Goal: Task Accomplishment & Management: Manage account settings

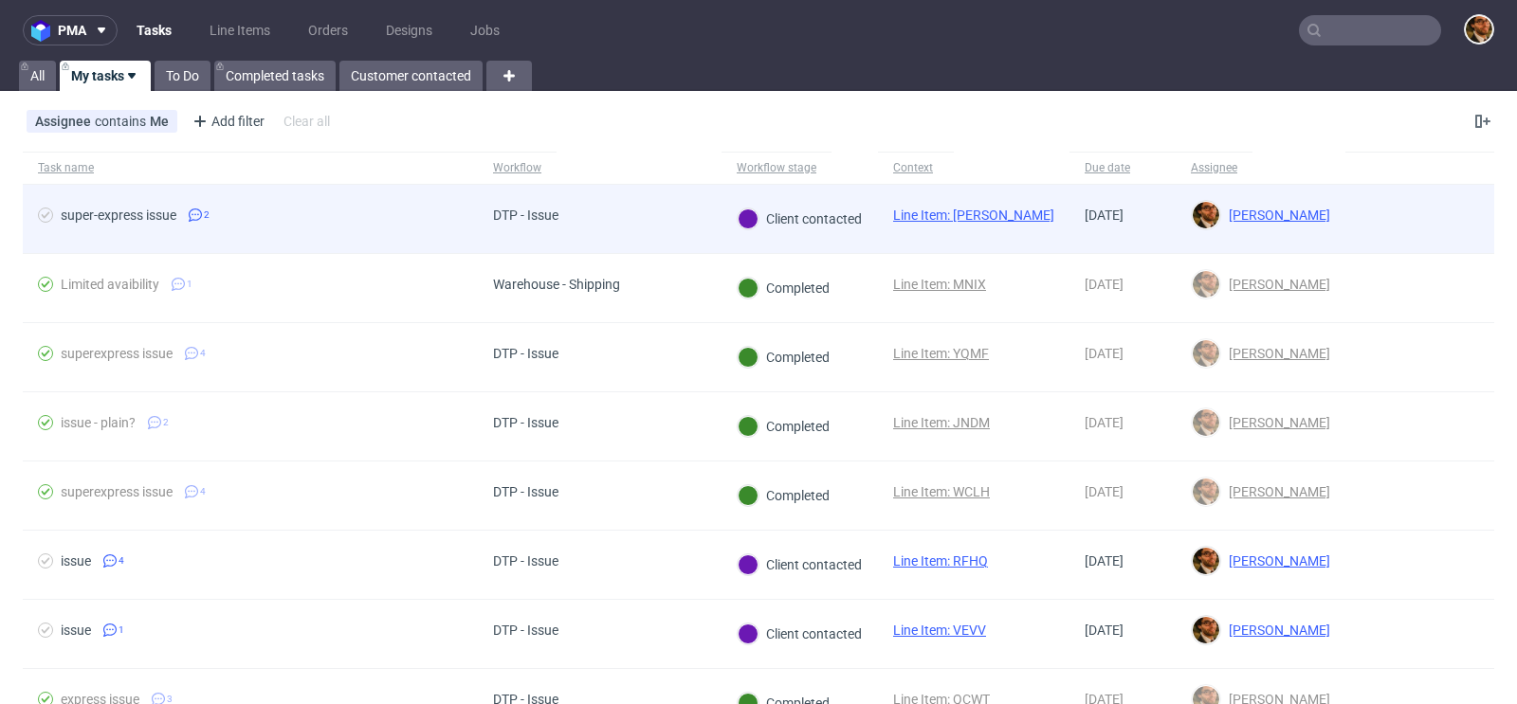
click at [1417, 226] on div at bounding box center [1419, 219] width 149 height 68
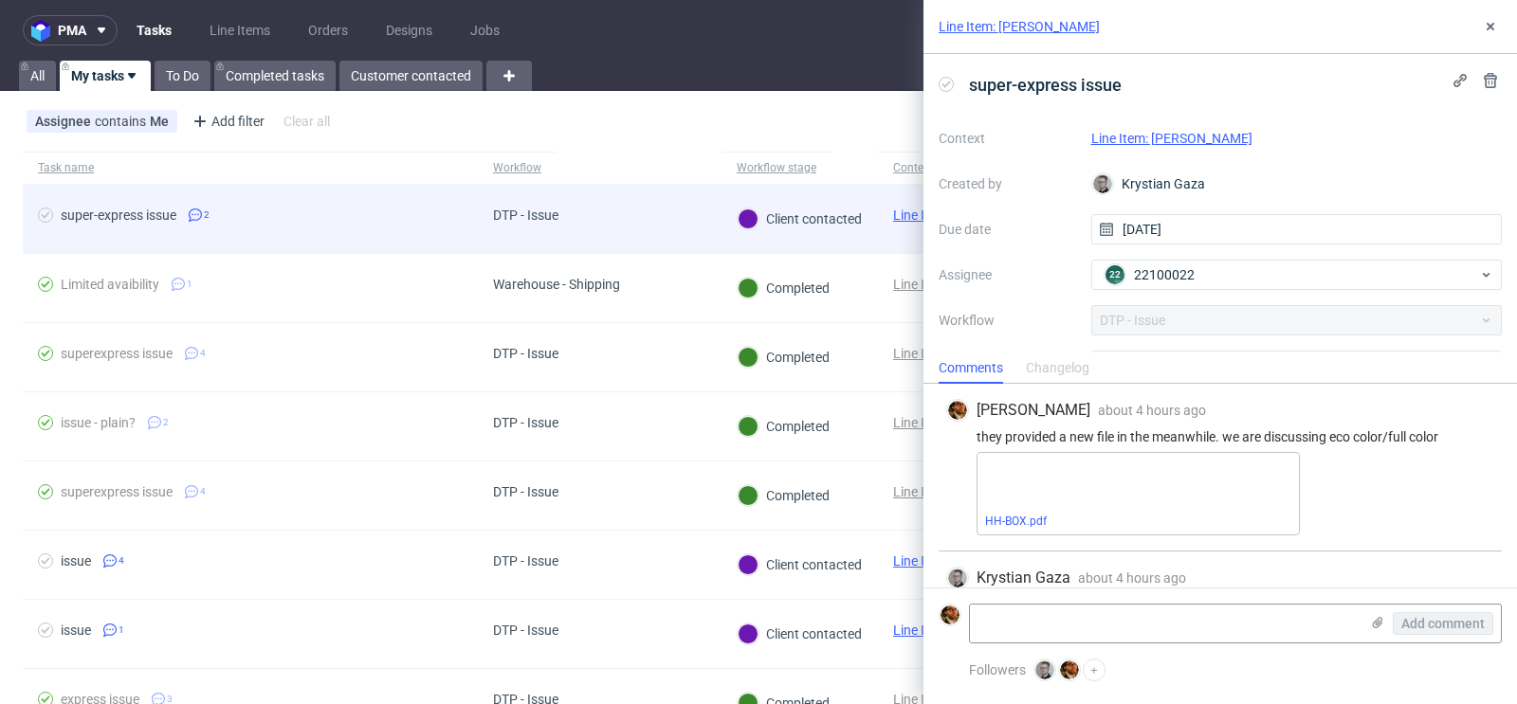
scroll to position [45, 0]
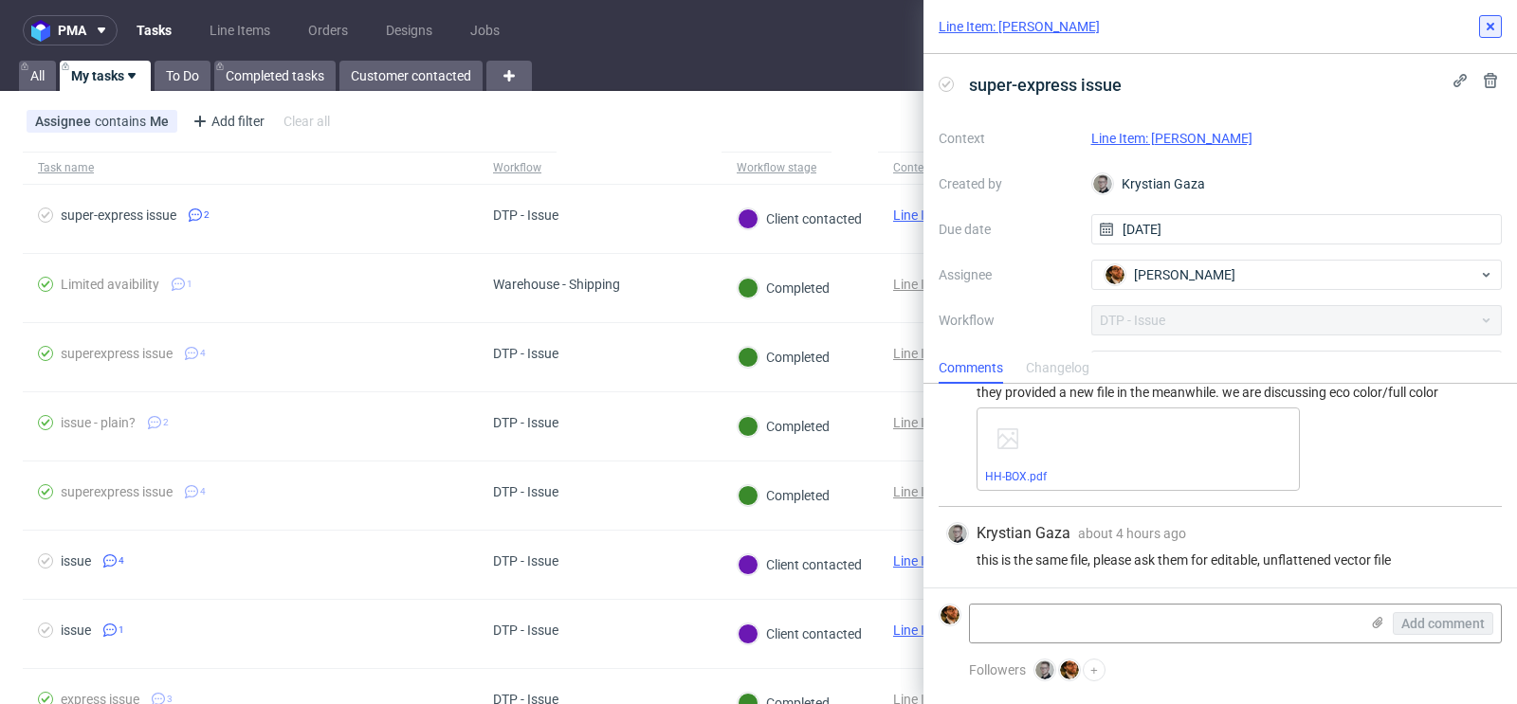
click at [1491, 26] on use at bounding box center [1491, 27] width 8 height 8
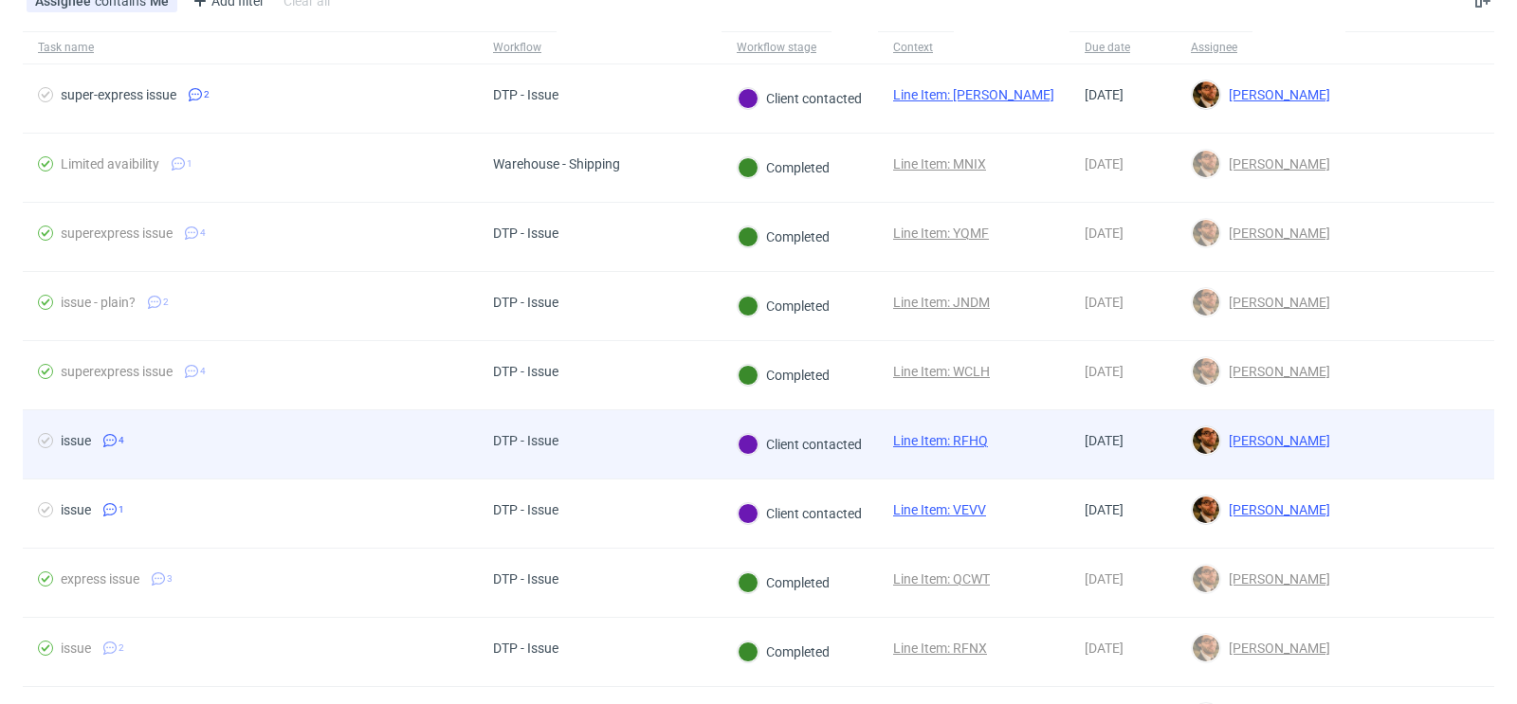
scroll to position [139, 0]
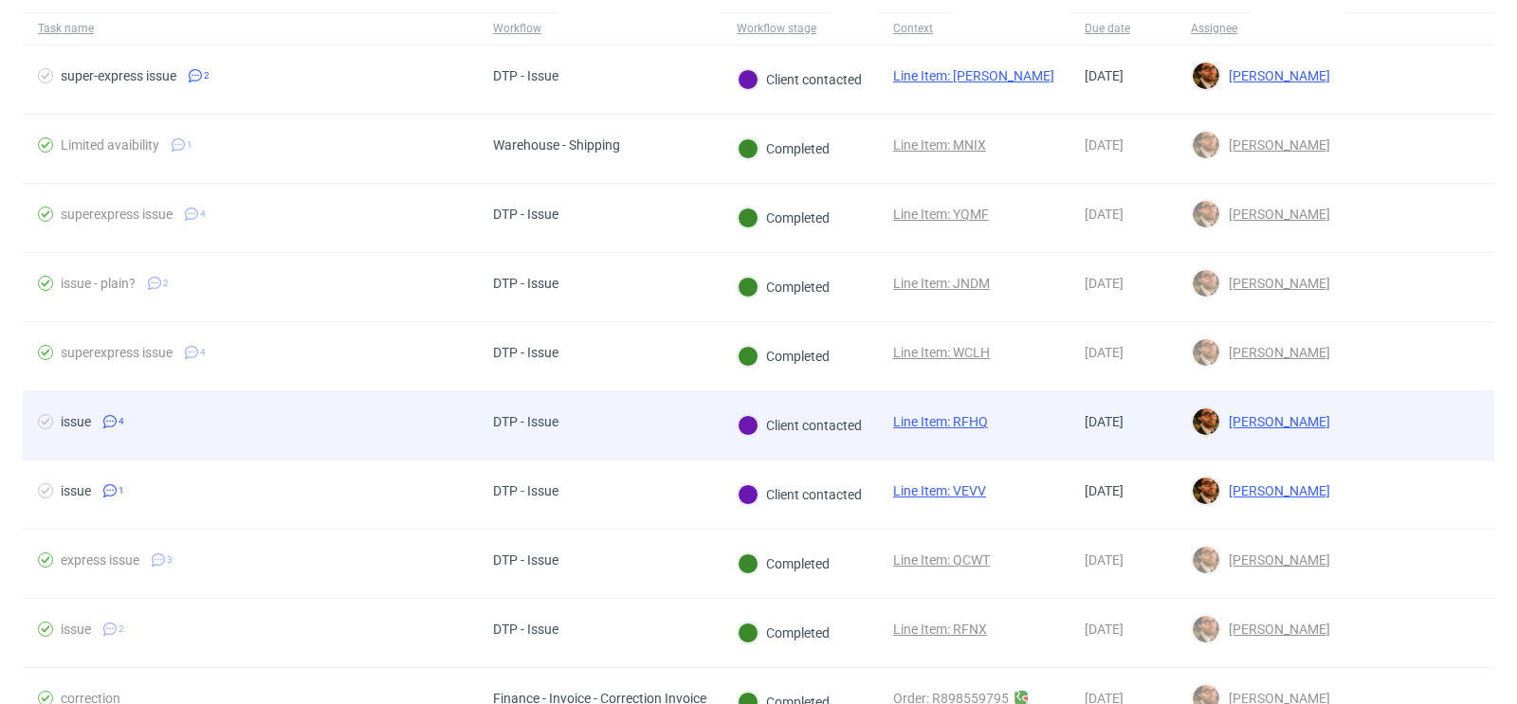
click at [1377, 431] on div at bounding box center [1419, 426] width 149 height 68
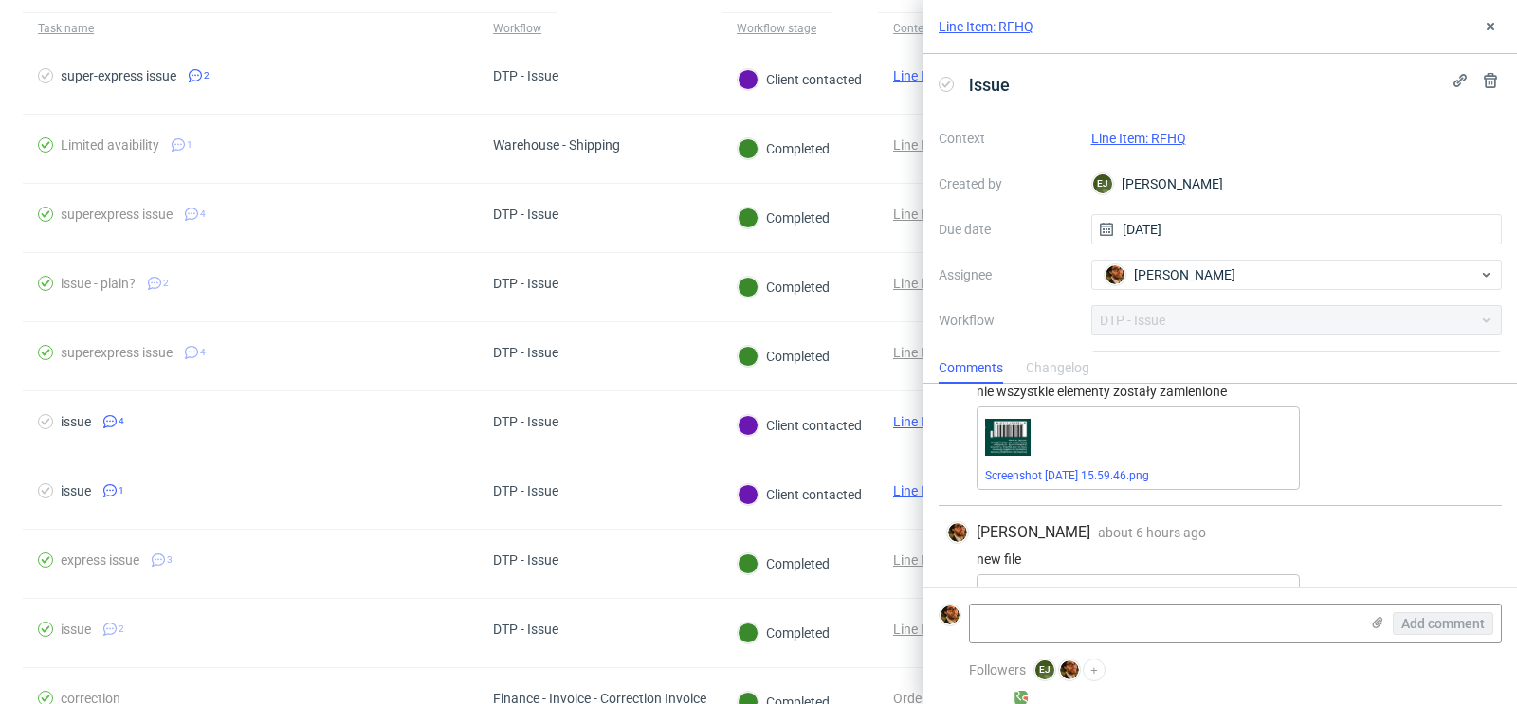
scroll to position [463, 0]
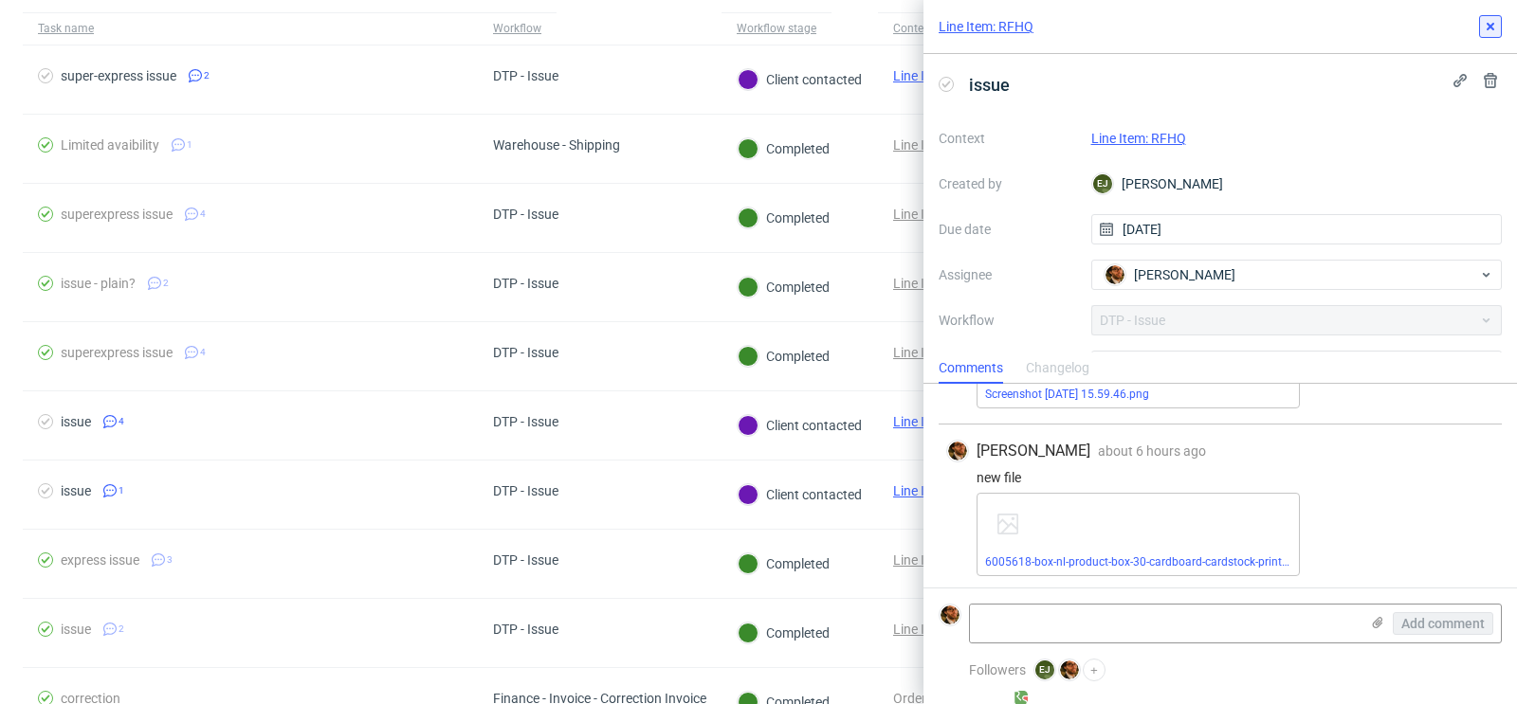
click at [1487, 24] on use at bounding box center [1491, 27] width 8 height 8
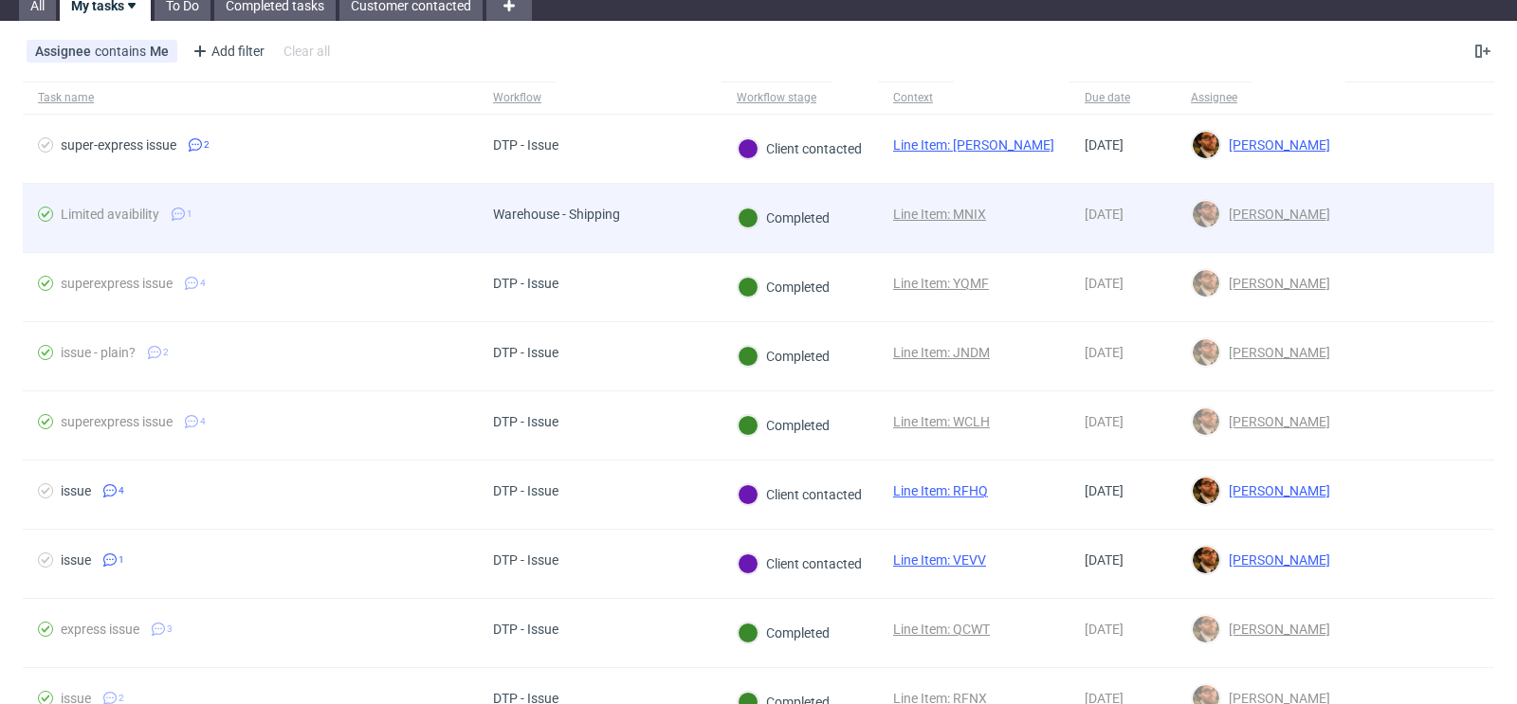
scroll to position [2, 0]
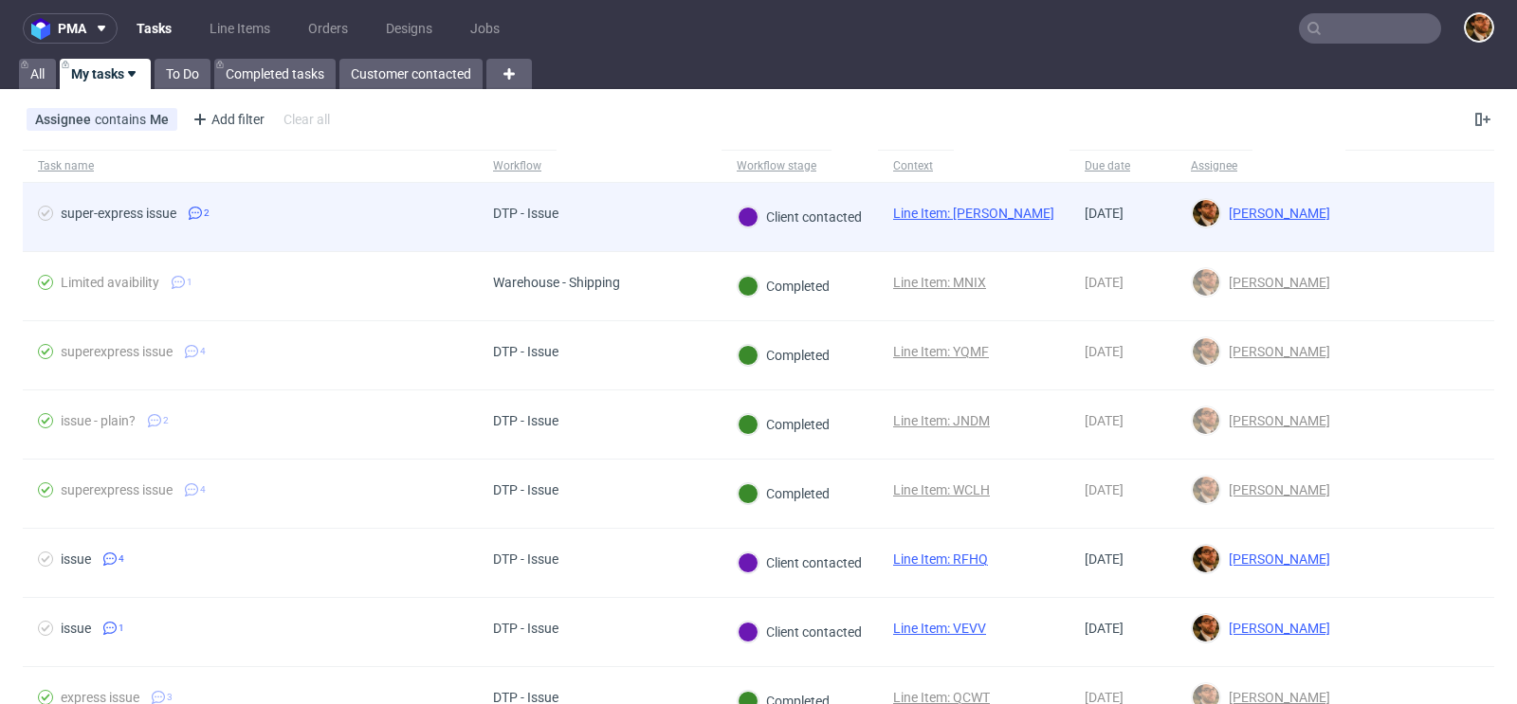
click at [1399, 212] on div at bounding box center [1419, 217] width 149 height 68
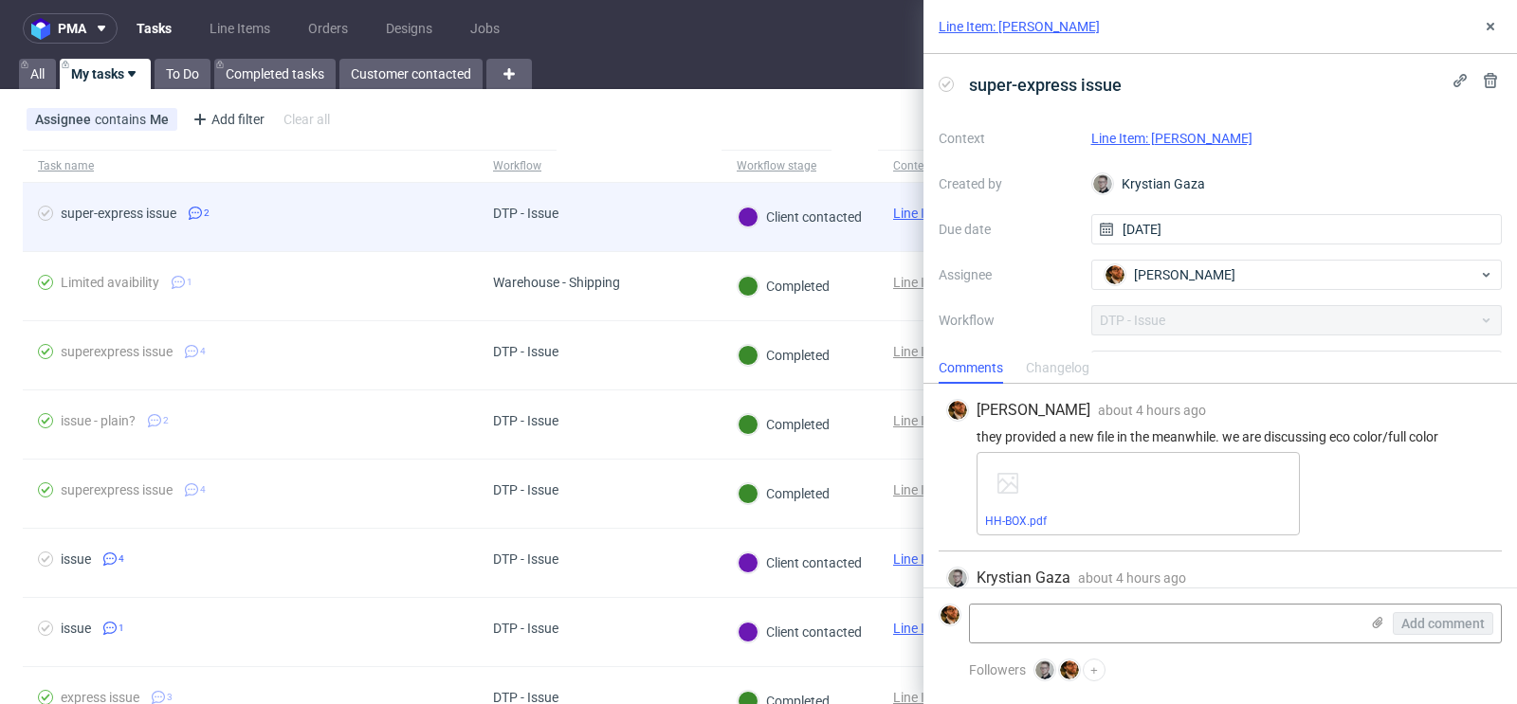
scroll to position [45, 0]
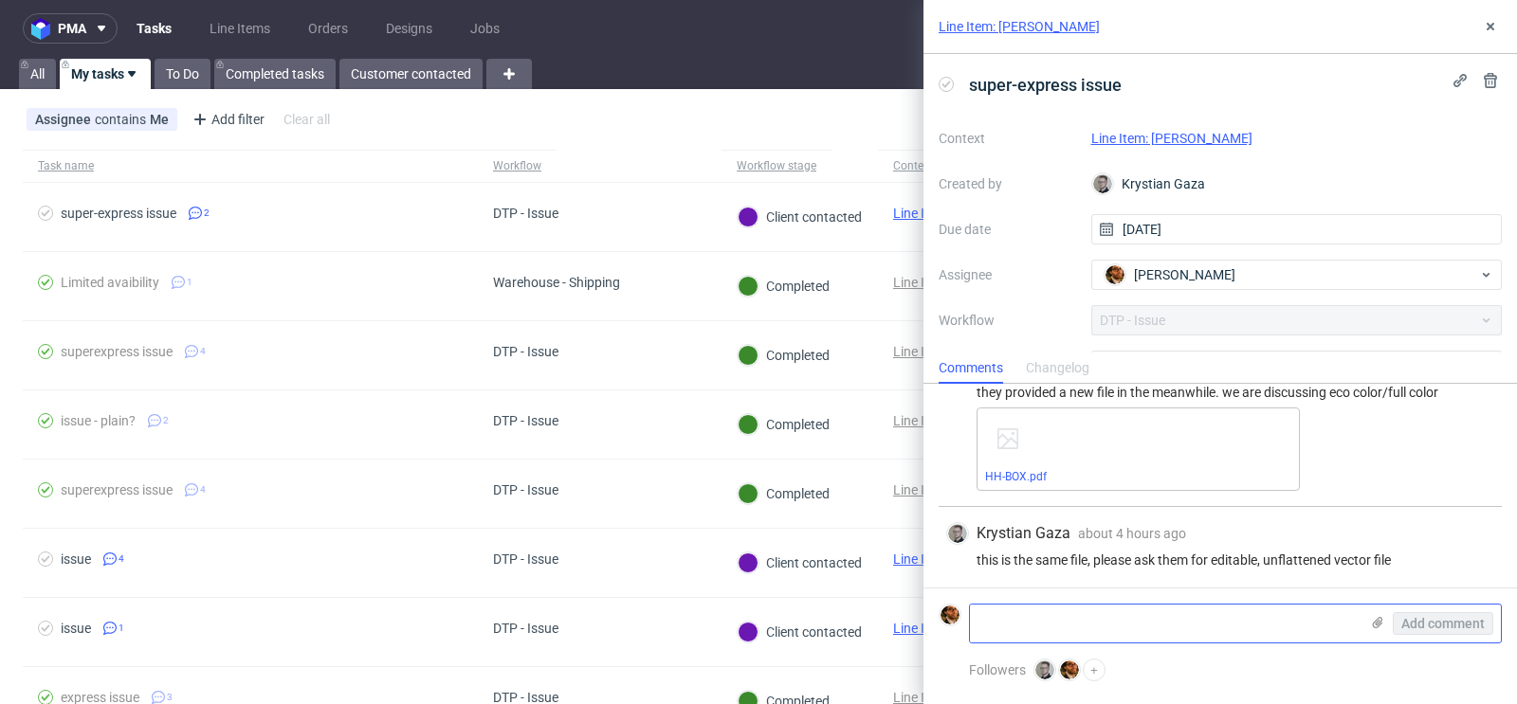
click at [1145, 618] on textarea at bounding box center [1164, 624] width 389 height 38
type textarea "waiting for new file - today or tomorrow"
click at [1410, 624] on span "Add comment" at bounding box center [1442, 623] width 83 height 13
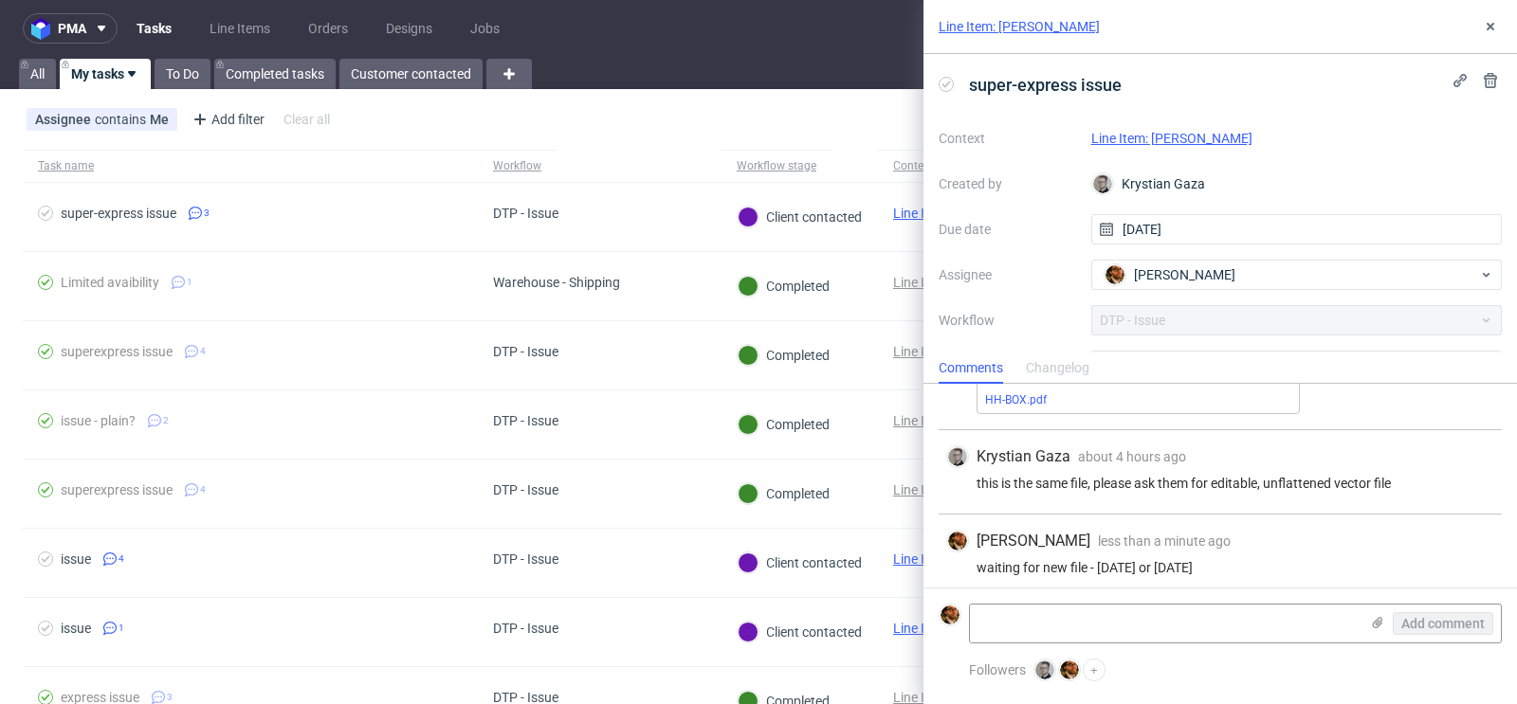
scroll to position [128, 0]
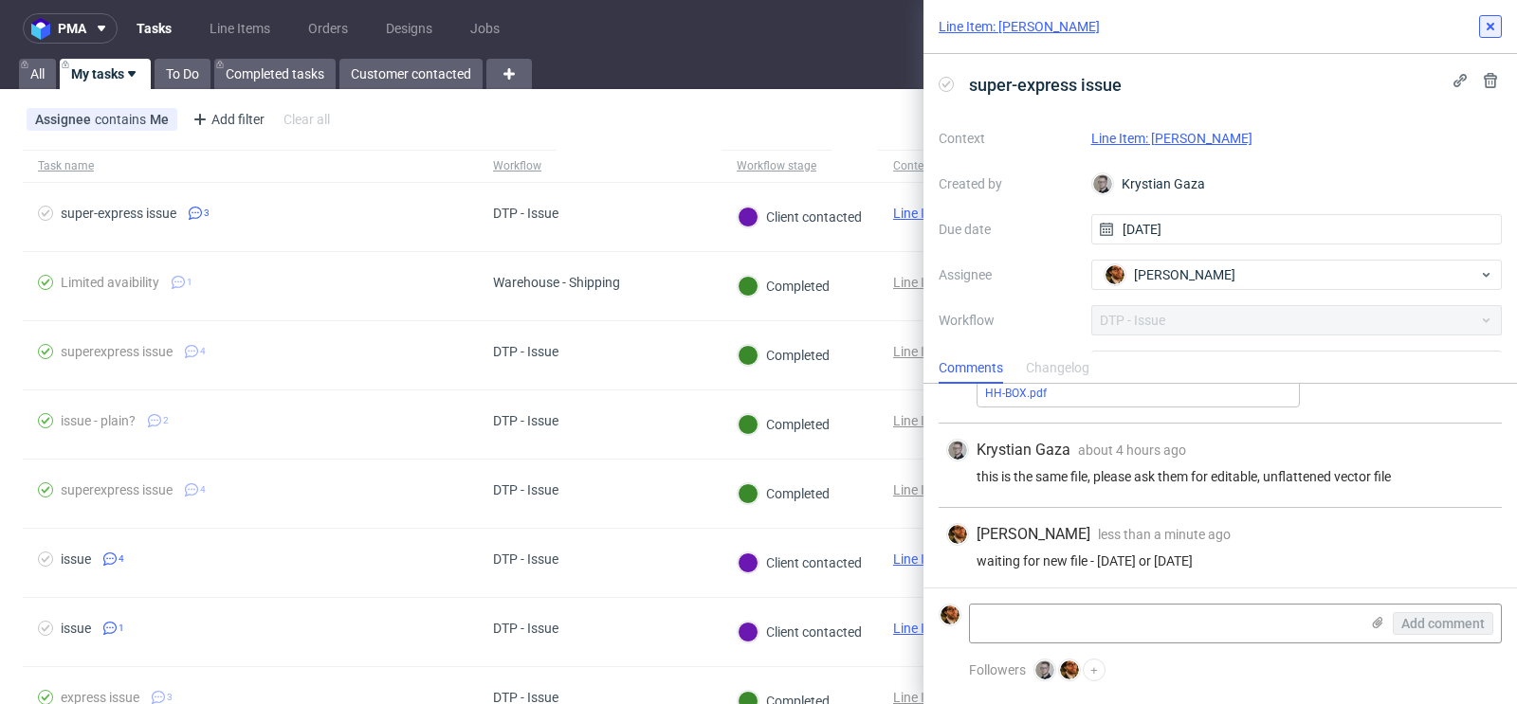
click at [1491, 27] on use at bounding box center [1491, 27] width 8 height 8
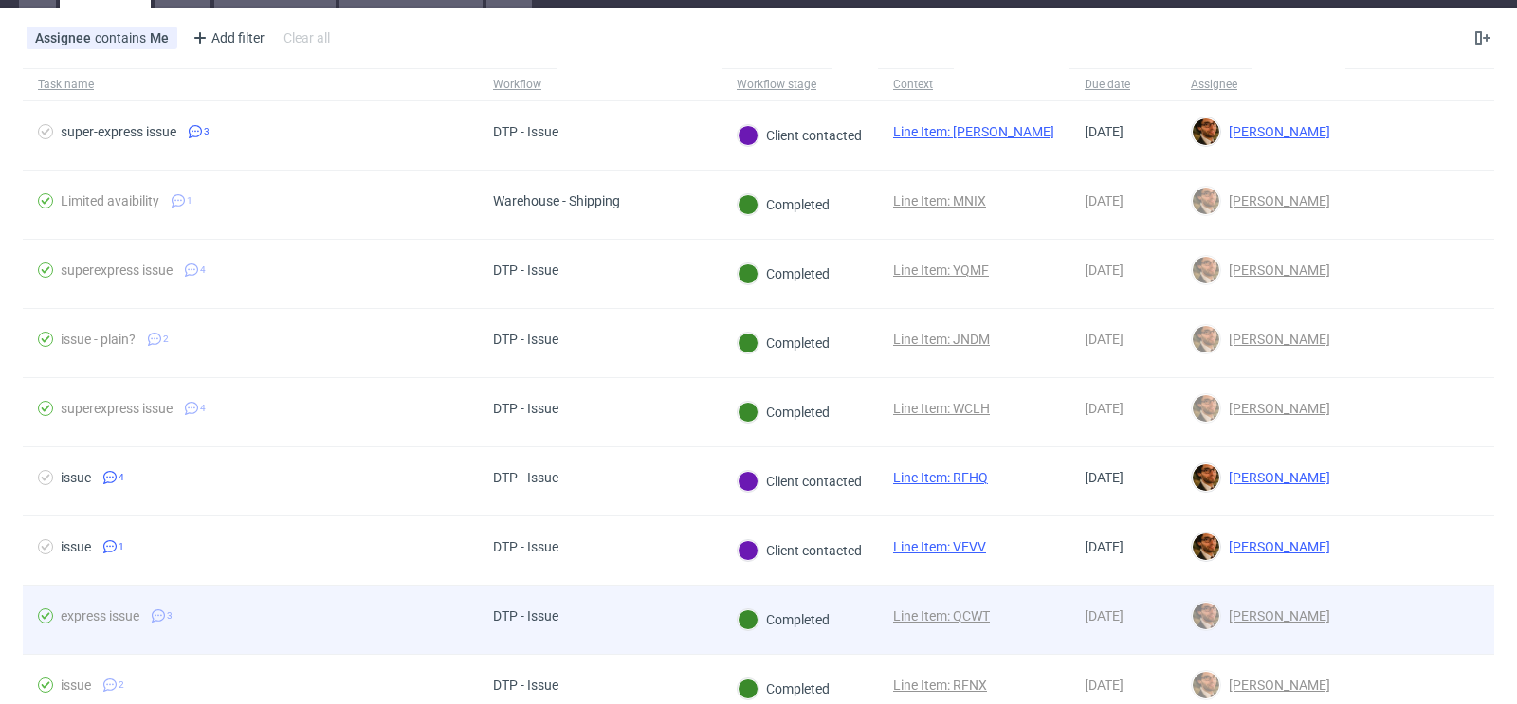
scroll to position [124, 0]
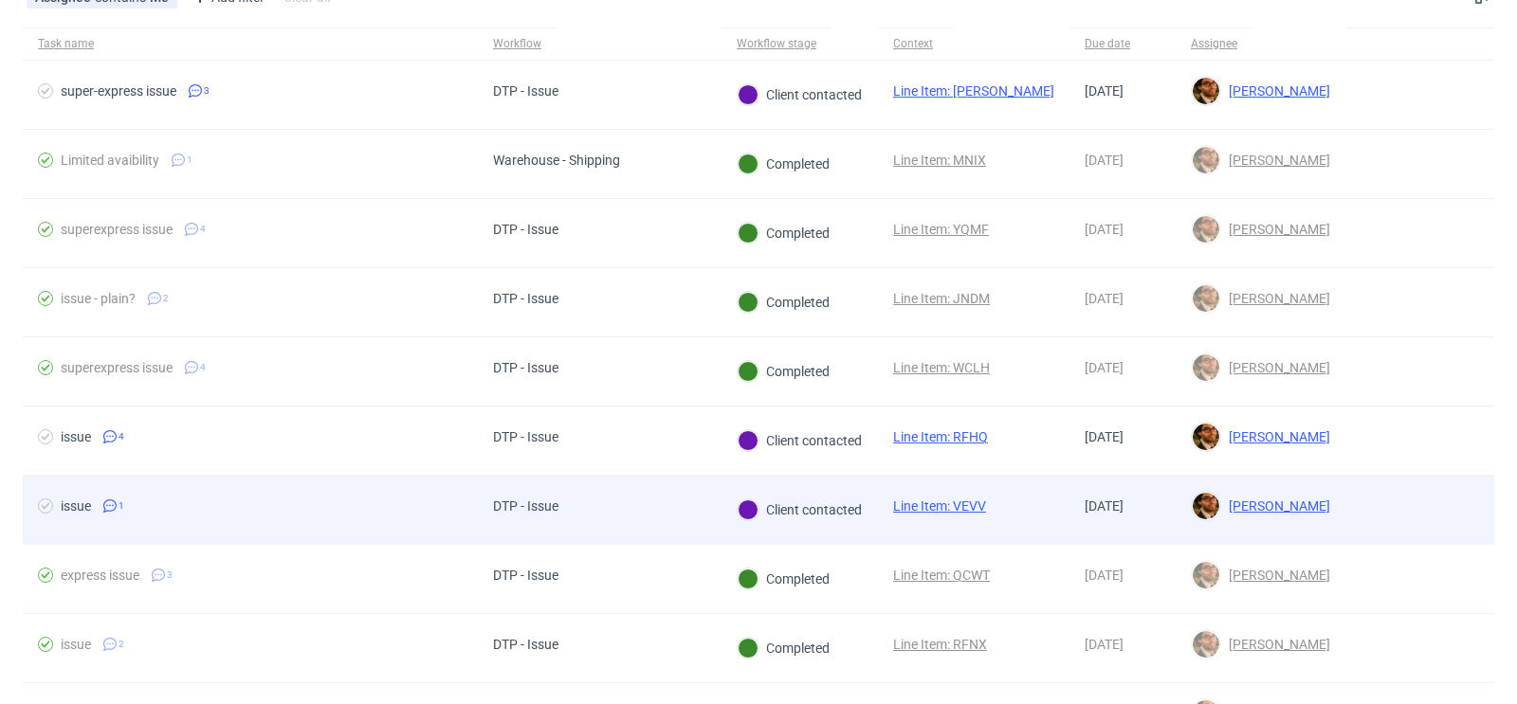
click at [1362, 501] on div at bounding box center [1419, 510] width 149 height 68
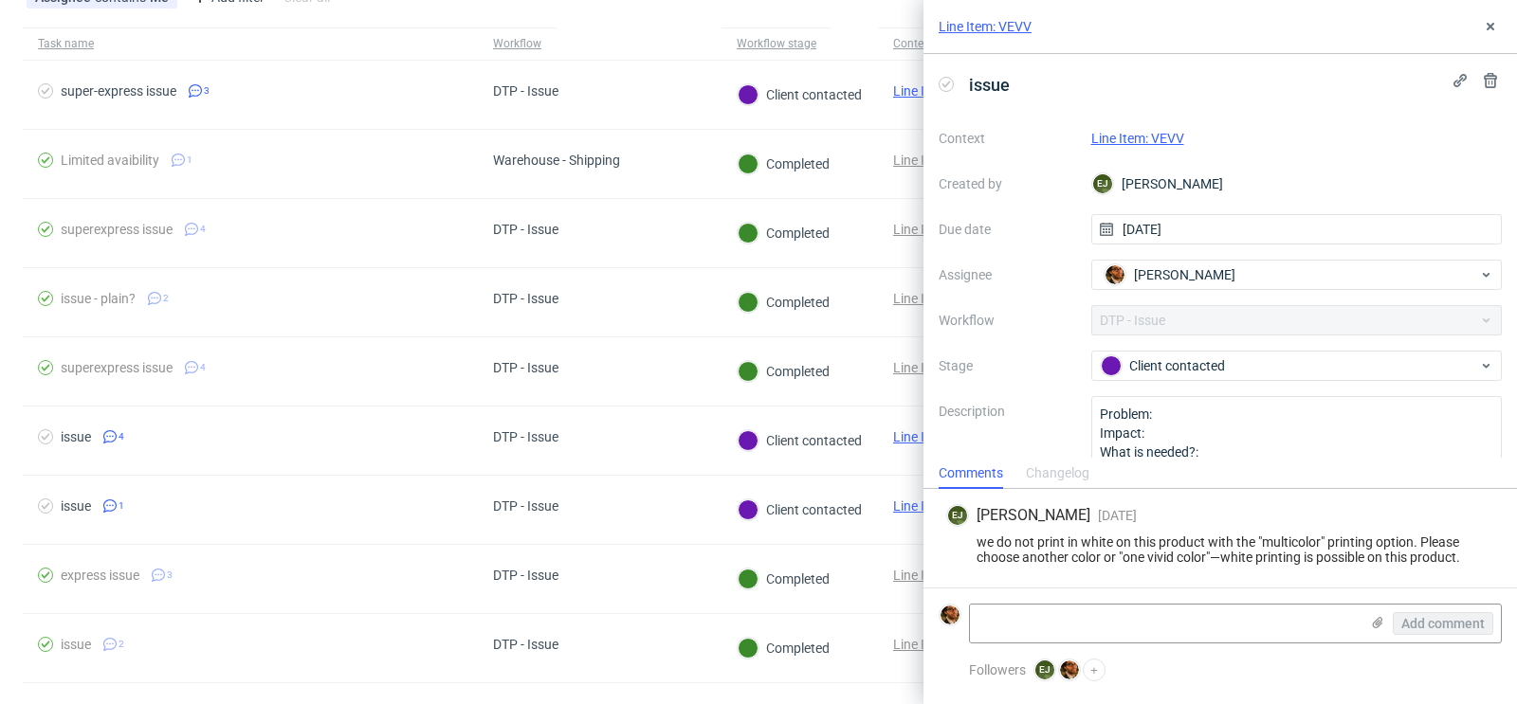
click at [1131, 131] on link "Line Item: VEVV" at bounding box center [1137, 138] width 93 height 15
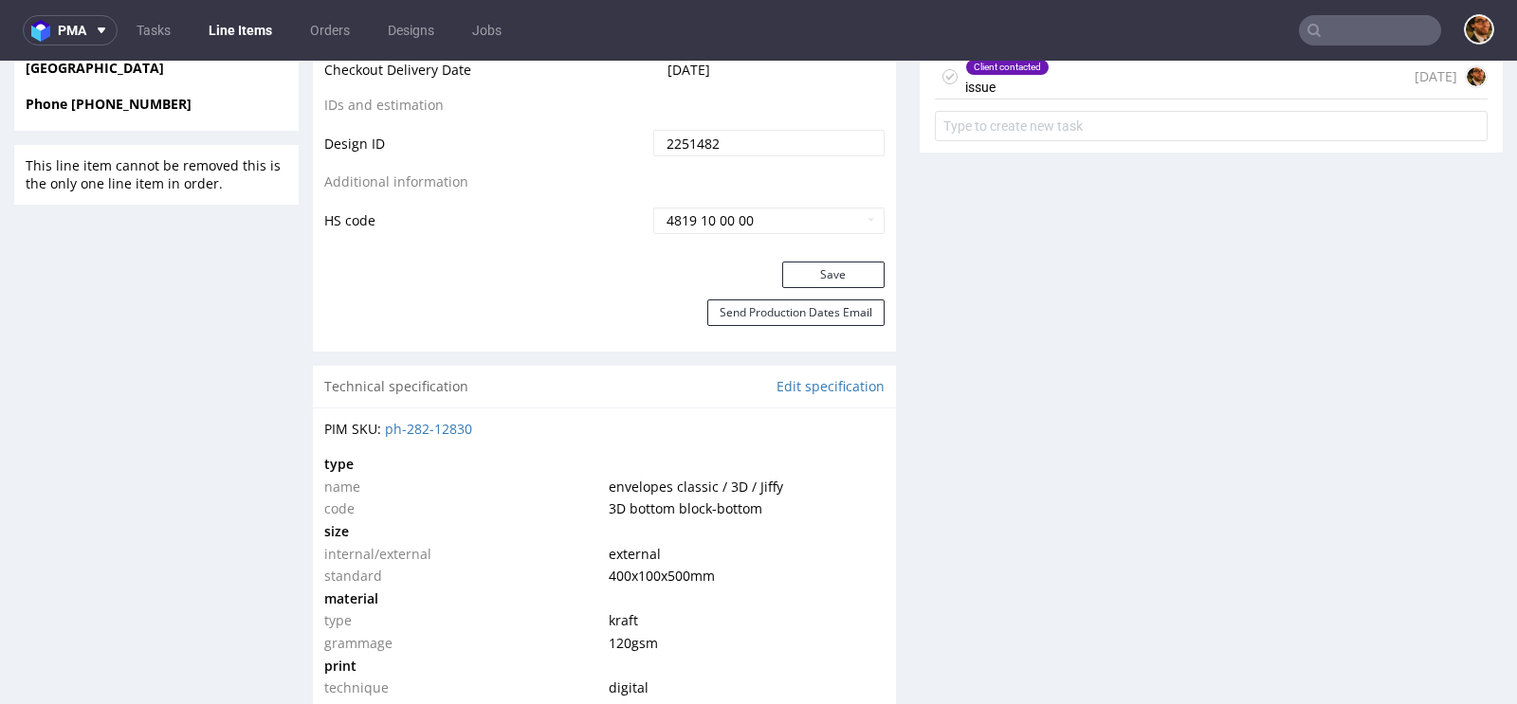
scroll to position [940, 0]
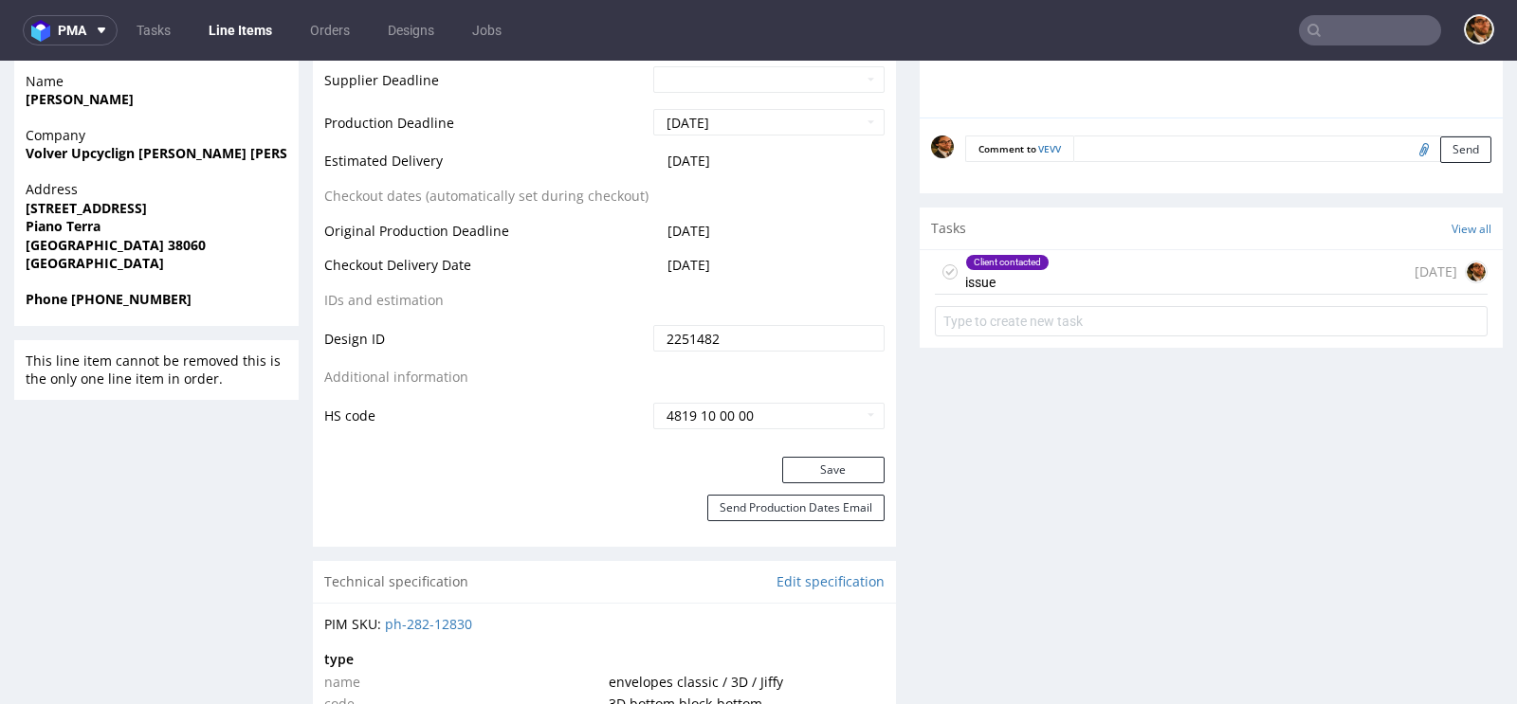
click at [1111, 283] on div "Client contacted issue 8 days ago" at bounding box center [1211, 272] width 553 height 45
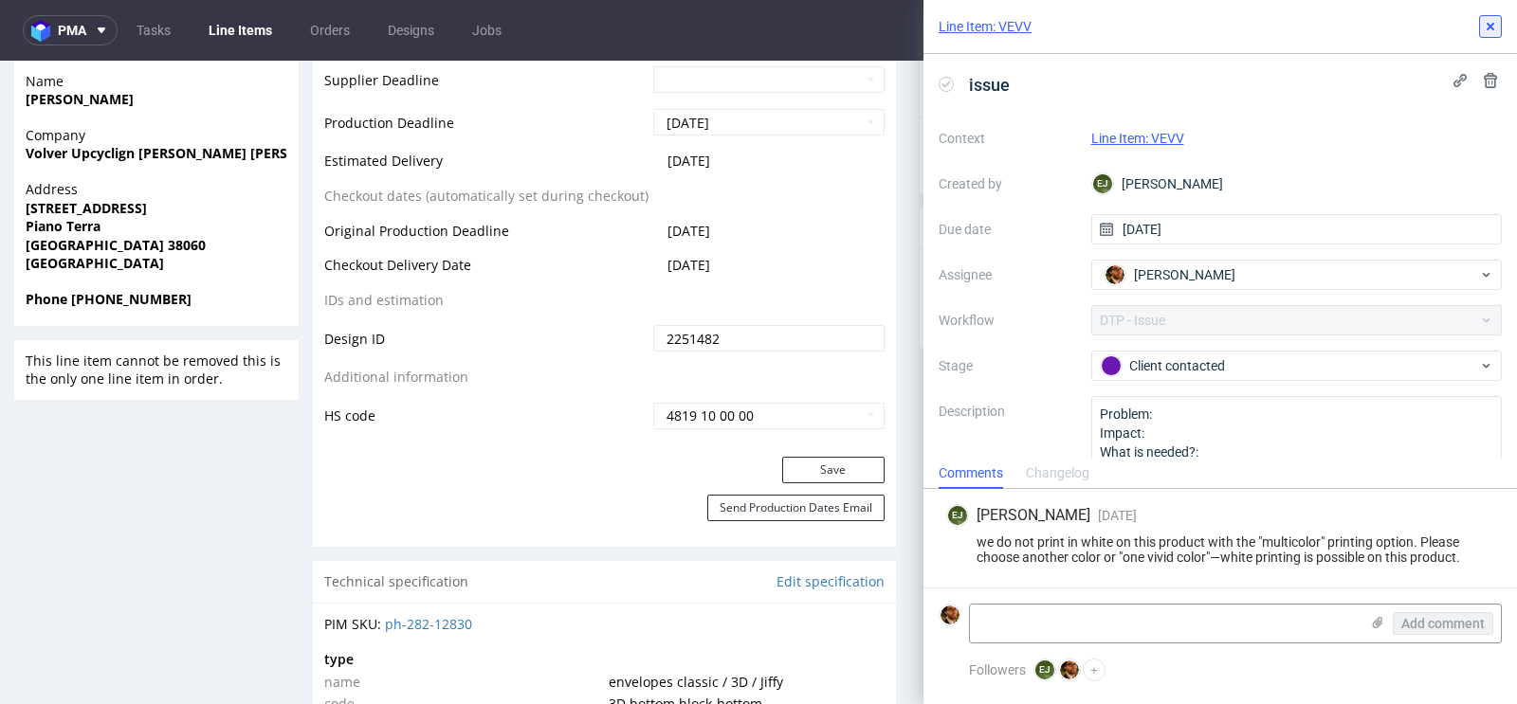
click at [1487, 29] on icon at bounding box center [1490, 26] width 15 height 15
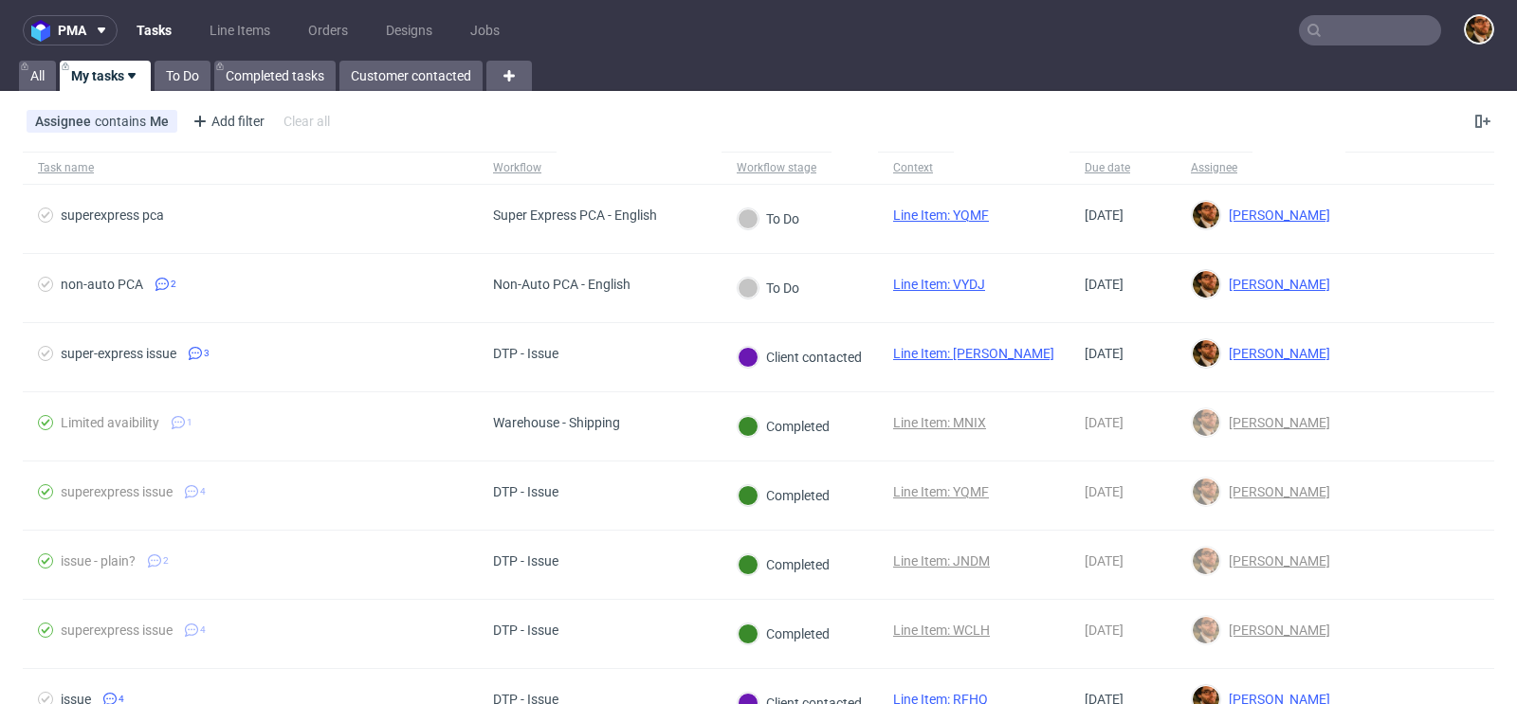
click at [1337, 22] on input "text" at bounding box center [1370, 30] width 142 height 30
paste input "gmail"
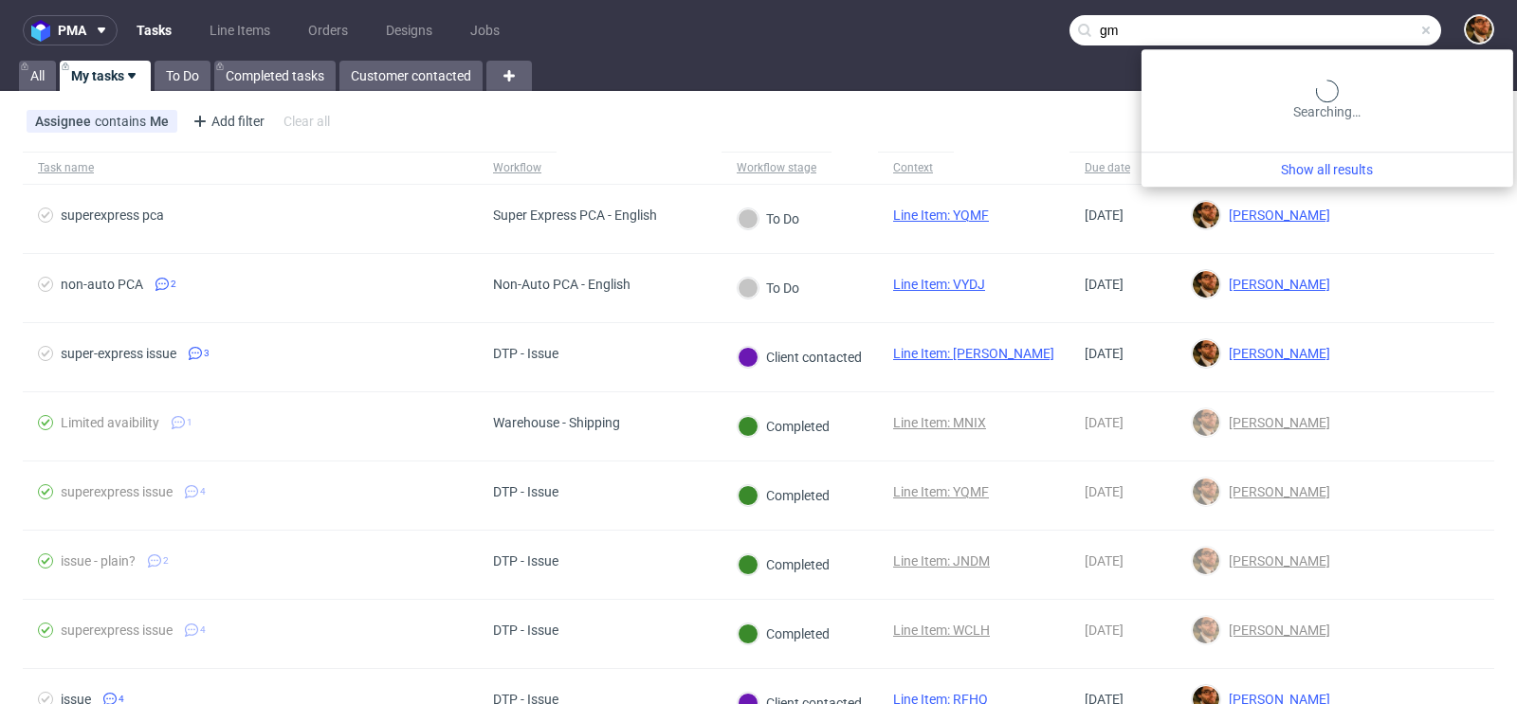
type input "g"
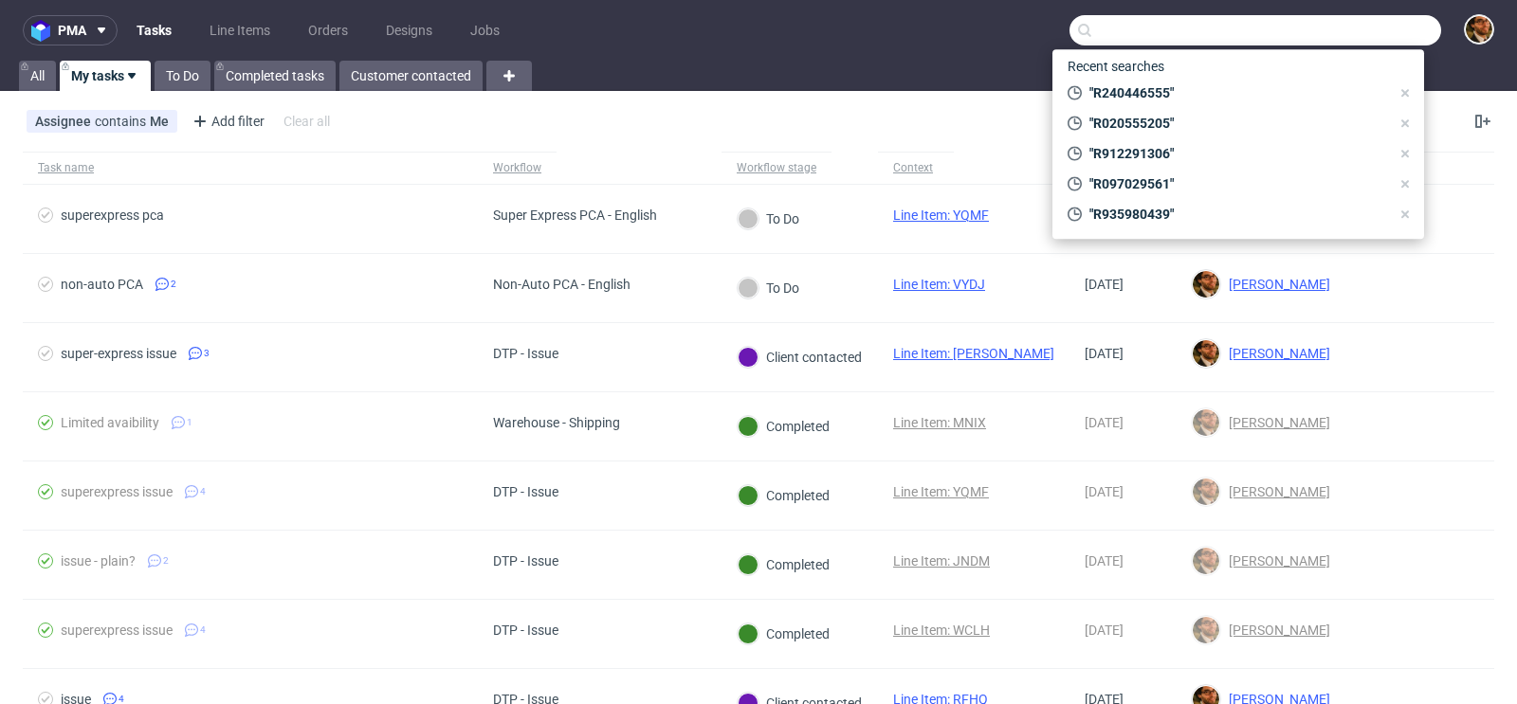
paste input "huanlesushi@gmail.com"
type input "huanlesushi@gmail.com"
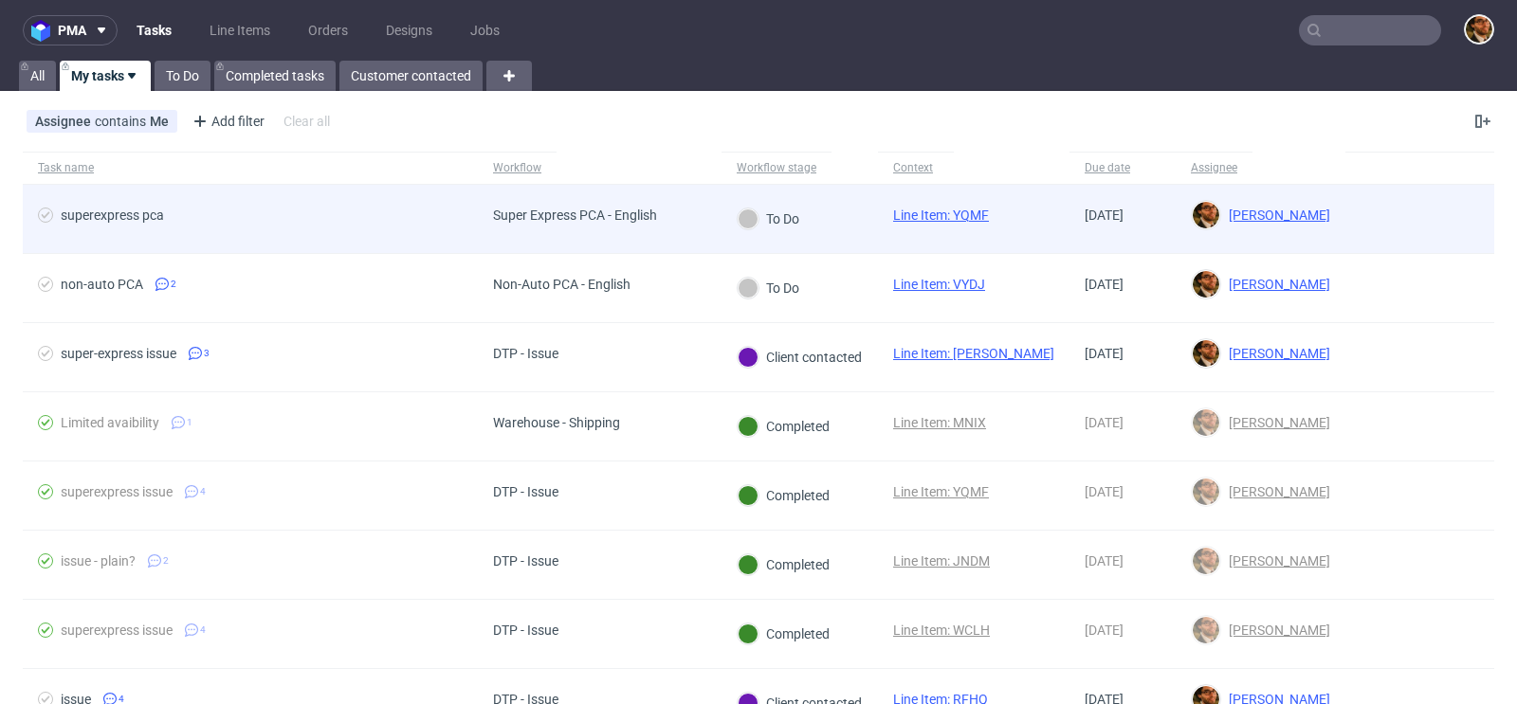
click at [1363, 198] on div at bounding box center [1419, 219] width 149 height 68
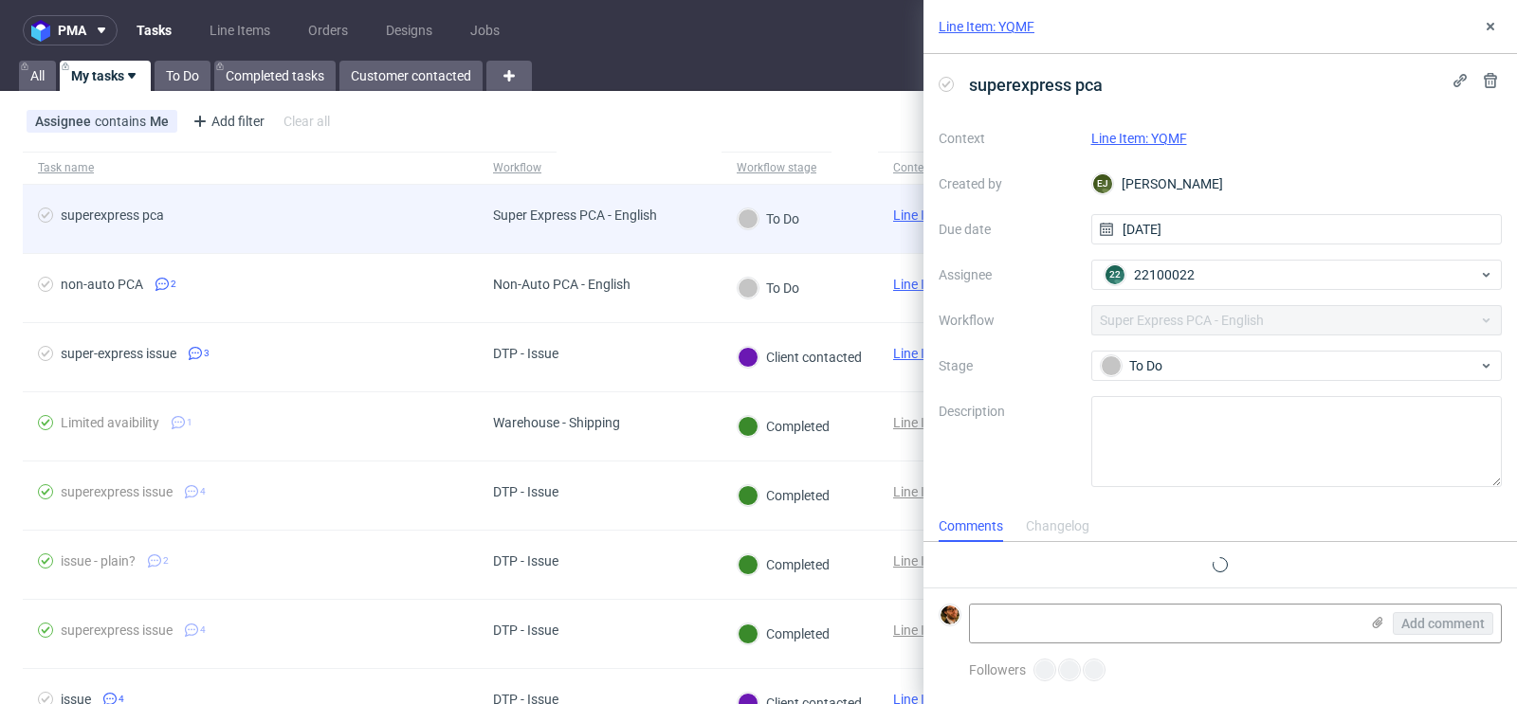
scroll to position [15, 0]
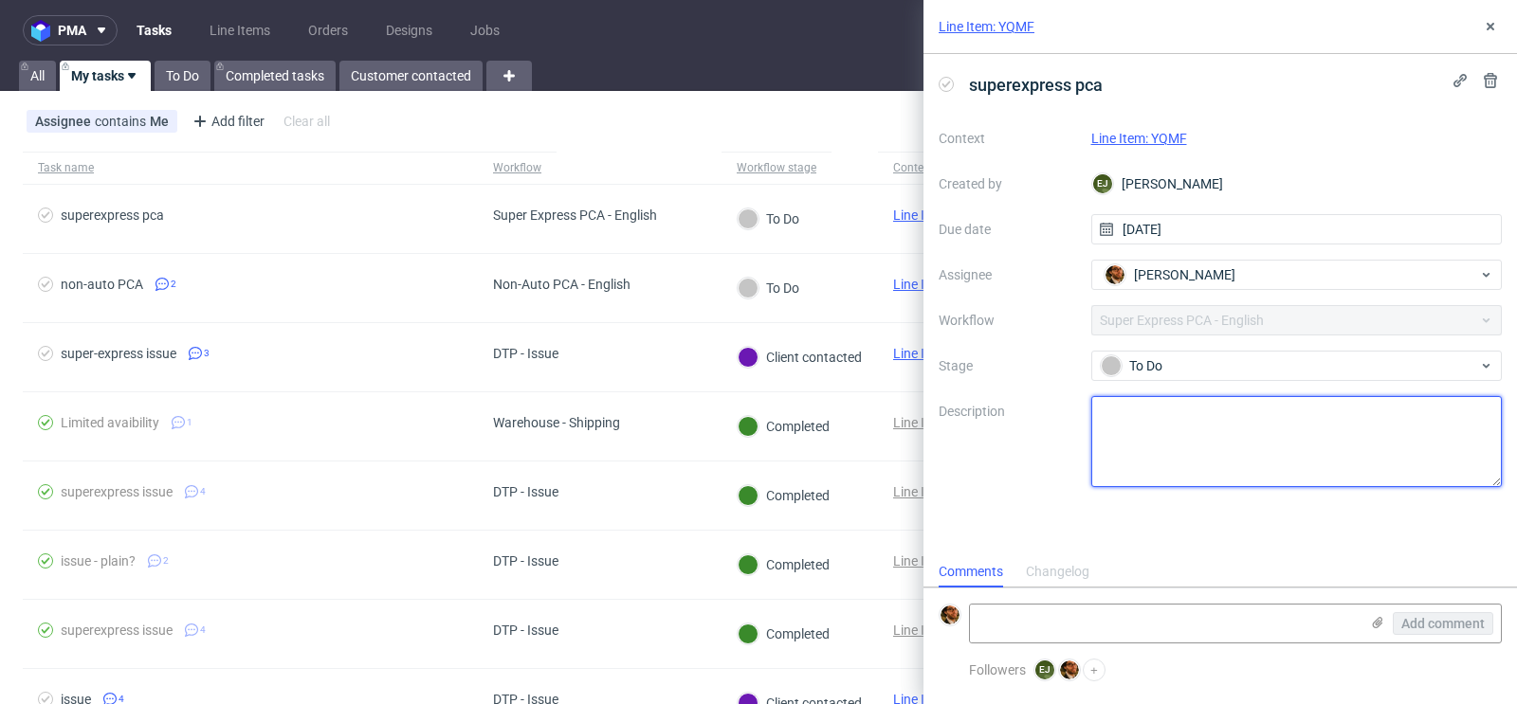
click at [1241, 429] on textarea at bounding box center [1297, 441] width 412 height 91
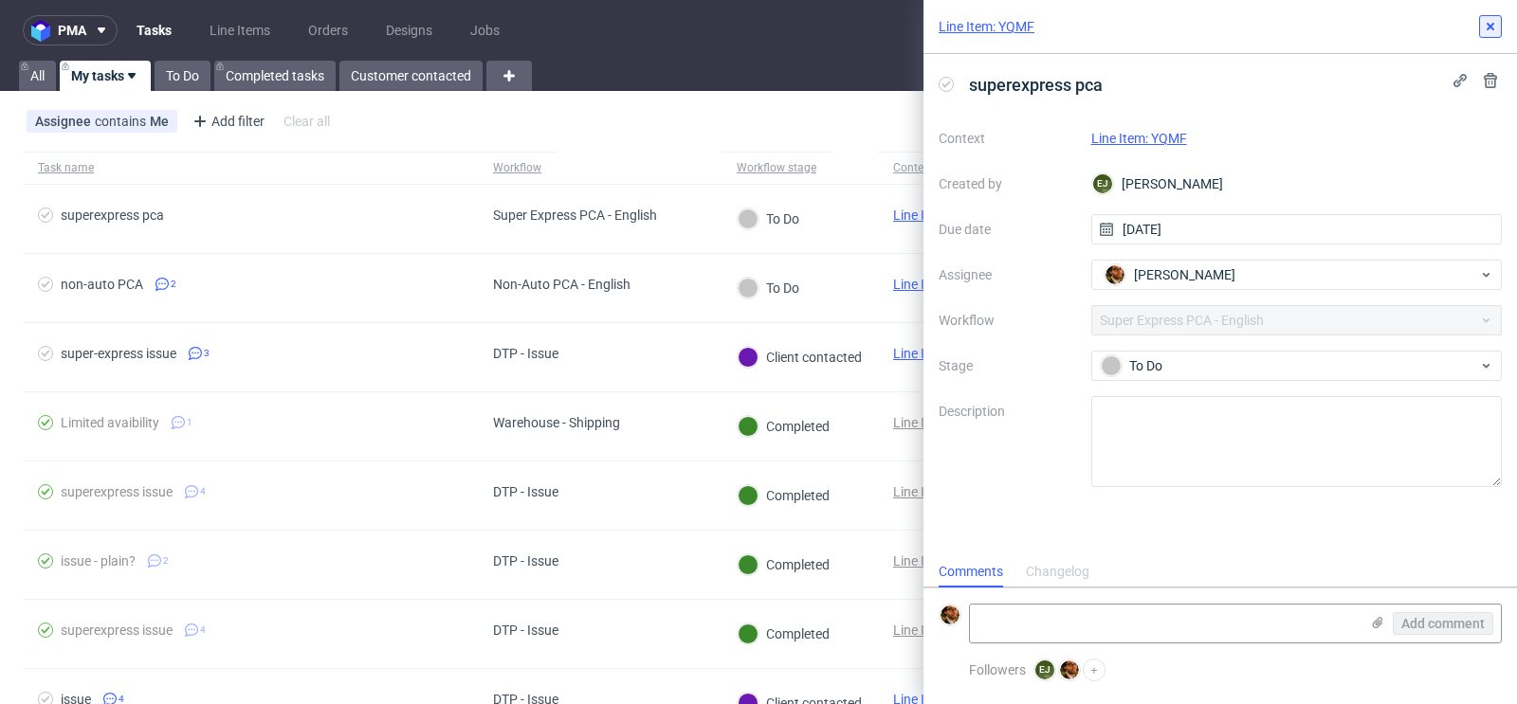
click at [1492, 34] on button at bounding box center [1490, 26] width 23 height 23
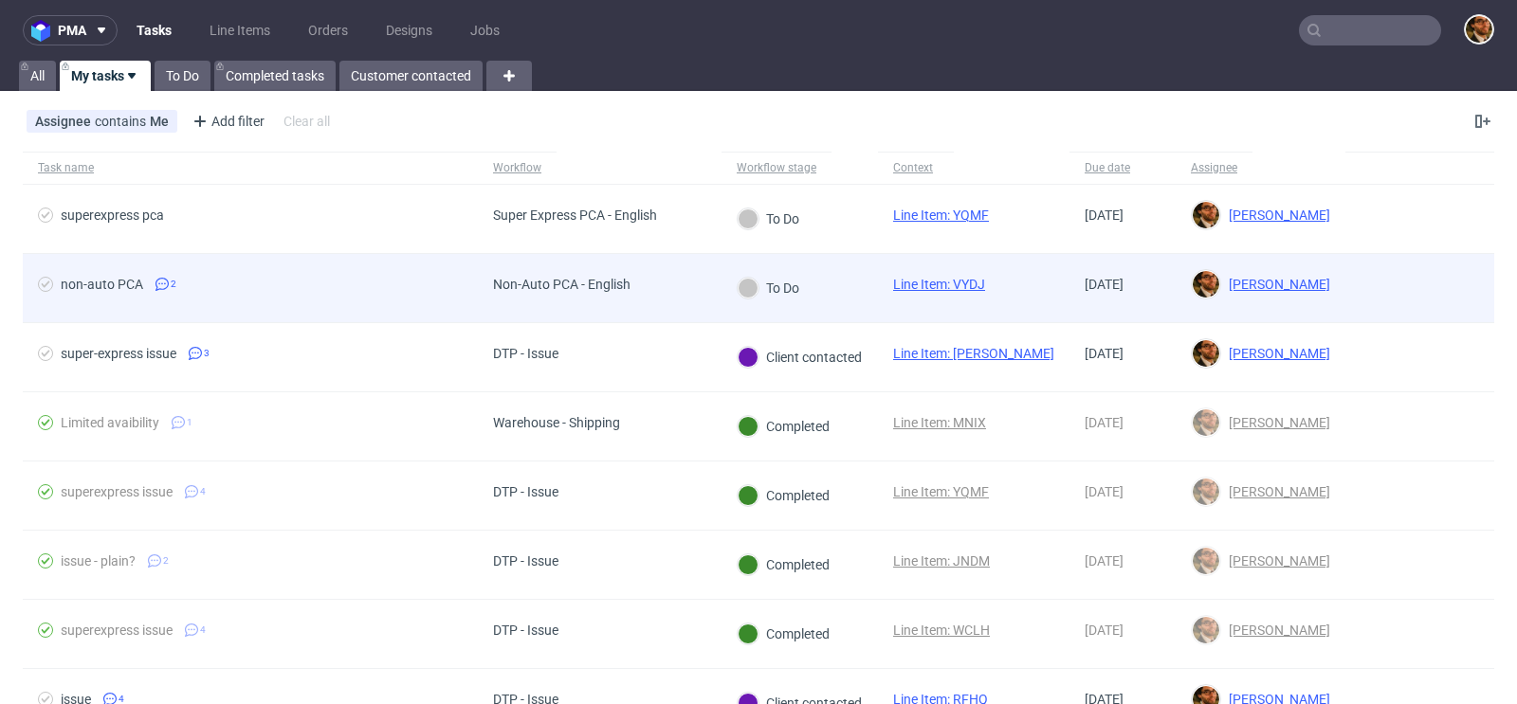
click at [1377, 303] on div at bounding box center [1419, 288] width 149 height 68
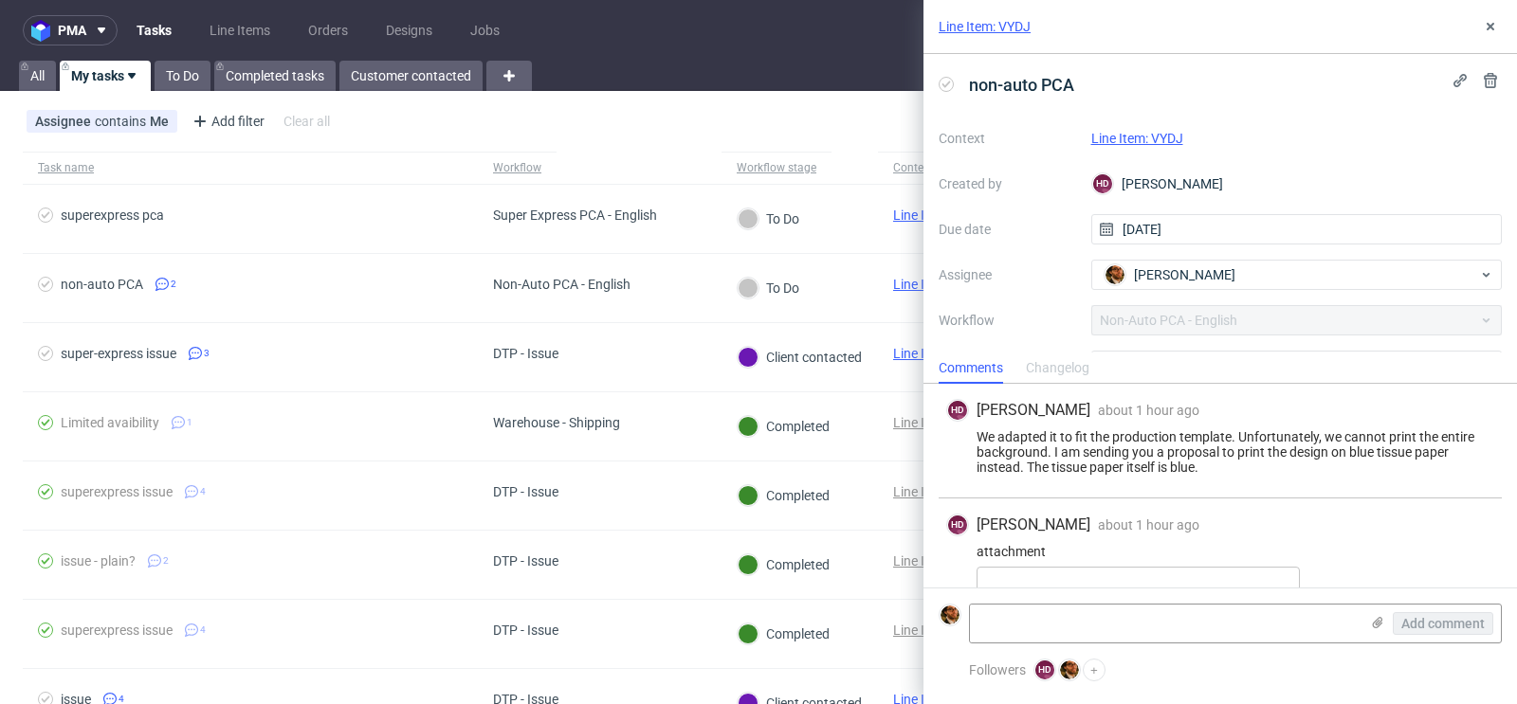
click at [1145, 140] on link "Line Item: VYDJ" at bounding box center [1137, 138] width 92 height 15
drag, startPoint x: 1076, startPoint y: 84, endPoint x: 969, endPoint y: 83, distance: 107.1
click at [969, 83] on span "non-auto PCA" at bounding box center [1021, 84] width 120 height 31
copy span "non-auto PCA"
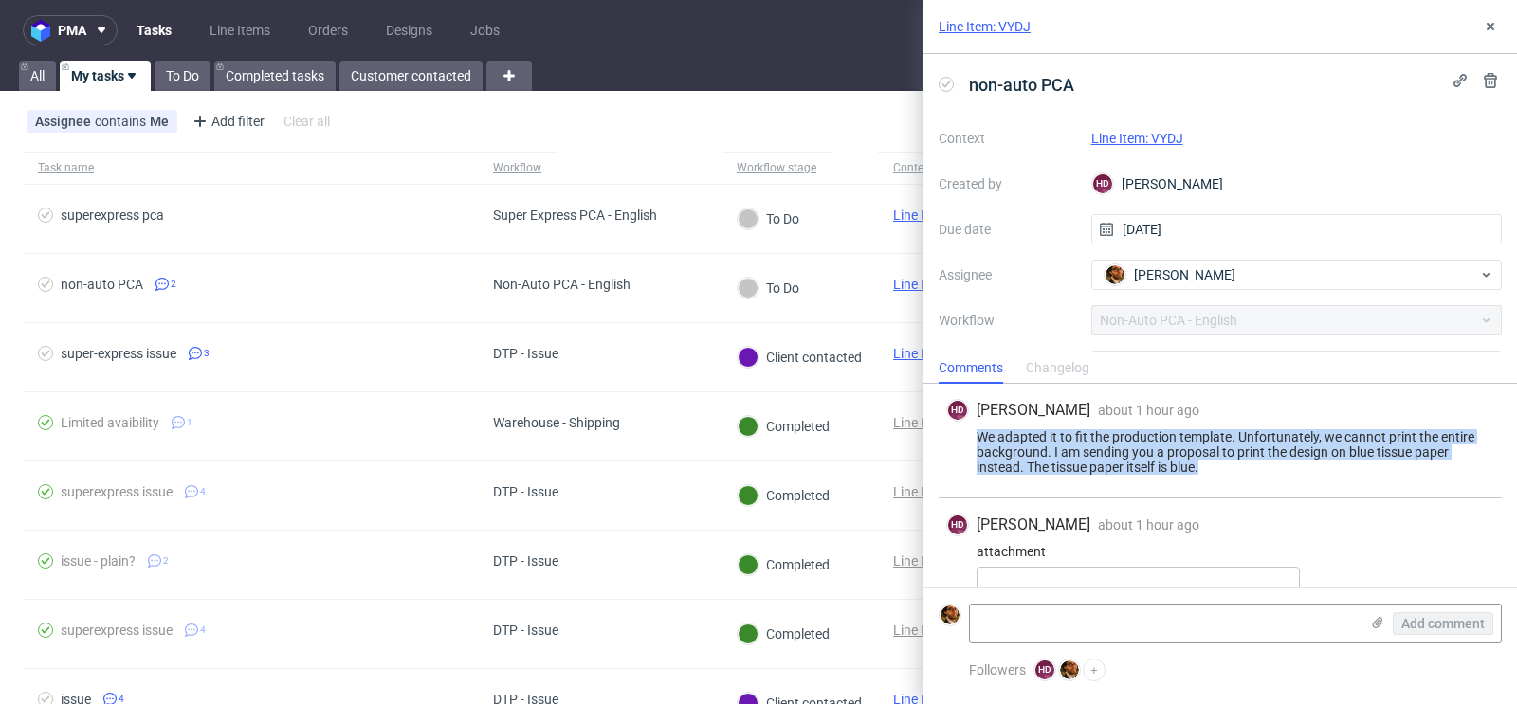
drag, startPoint x: 1213, startPoint y: 462, endPoint x: 974, endPoint y: 436, distance: 240.3
click at [974, 436] on div "We adapted it to fit the production template. Unfortunately, we cannot print th…" at bounding box center [1220, 453] width 548 height 46
copy div "We adapted it to fit the production template. Unfortunately, we cannot print th…"
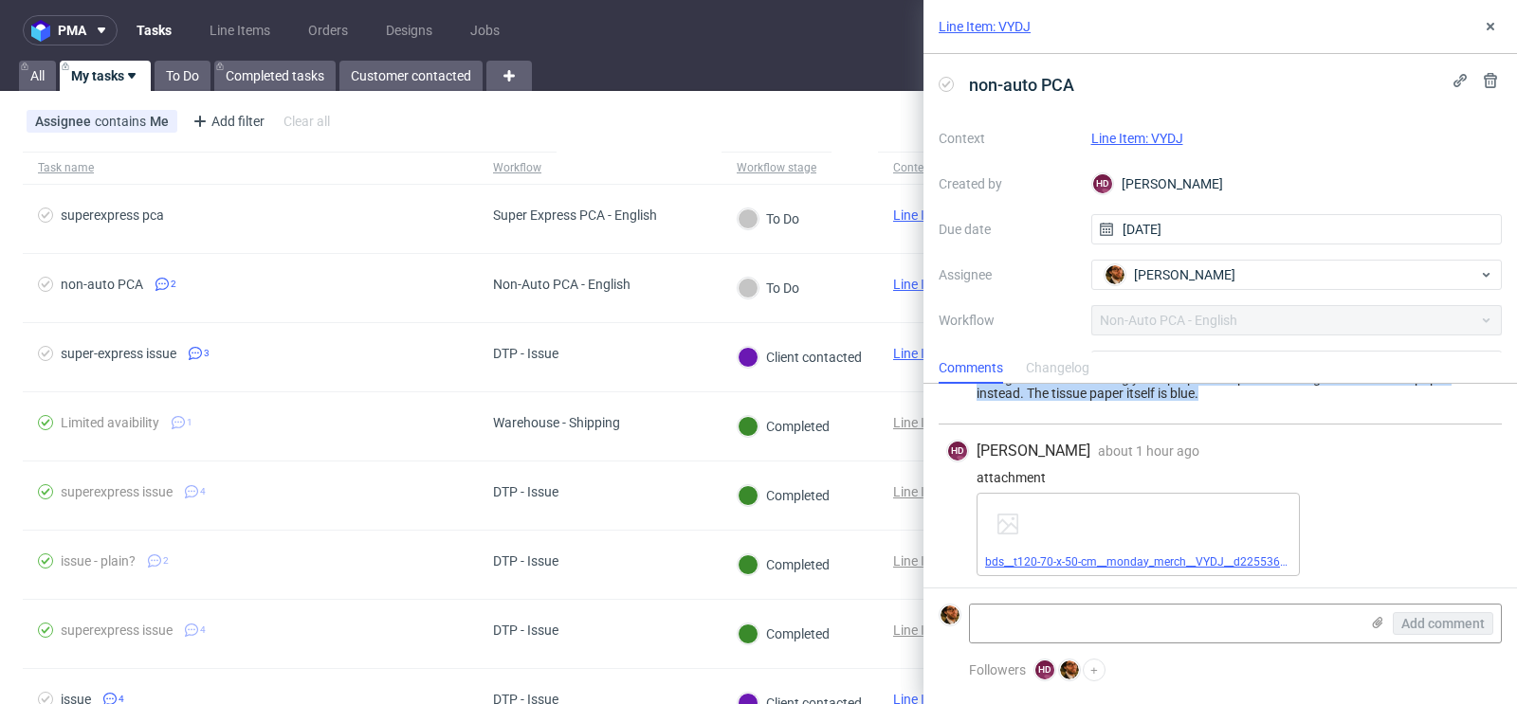
click at [1091, 562] on link "bds__t120-70-x-50-cm__monday_merch__VYDJ__d2255364 __oR467753736.pdf" at bounding box center [1188, 562] width 407 height 13
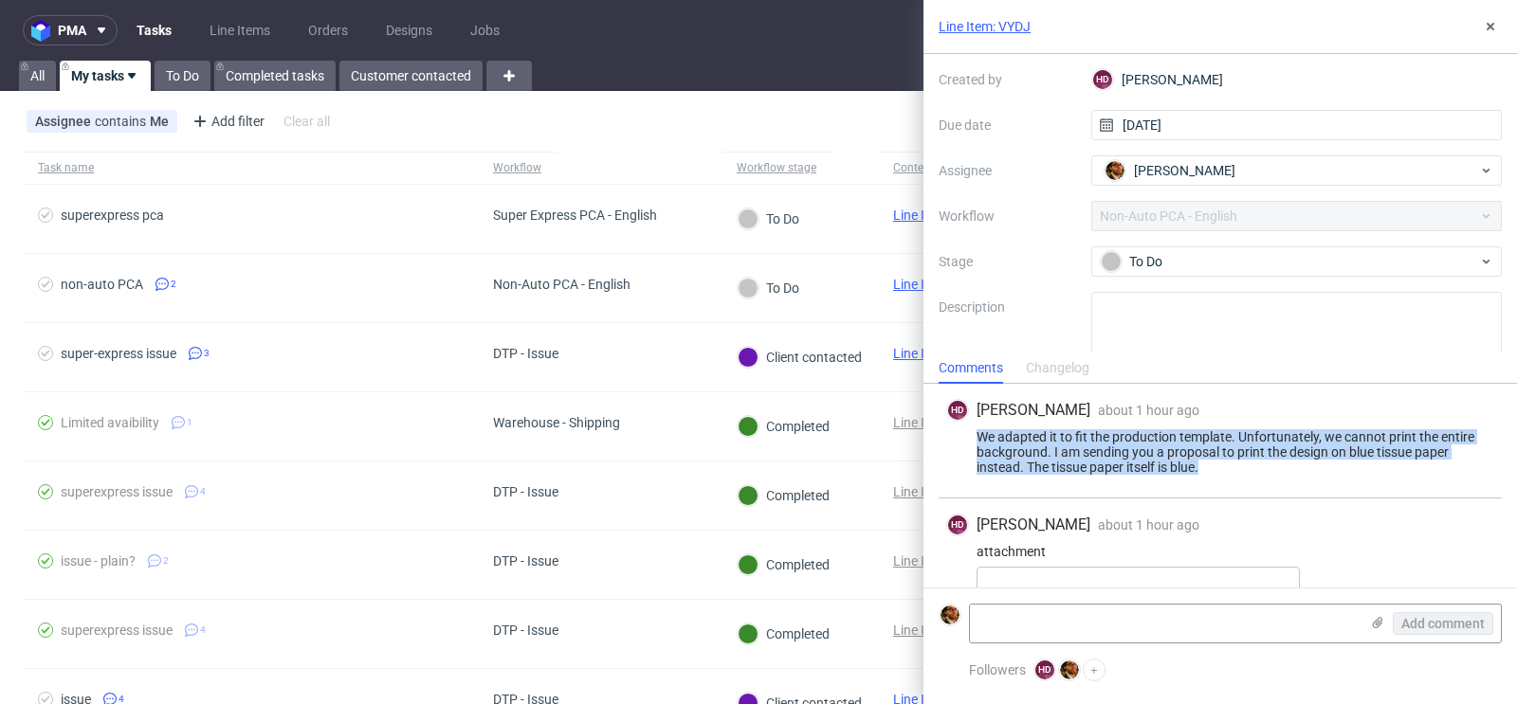
scroll to position [118, 0]
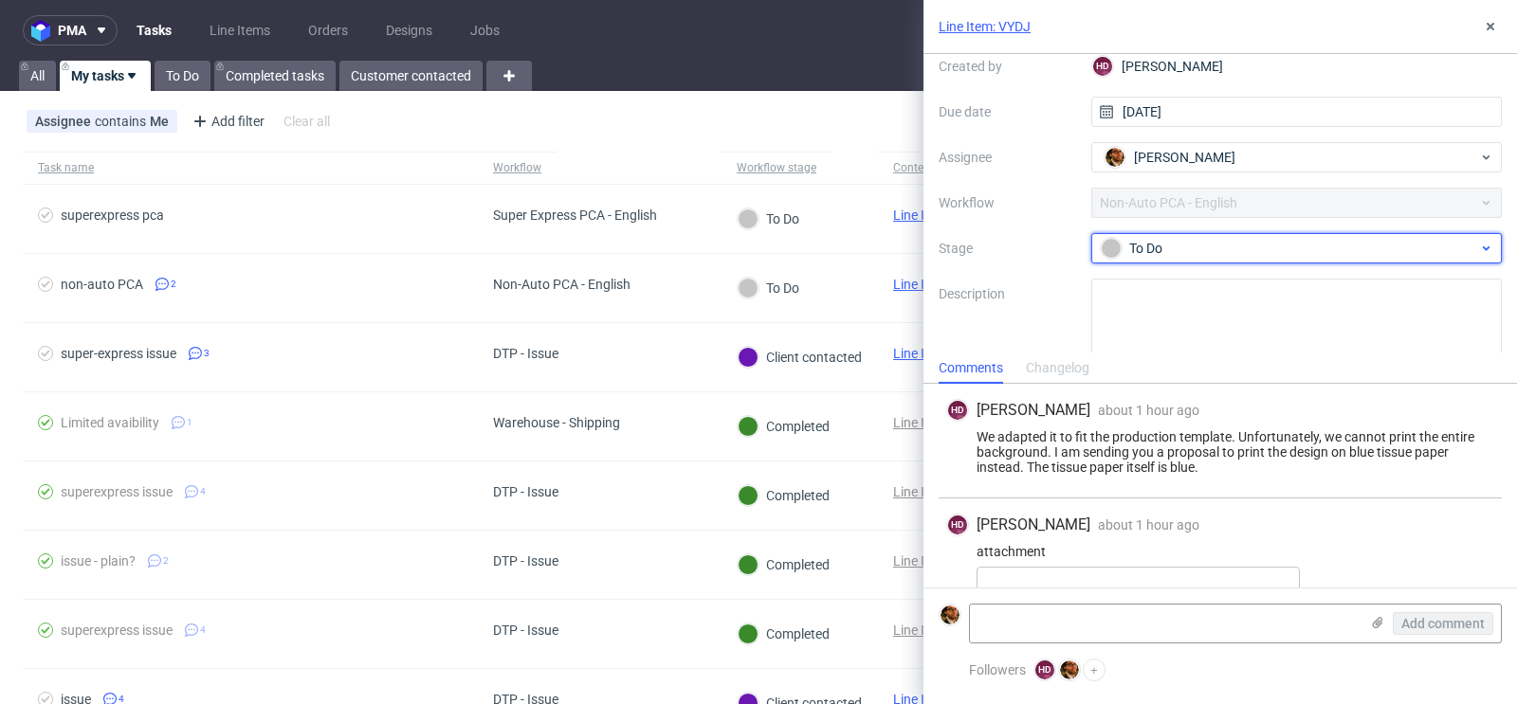
click at [1443, 252] on div "To Do" at bounding box center [1289, 248] width 377 height 21
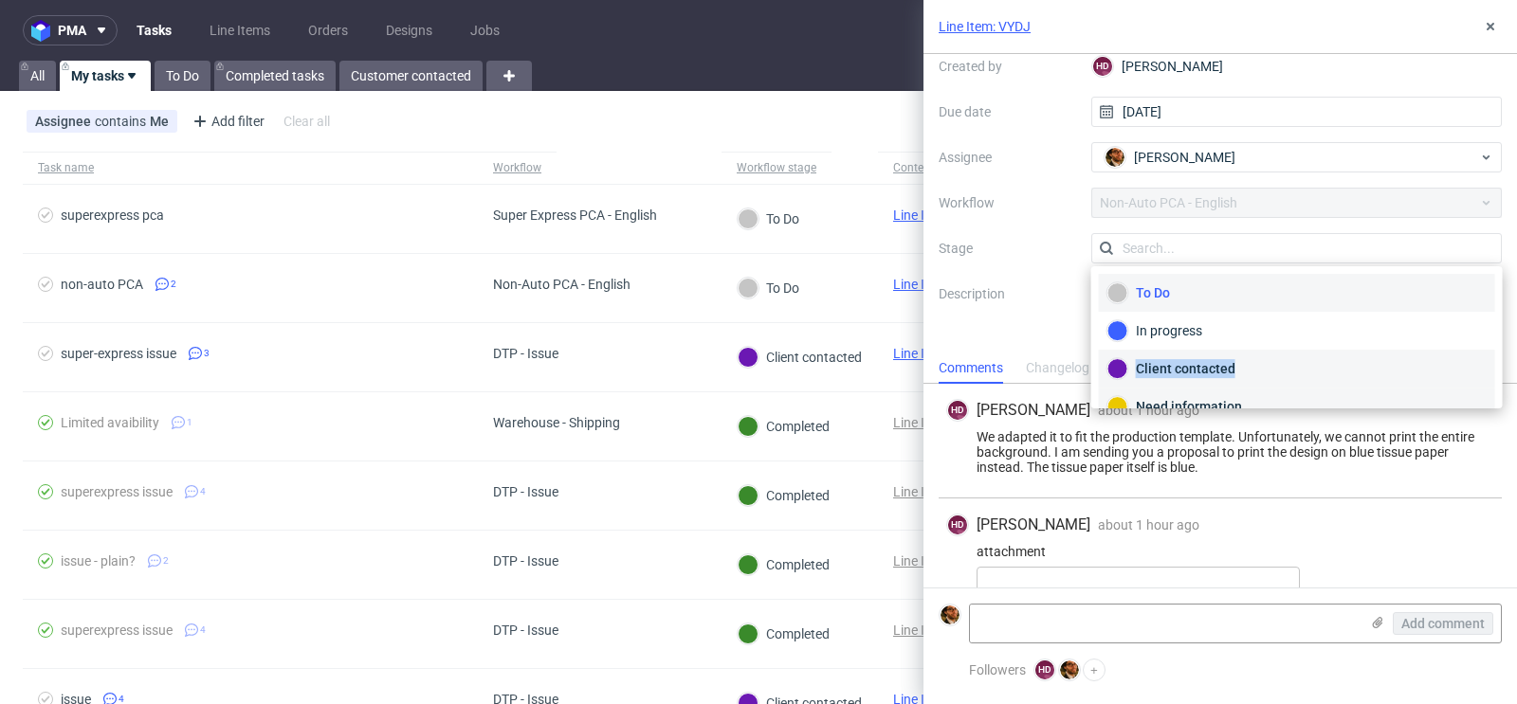
drag, startPoint x: 1323, startPoint y: 388, endPoint x: 1310, endPoint y: 370, distance: 21.8
click at [1310, 370] on div "To Do In progress Client contacted Need information Completed Rejected" at bounding box center [1297, 388] width 396 height 228
click at [1285, 365] on div "Client contacted" at bounding box center [1296, 368] width 379 height 21
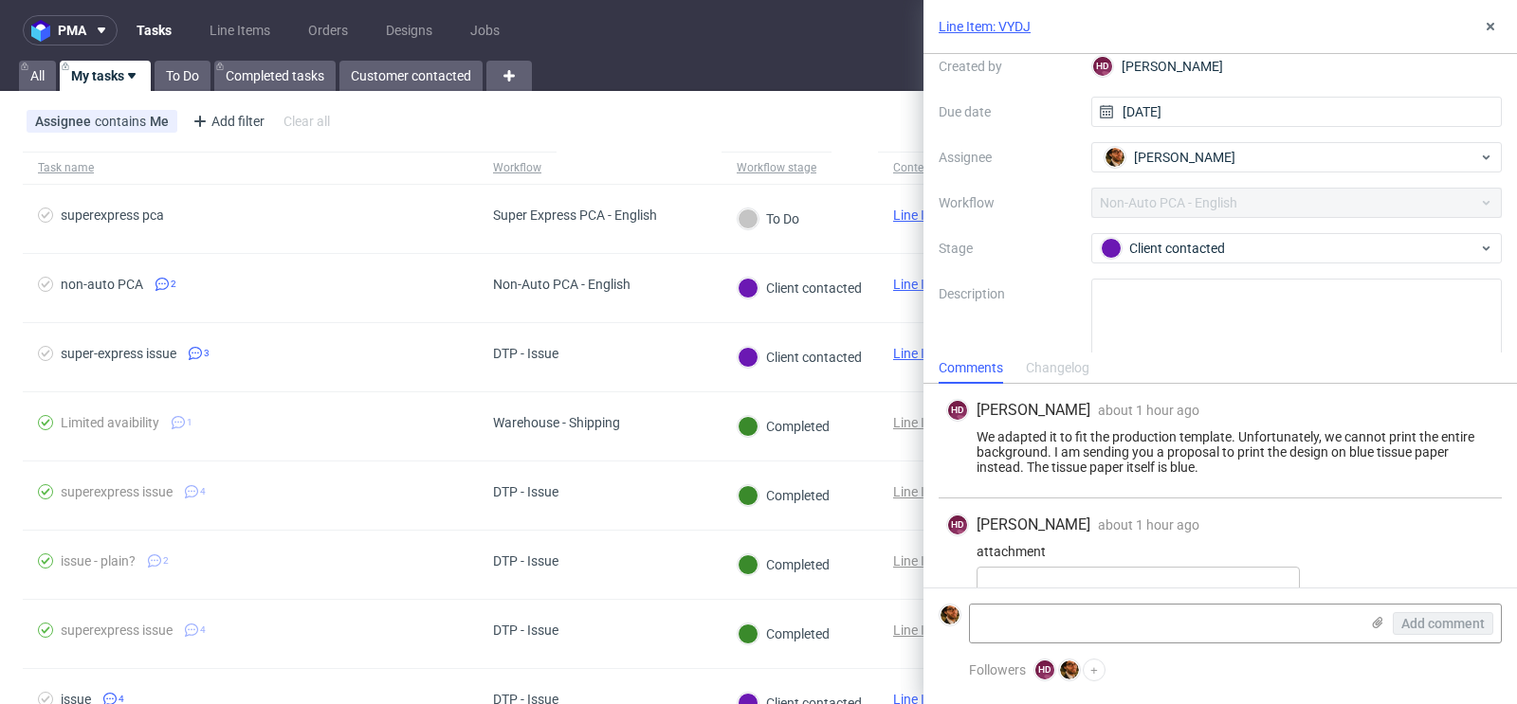
click at [889, 120] on div "Assignee contains Me Add filter Hide filters Clear all" at bounding box center [758, 122] width 1517 height 46
click at [1491, 36] on button at bounding box center [1490, 26] width 23 height 23
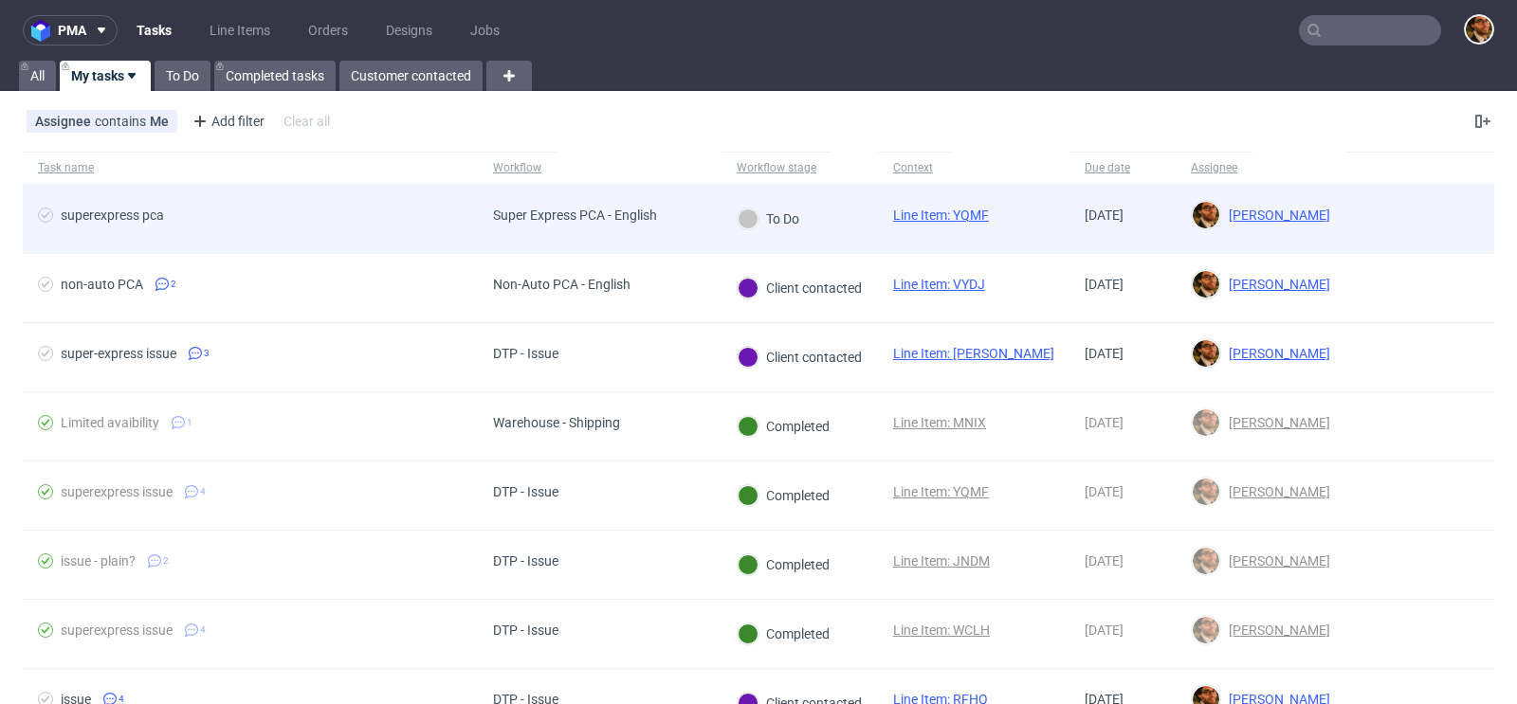
click at [1369, 217] on div at bounding box center [1419, 219] width 149 height 68
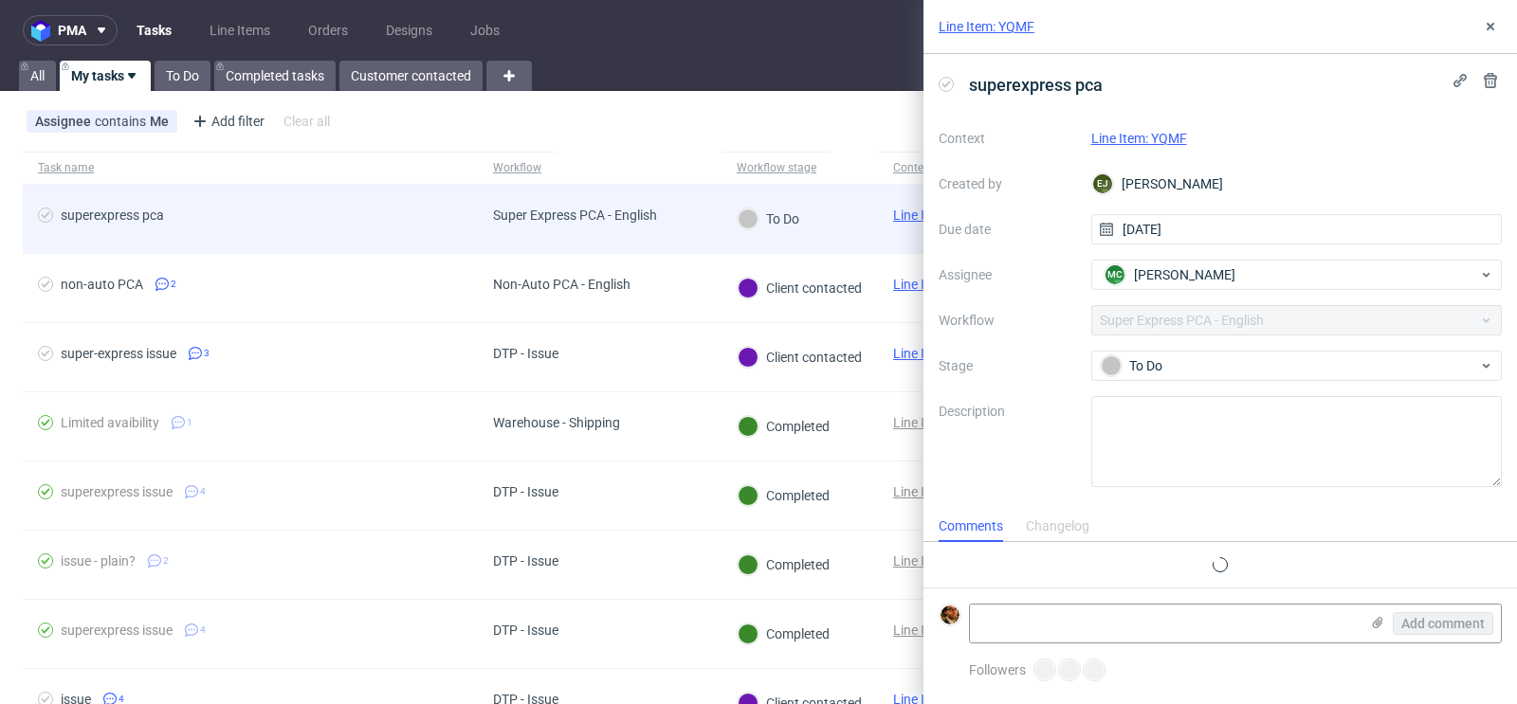
scroll to position [15, 0]
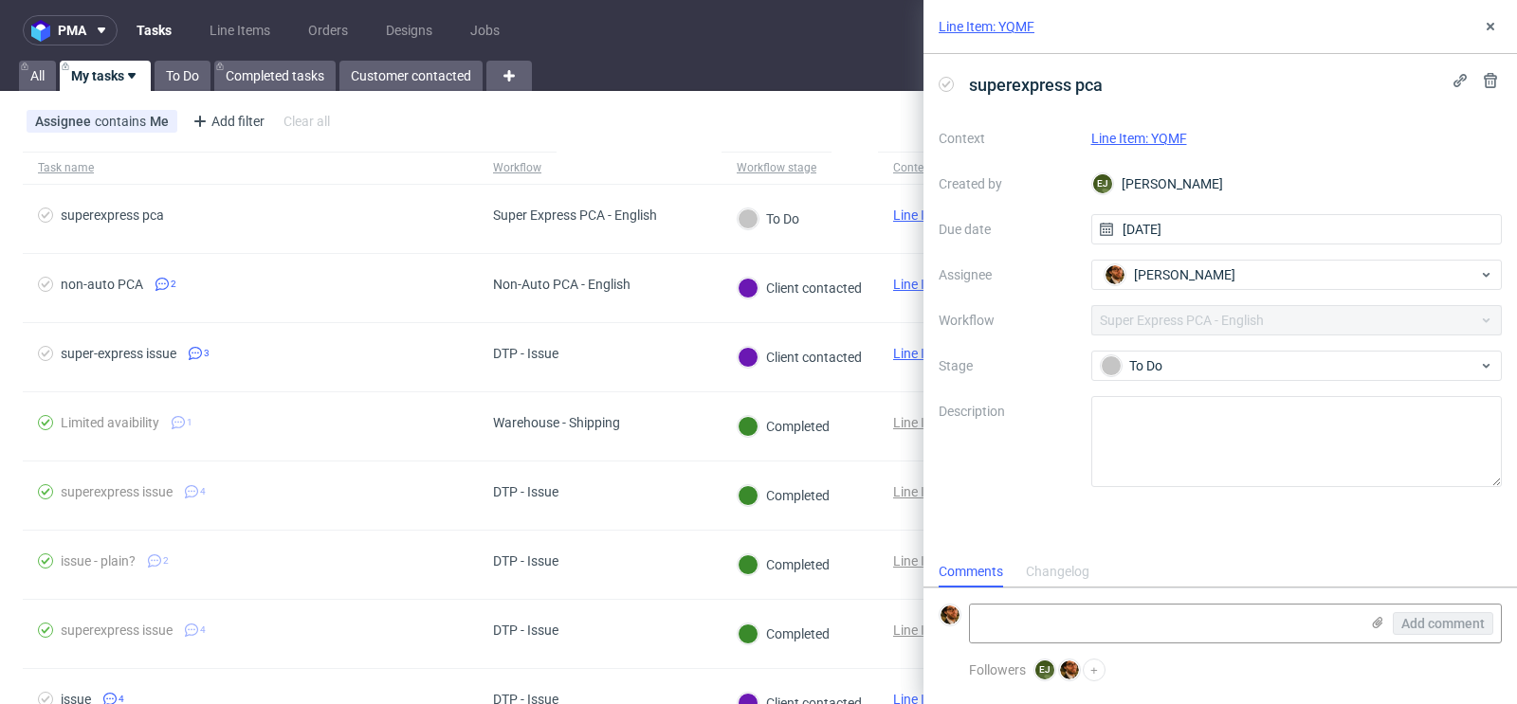
click at [1142, 136] on link "Line Item: YQMF" at bounding box center [1139, 138] width 96 height 15
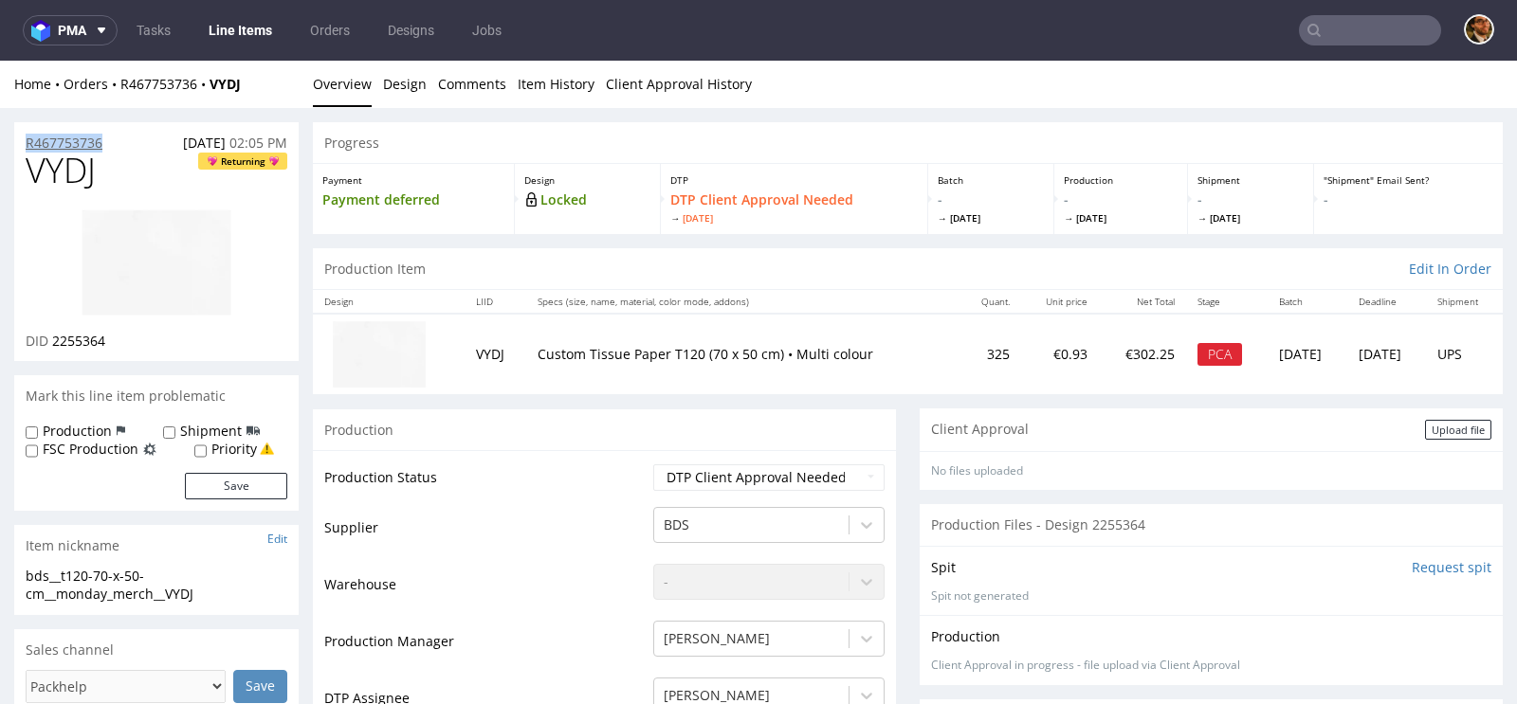
drag, startPoint x: 124, startPoint y: 140, endPoint x: 26, endPoint y: 145, distance: 98.7
click at [26, 145] on div "R467753736 01.09.2025 02:05 PM" at bounding box center [156, 137] width 284 height 30
copy p "R467753736"
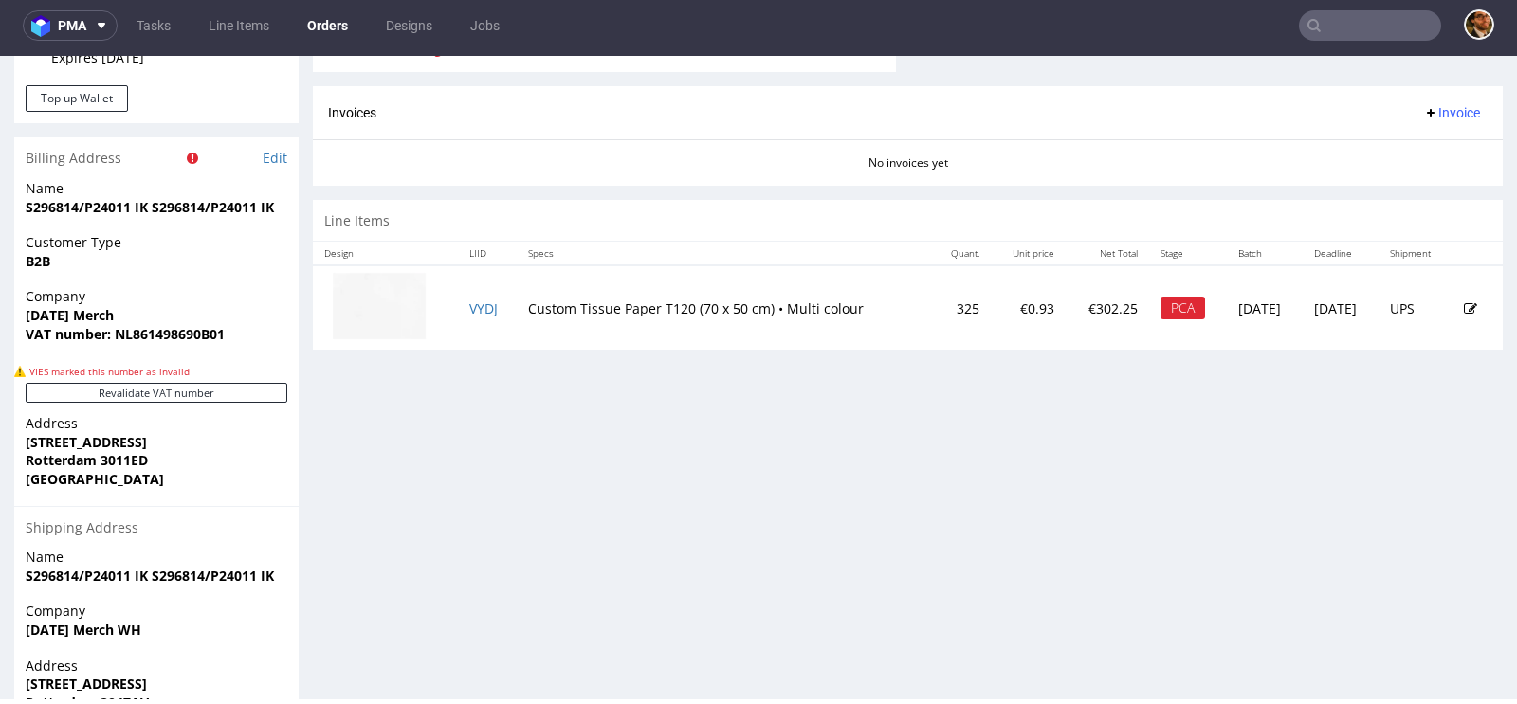
scroll to position [747, 0]
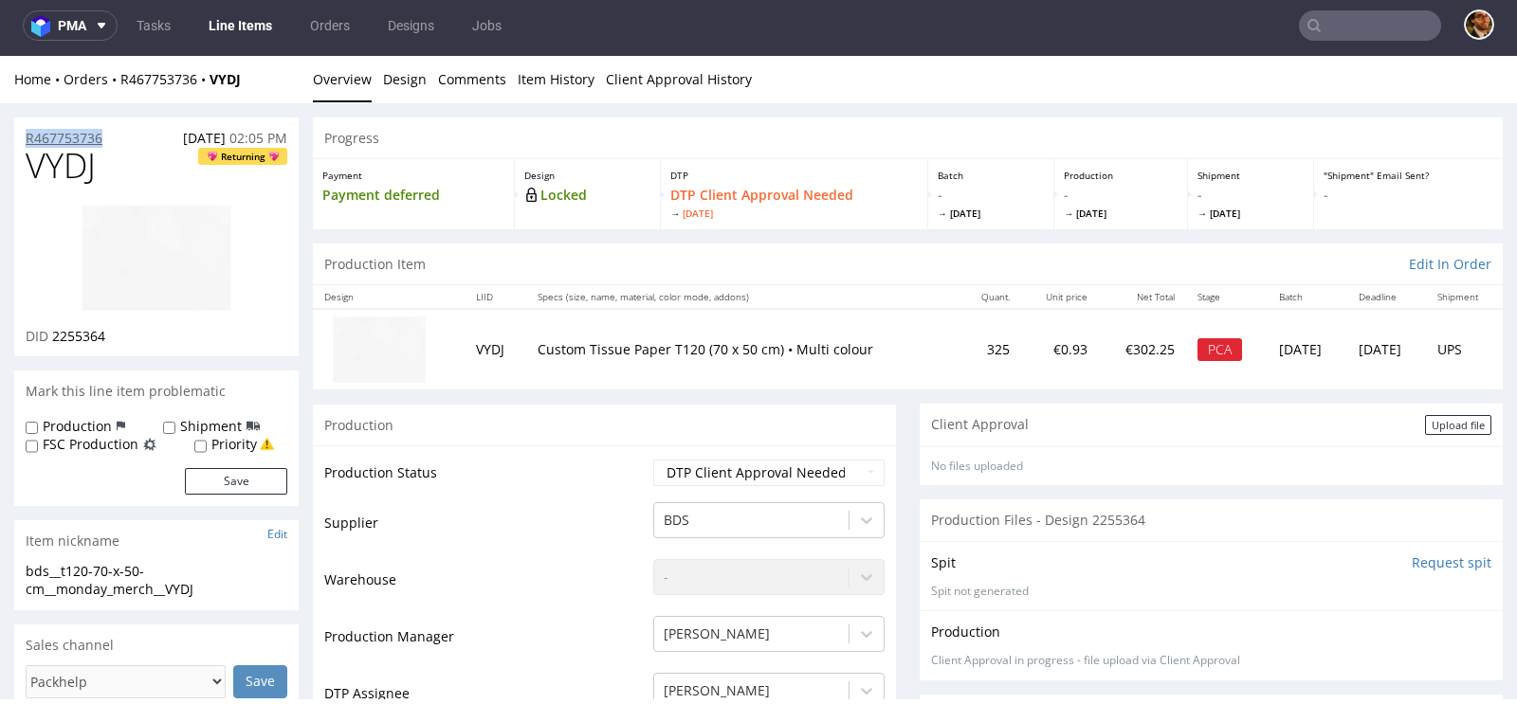
drag, startPoint x: 119, startPoint y: 130, endPoint x: 26, endPoint y: 132, distance: 92.9
click at [26, 132] on div "R467753736 01.09.2025 02:05 PM" at bounding box center [156, 133] width 284 height 30
copy p "R467753736"
click at [134, 130] on div "R467753736 [DATE] 02:05 PM" at bounding box center [156, 133] width 284 height 30
drag, startPoint x: 126, startPoint y: 134, endPoint x: 27, endPoint y: 134, distance: 99.6
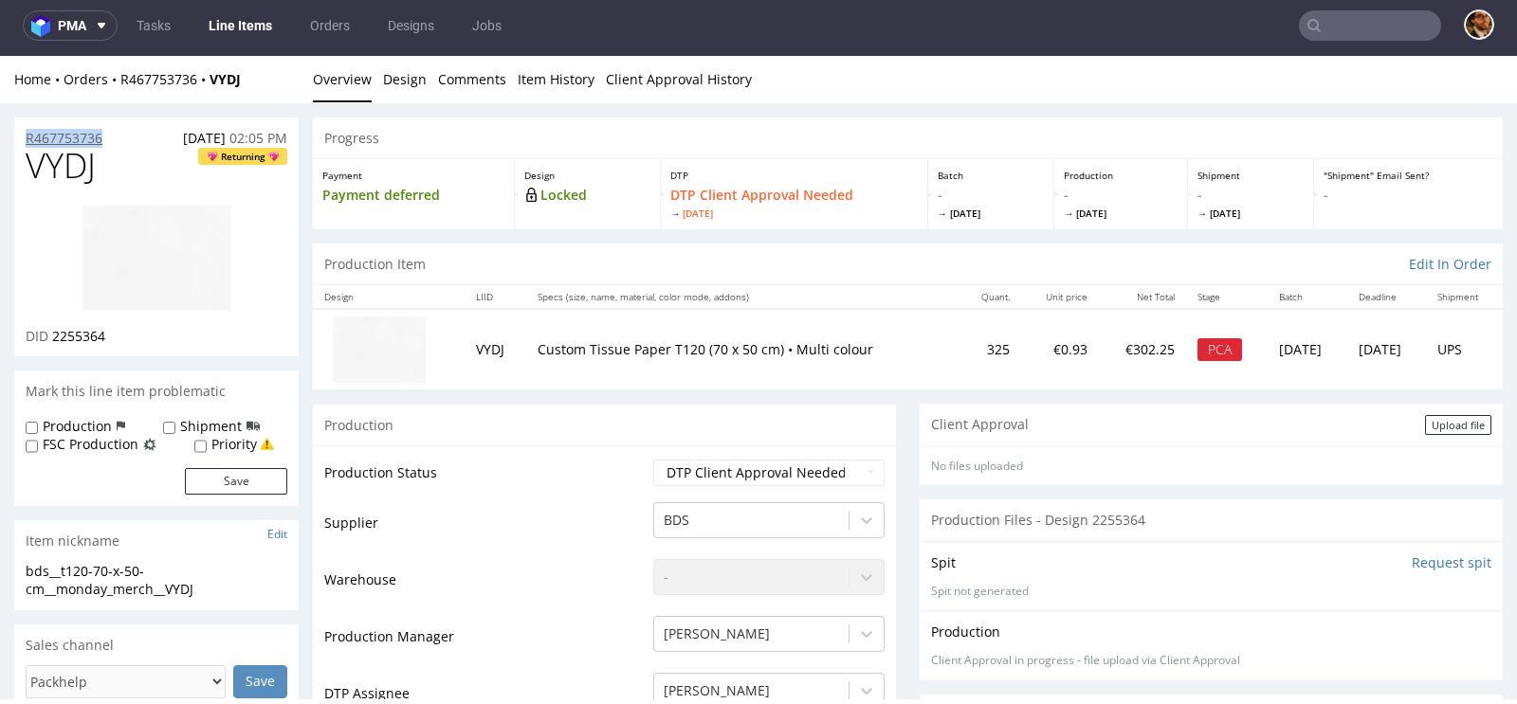
click at [27, 134] on div "R467753736 [DATE] 02:05 PM" at bounding box center [156, 133] width 284 height 30
copy p "R467753736"
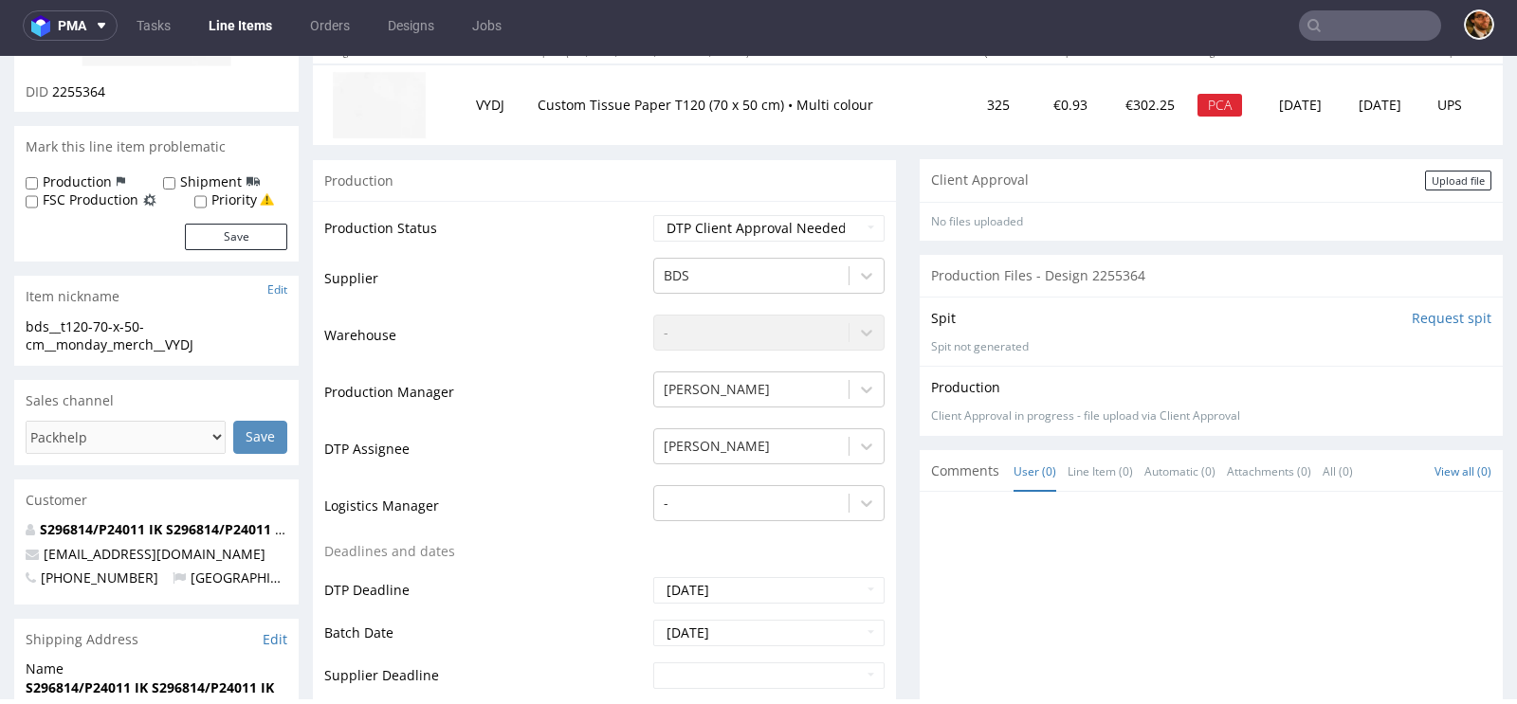
scroll to position [534, 0]
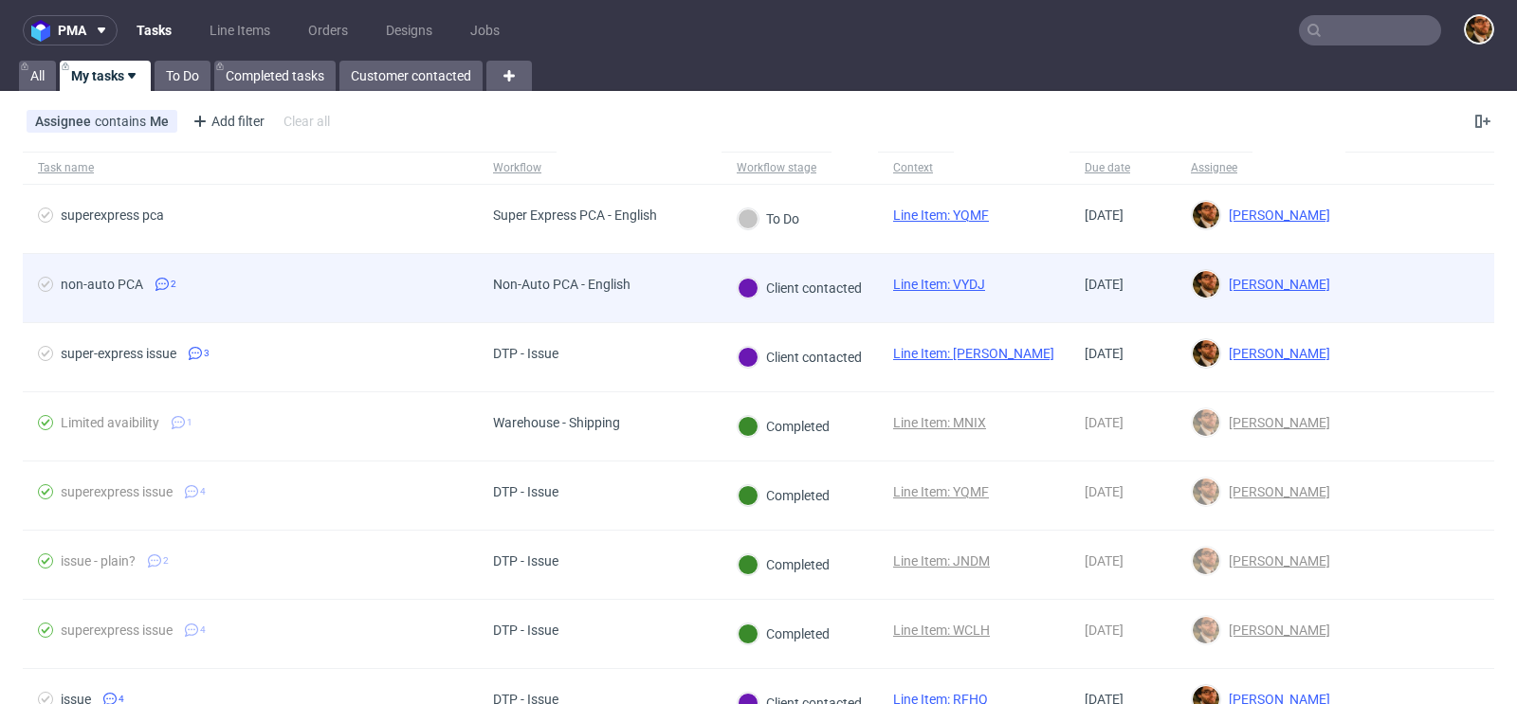
click at [1389, 279] on div at bounding box center [1419, 288] width 149 height 68
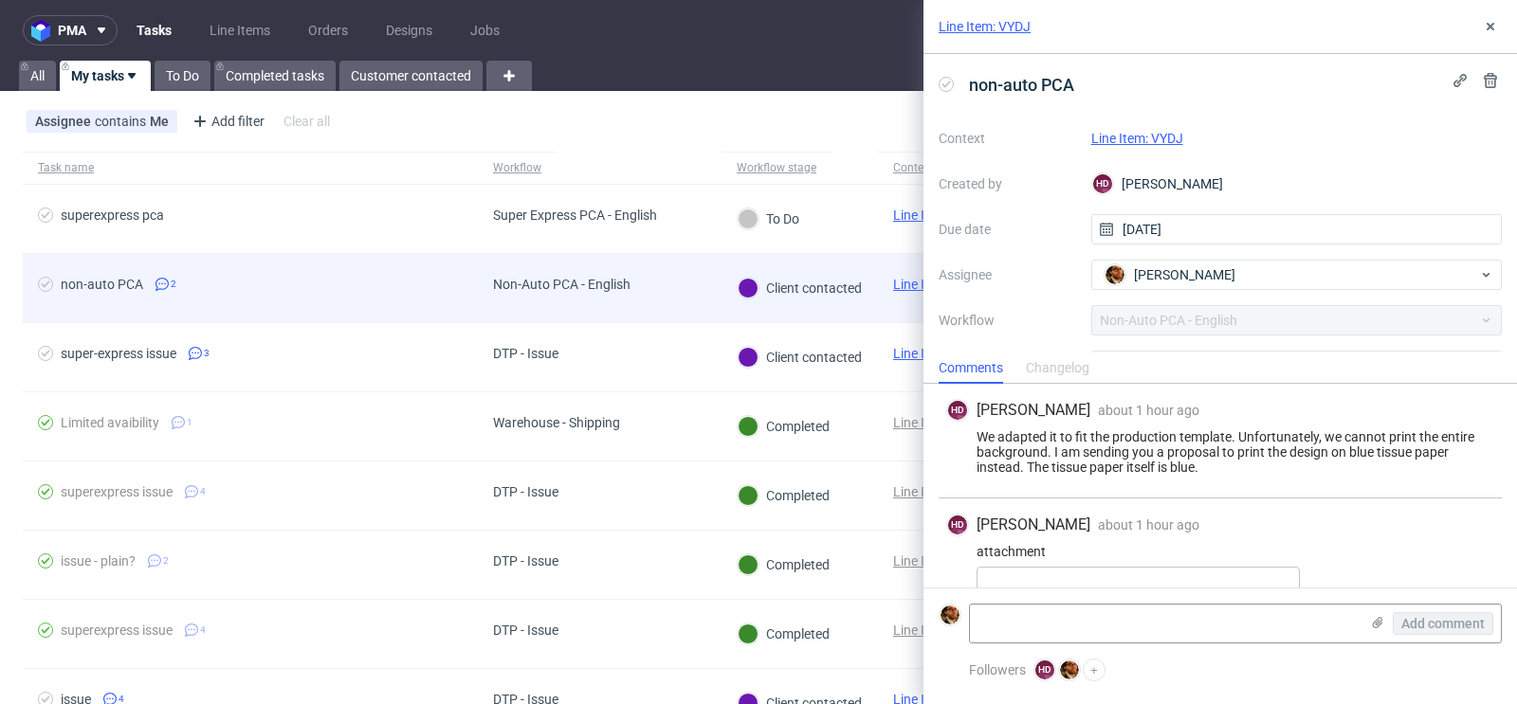
scroll to position [74, 0]
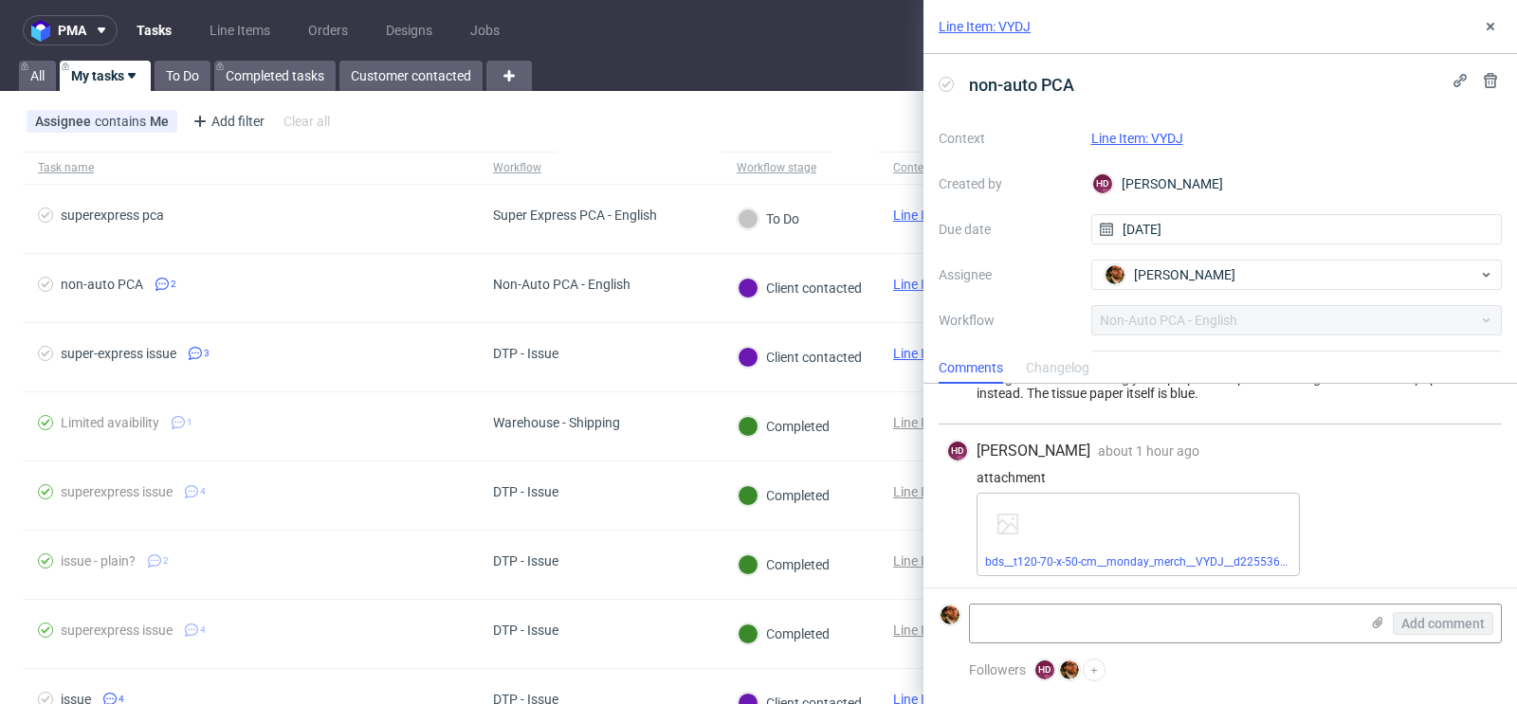
click at [1150, 139] on link "Line Item: VYDJ" at bounding box center [1137, 138] width 92 height 15
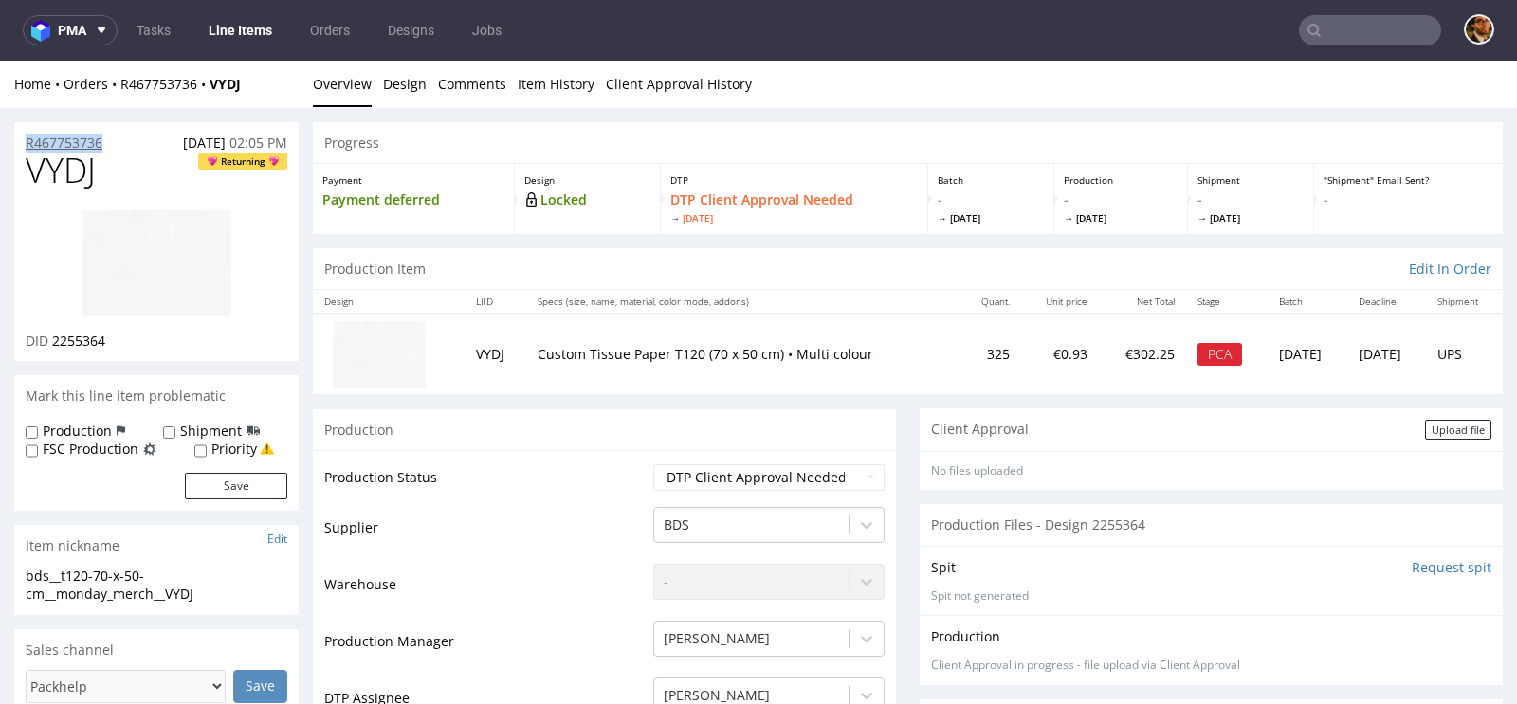
drag, startPoint x: 120, startPoint y: 143, endPoint x: 26, endPoint y: 145, distance: 94.8
click at [26, 145] on div "R467753736 [DATE] 02:05 PM" at bounding box center [156, 137] width 284 height 30
copy p "R467753736"
click at [113, 147] on div "R467753736 [DATE] 02:05 PM" at bounding box center [156, 137] width 284 height 30
drag, startPoint x: 114, startPoint y: 147, endPoint x: 27, endPoint y: 144, distance: 86.3
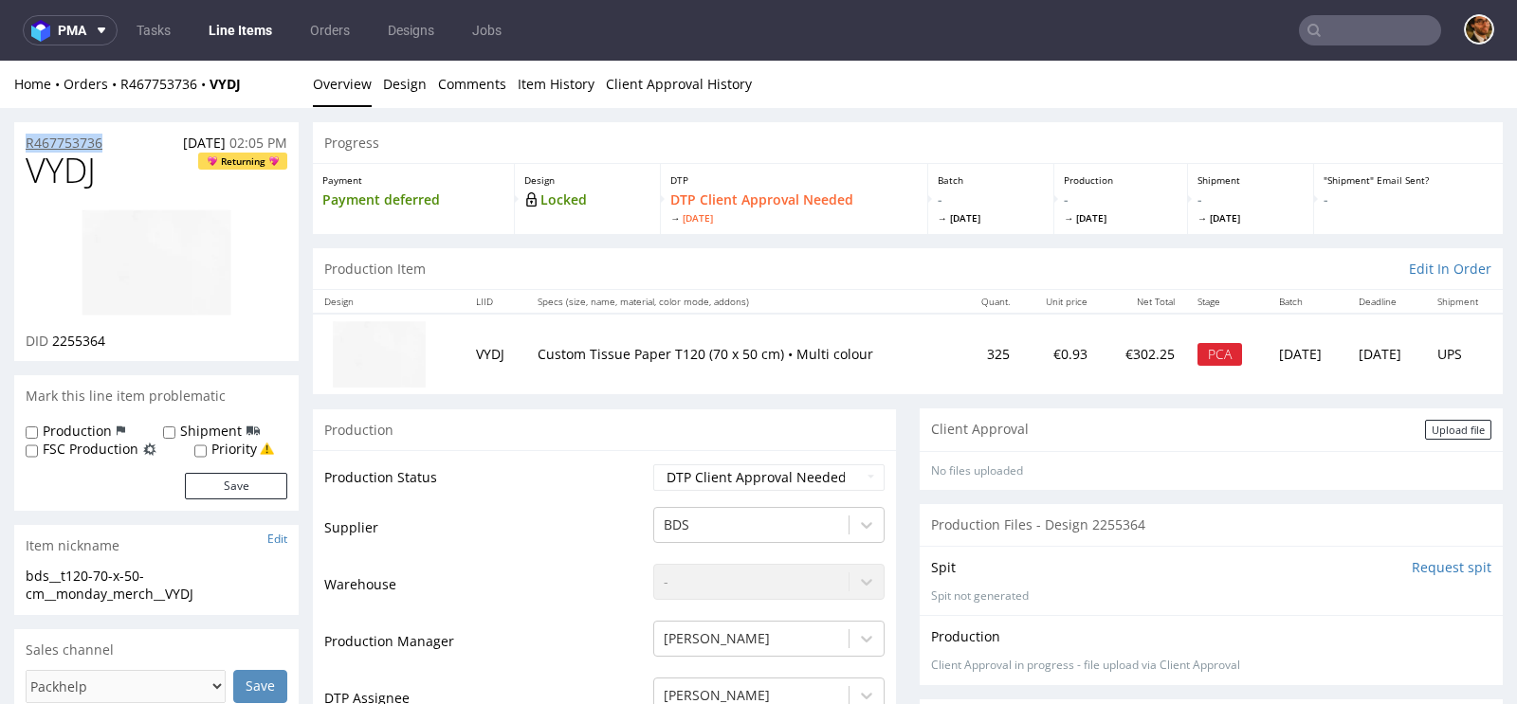
click at [27, 144] on div "R467753736 [DATE] 02:05 PM" at bounding box center [156, 137] width 284 height 30
copy p "R467753736"
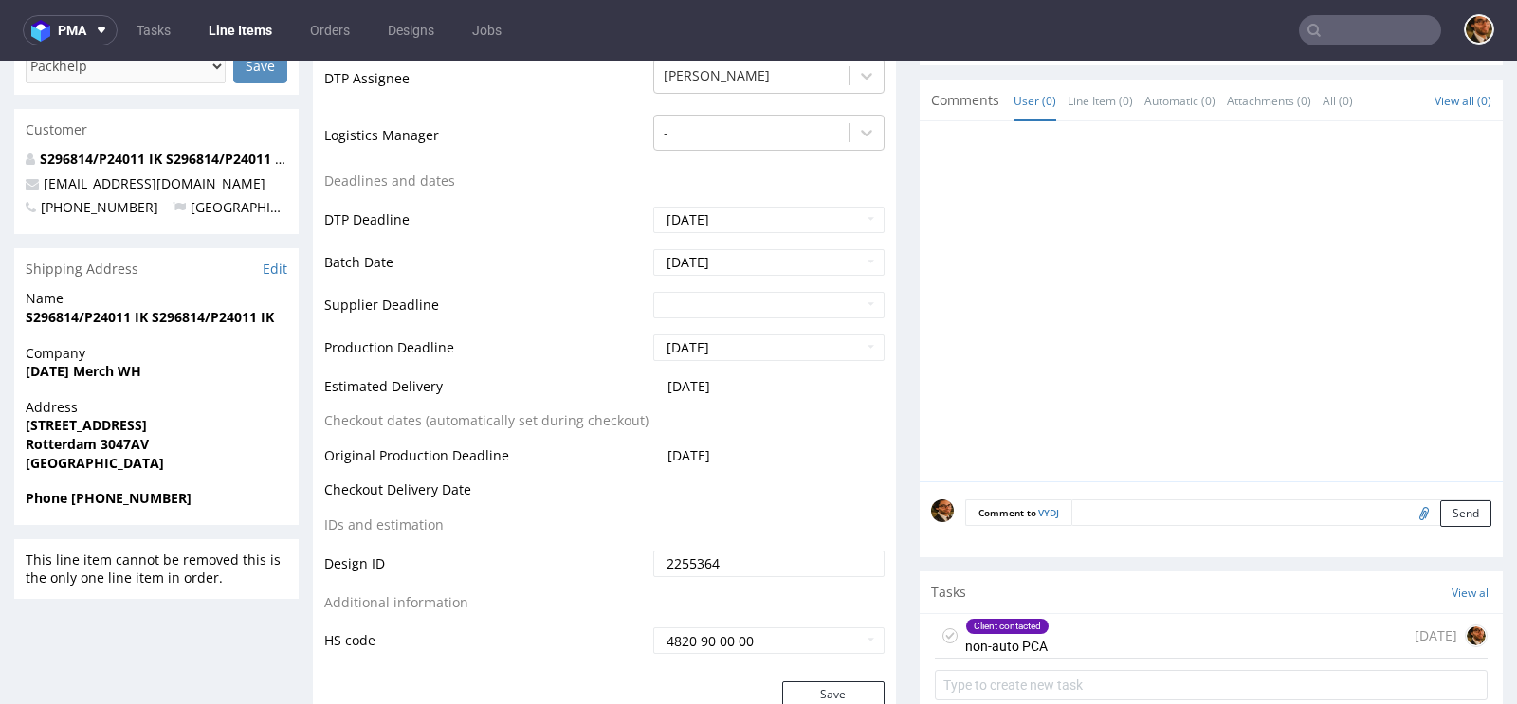
scroll to position [866, 0]
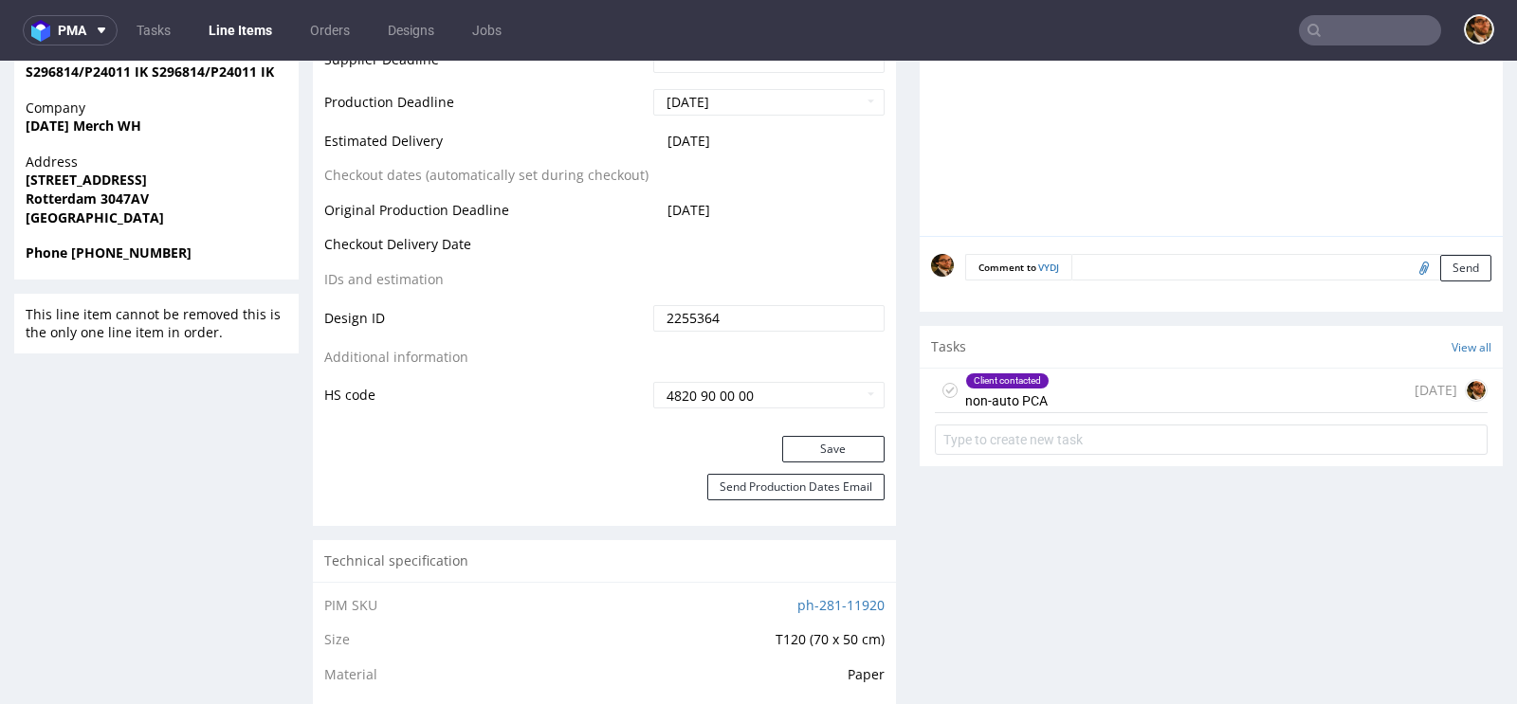
click at [1187, 409] on div "Client contacted non-auto PCA today" at bounding box center [1211, 416] width 583 height 94
click at [1152, 393] on div "Client contacted non-auto PCA today" at bounding box center [1211, 391] width 553 height 45
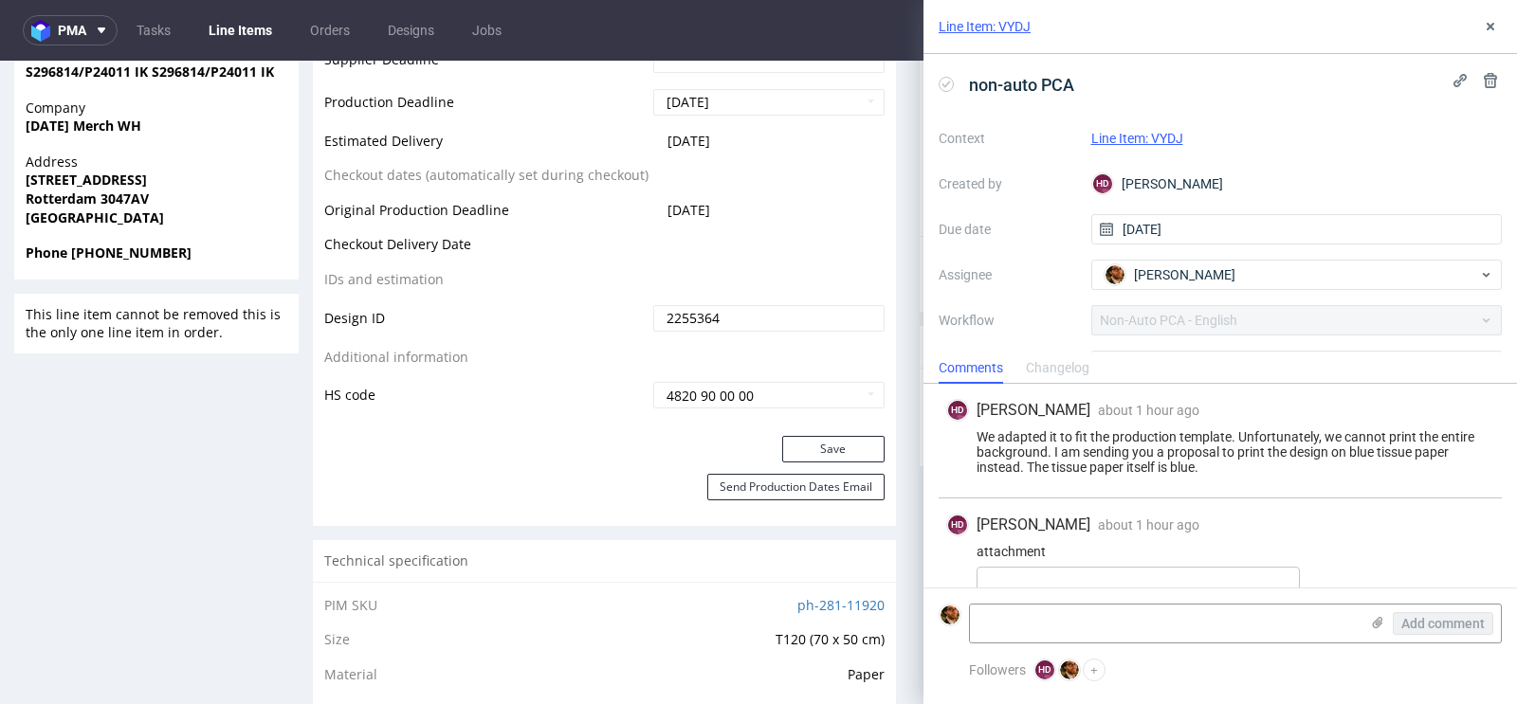
scroll to position [74, 0]
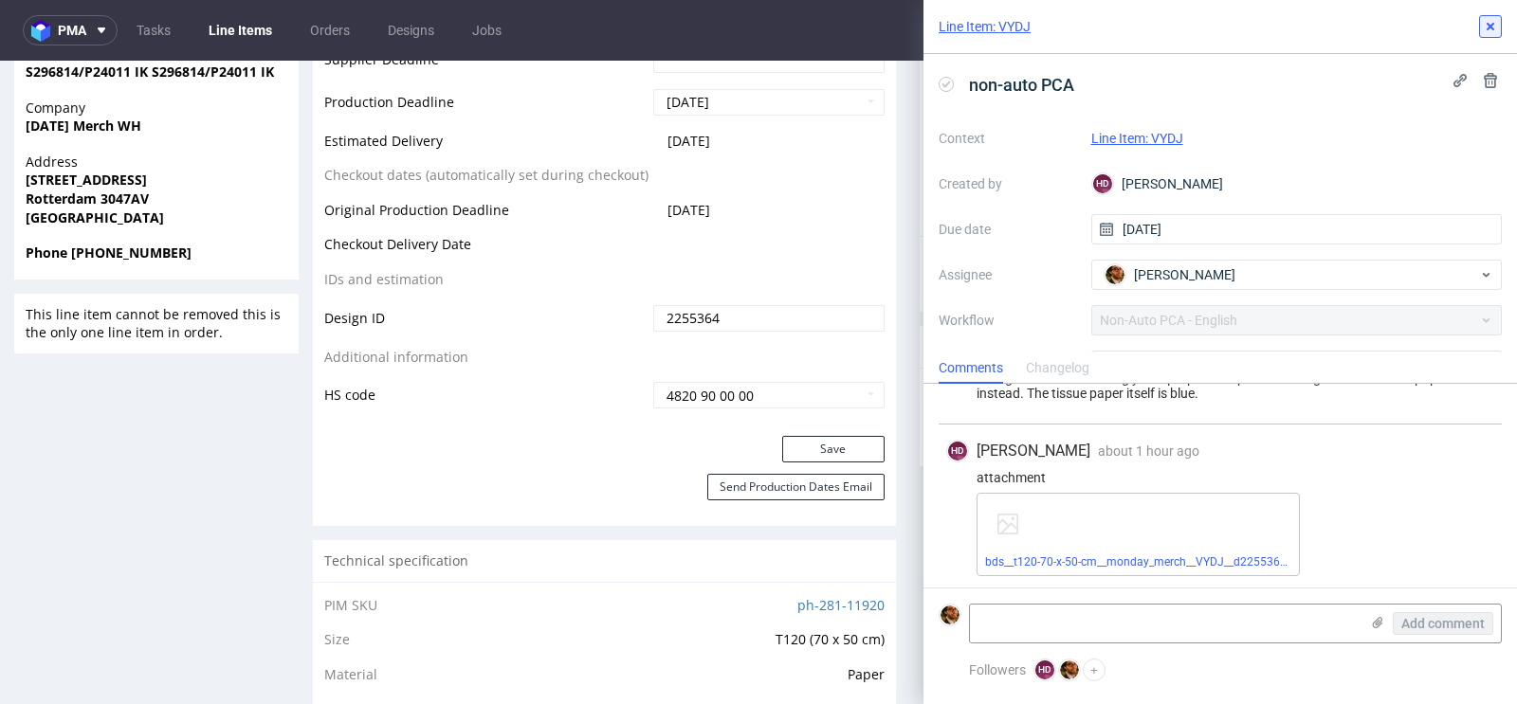
click at [1486, 31] on icon at bounding box center [1490, 26] width 15 height 15
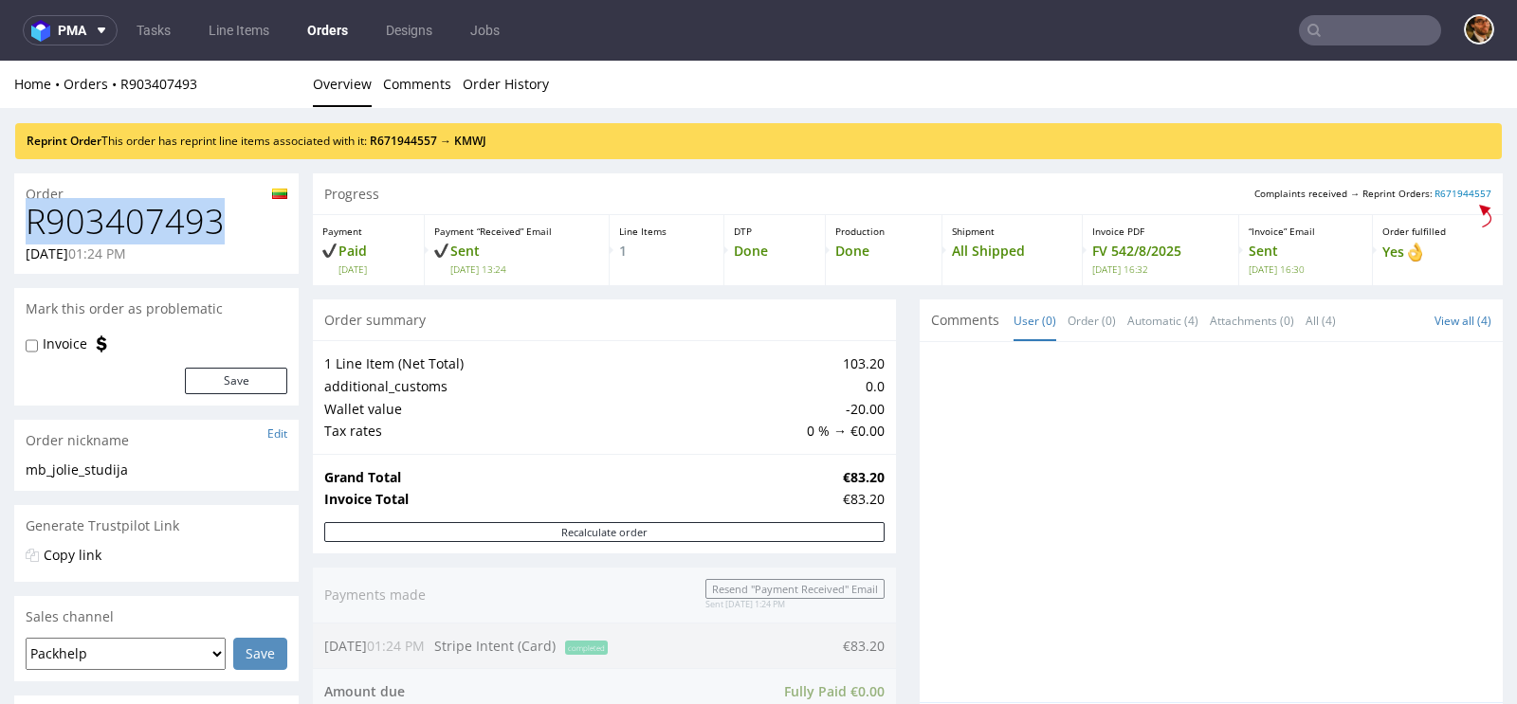
drag, startPoint x: 220, startPoint y: 222, endPoint x: 32, endPoint y: 227, distance: 187.8
click at [32, 227] on h1 "R903407493" at bounding box center [157, 222] width 262 height 38
copy h1 "R903407493"
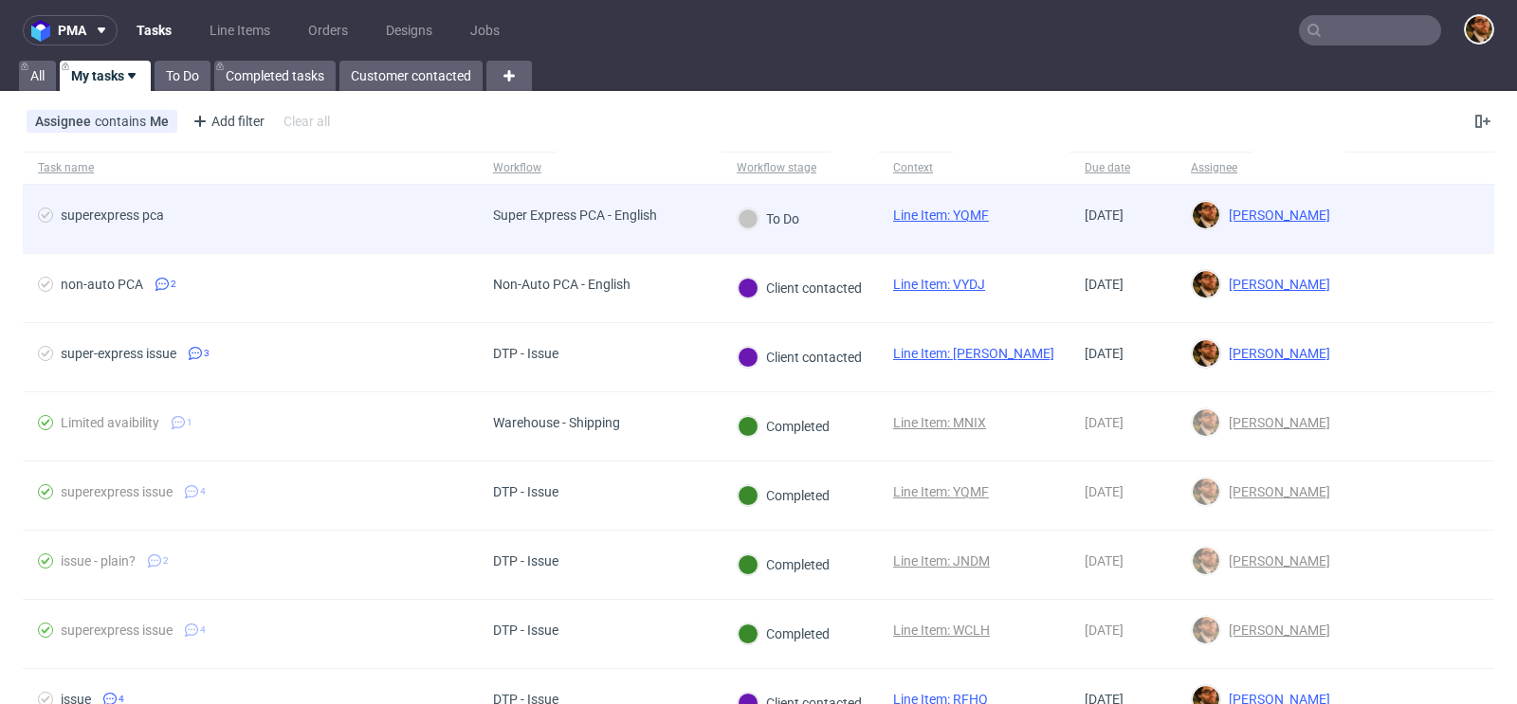
click at [1398, 231] on div at bounding box center [1419, 219] width 149 height 68
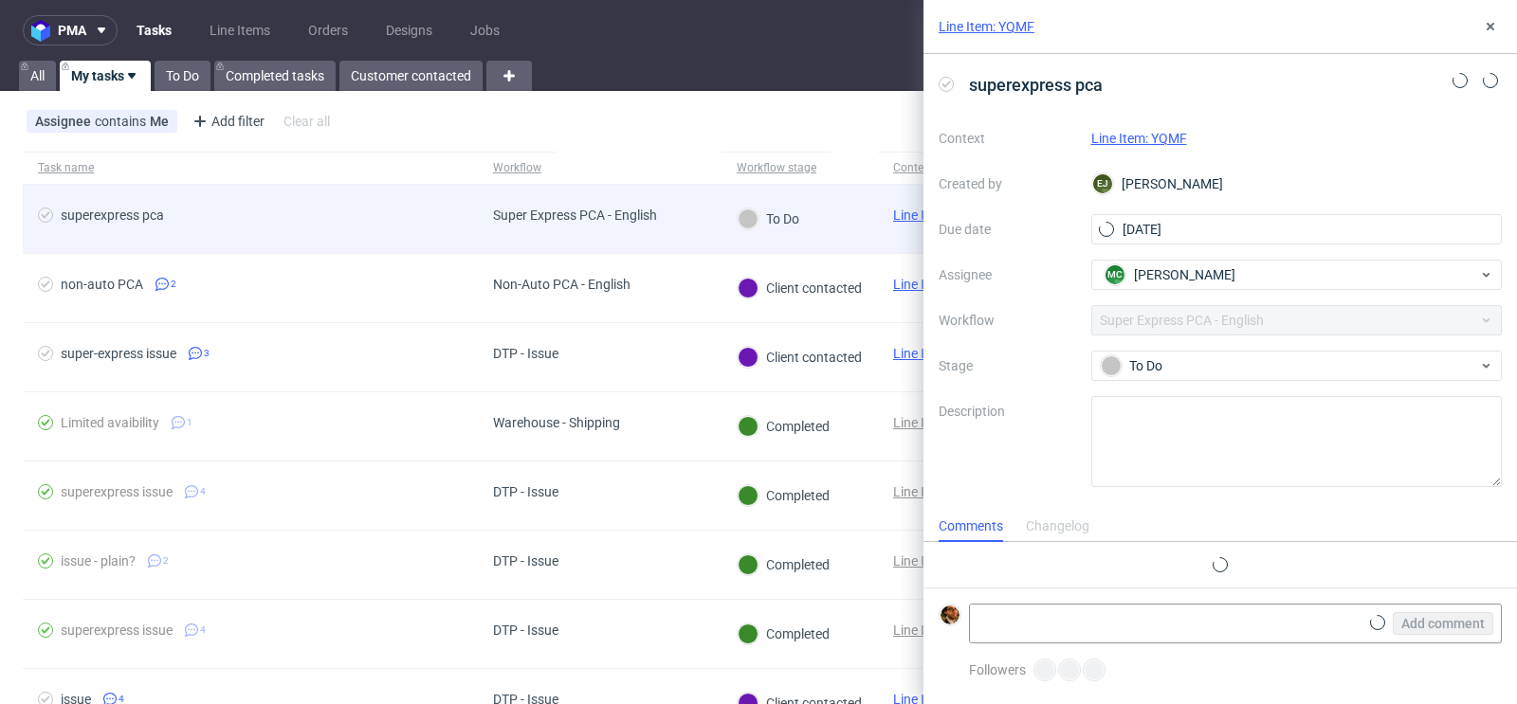
scroll to position [15, 0]
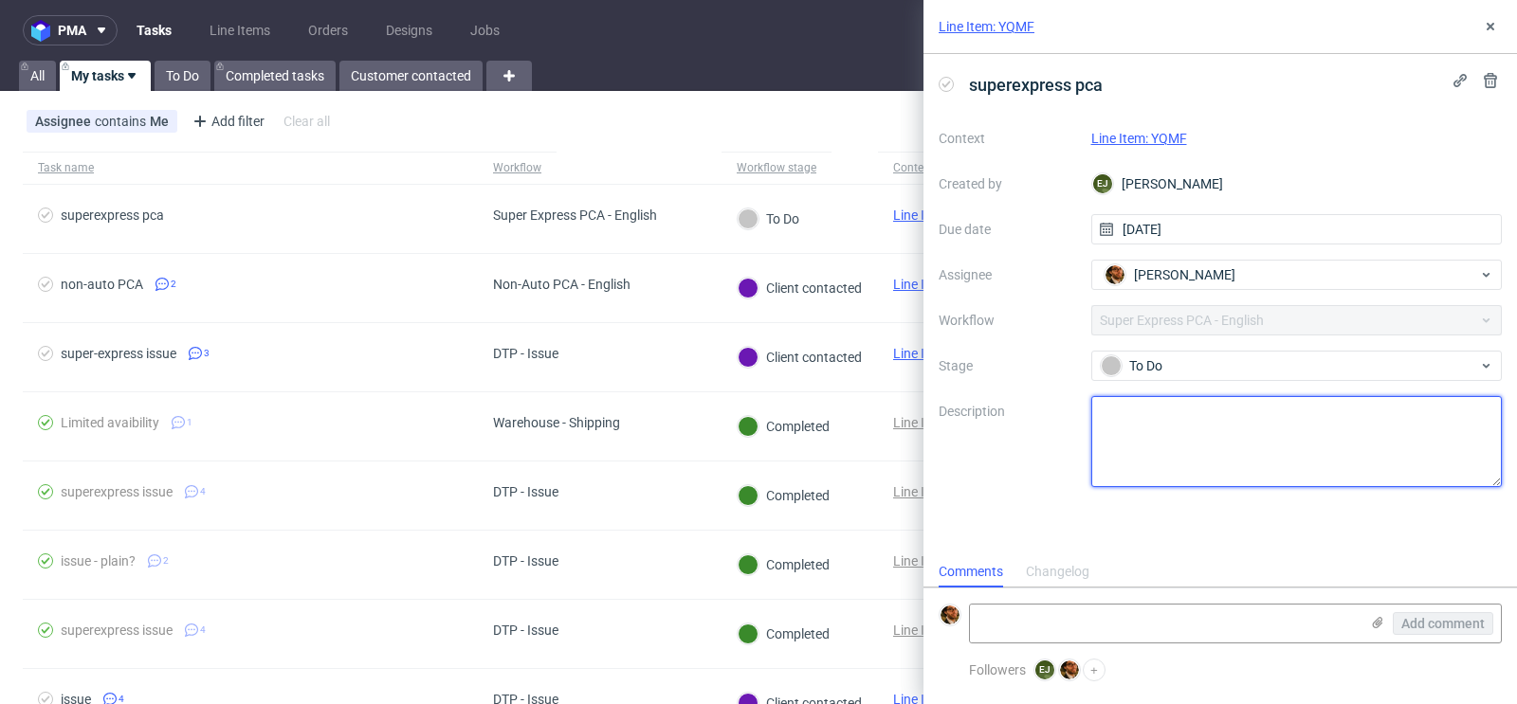
click at [1301, 406] on textarea at bounding box center [1297, 441] width 412 height 91
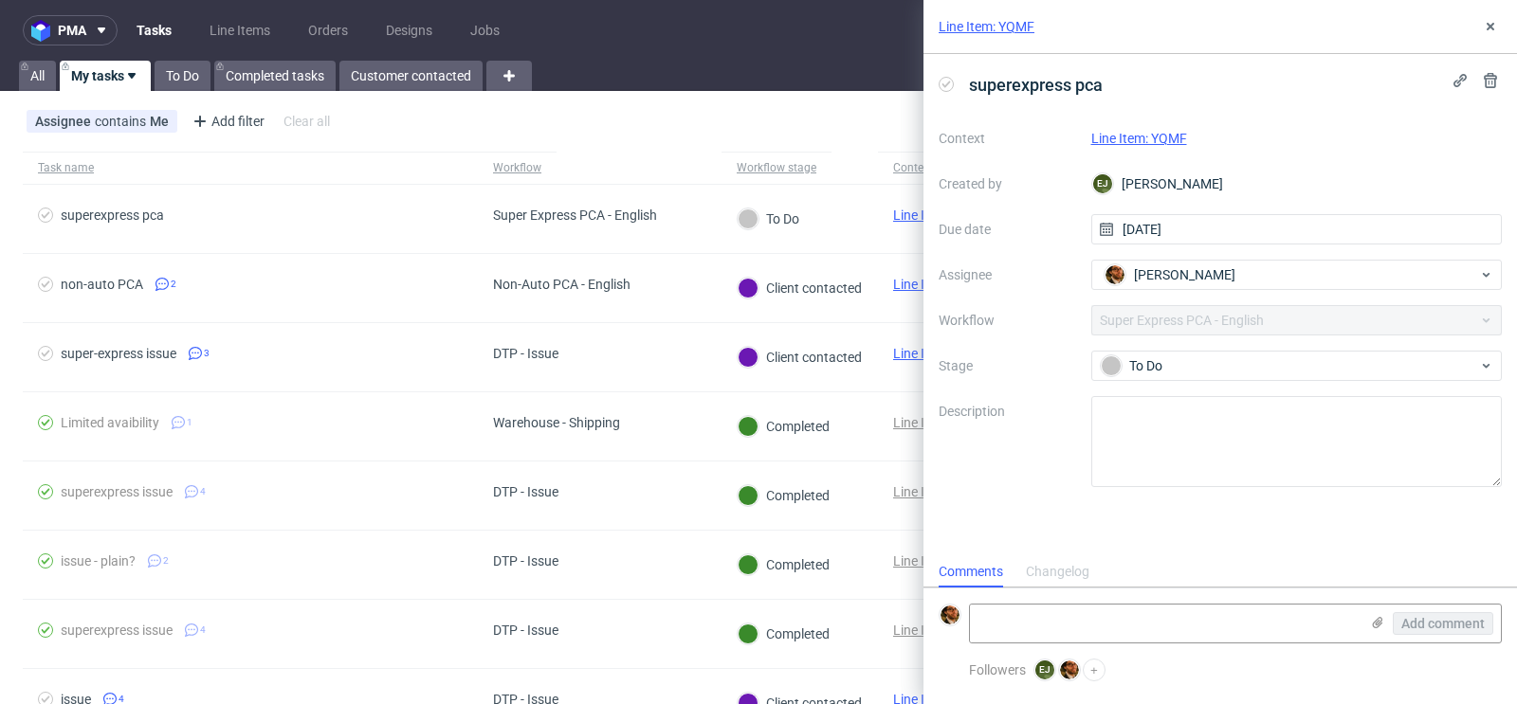
click at [1156, 135] on link "Line Item: YQMF" at bounding box center [1139, 138] width 96 height 15
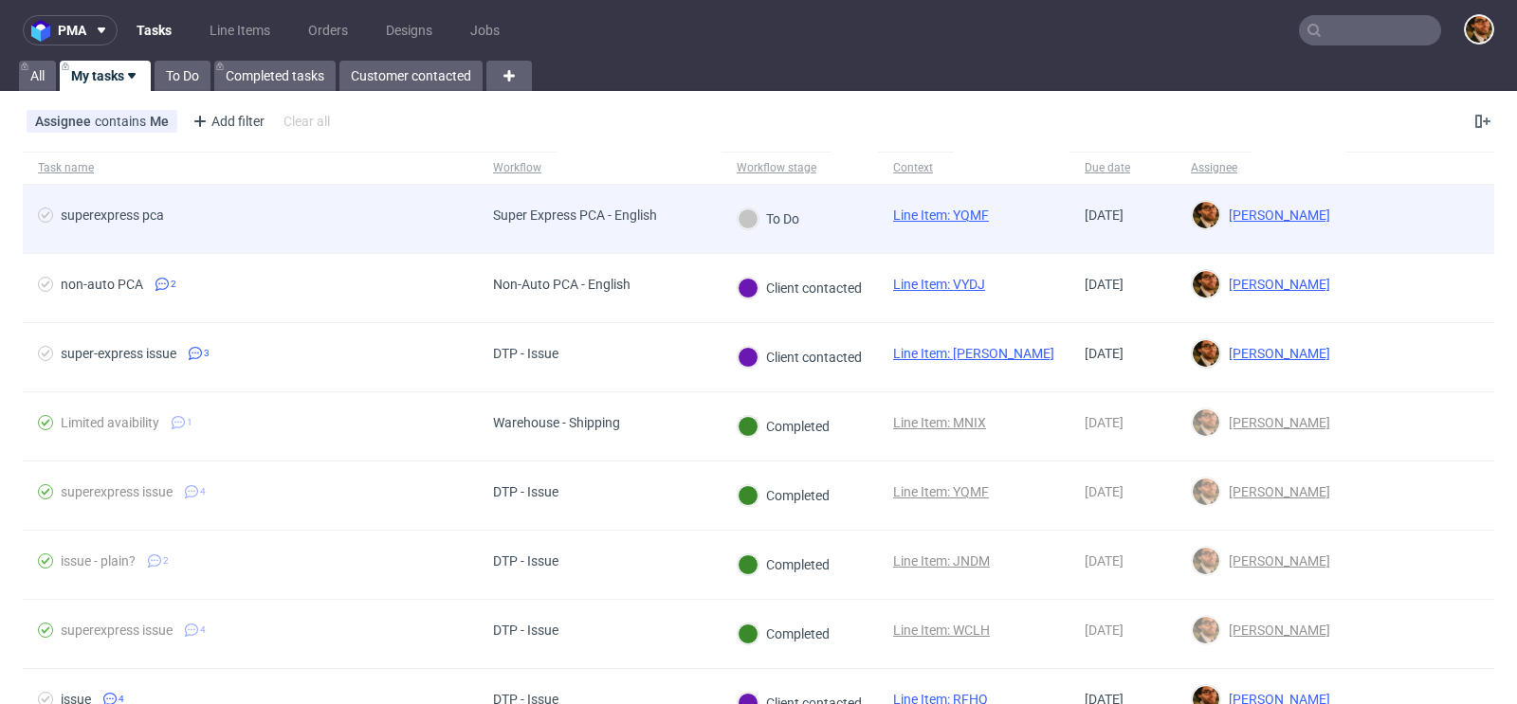
click at [968, 214] on link "Line Item: YQMF" at bounding box center [941, 215] width 96 height 15
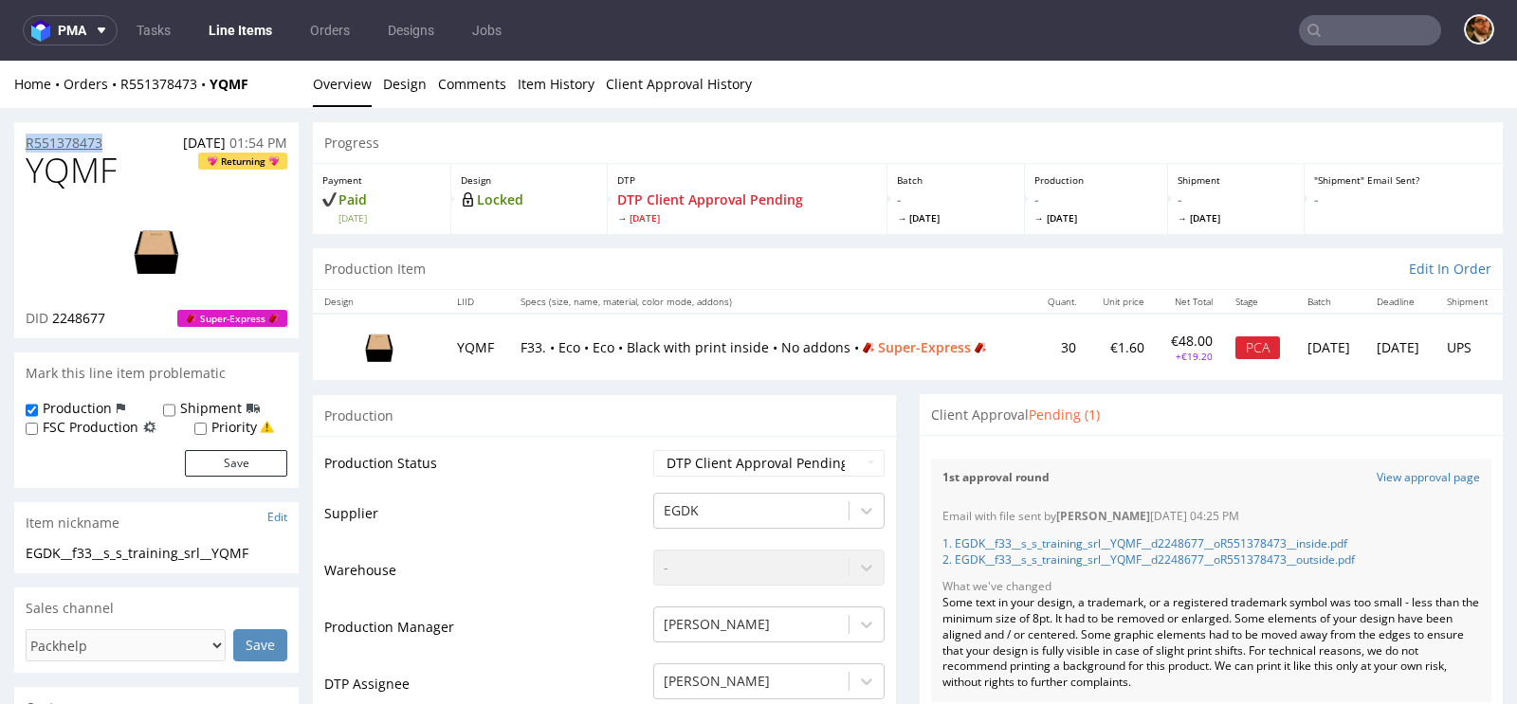
drag, startPoint x: 108, startPoint y: 138, endPoint x: 25, endPoint y: 139, distance: 83.4
click at [25, 139] on div "R551378473 01.09.2025 01:54 PM" at bounding box center [156, 137] width 284 height 30
copy p "R551378473"
click at [920, 602] on div "Files for the Client Choose file What we've changed Create message I know e-mai…" at bounding box center [1211, 590] width 583 height 311
drag, startPoint x: 114, startPoint y: 140, endPoint x: 27, endPoint y: 139, distance: 87.2
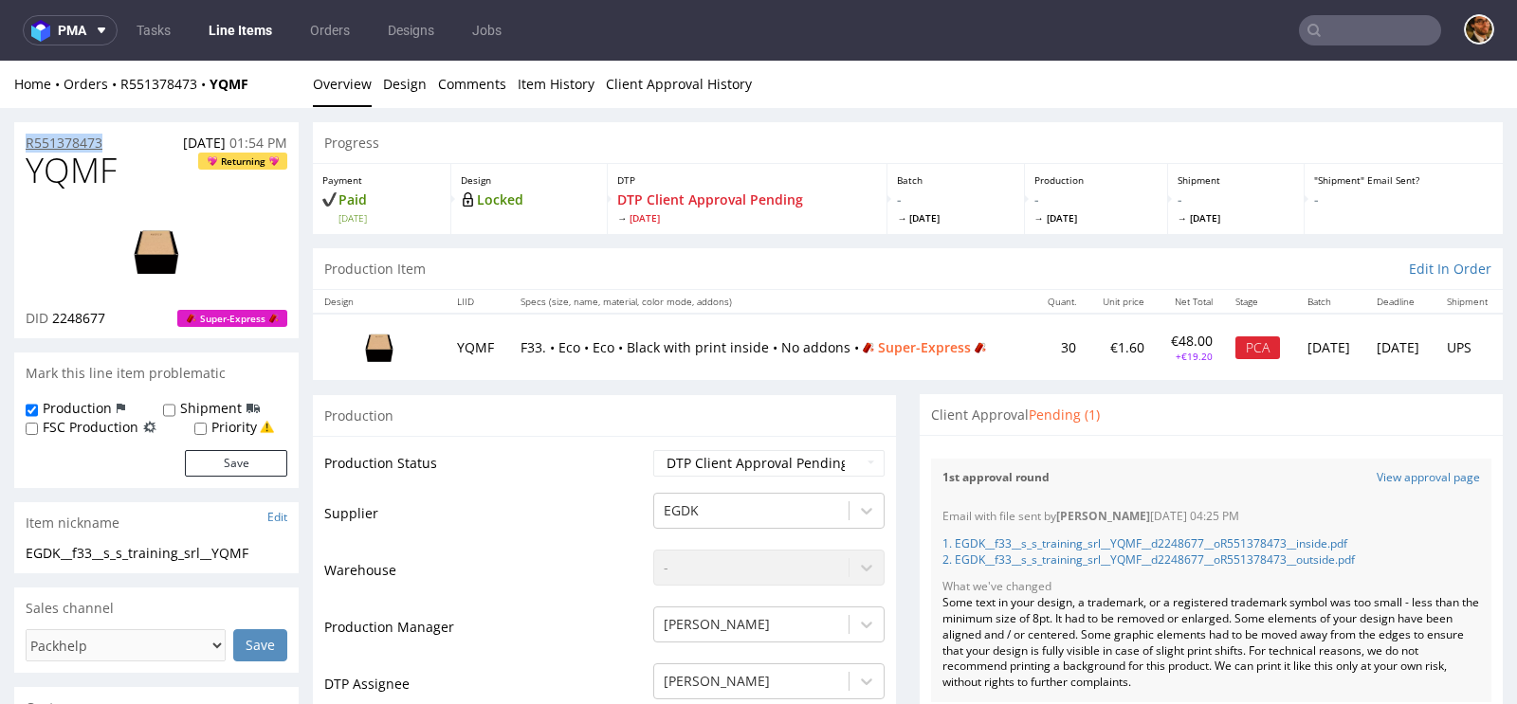
click at [27, 139] on div "R551378473 01.09.2025 01:54 PM" at bounding box center [156, 137] width 284 height 30
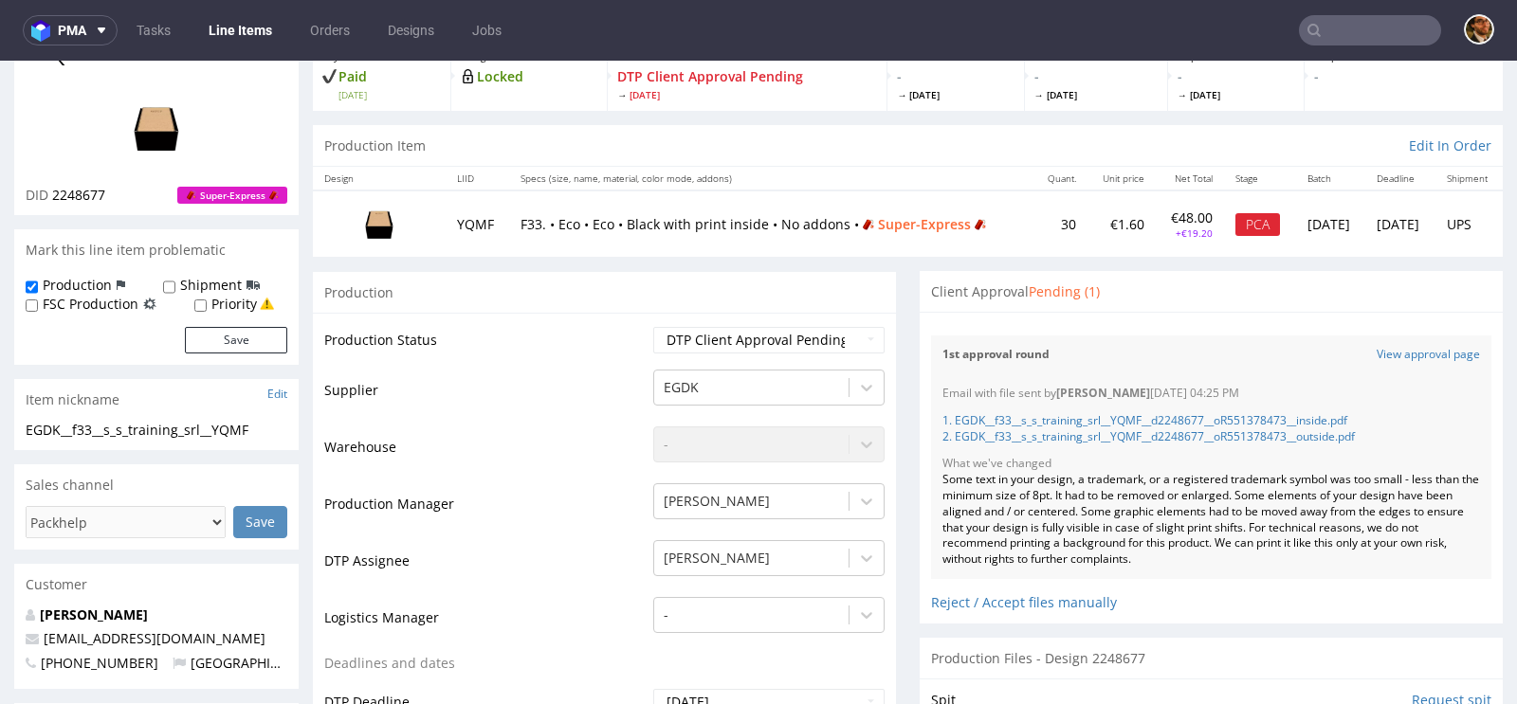
scroll to position [250, 0]
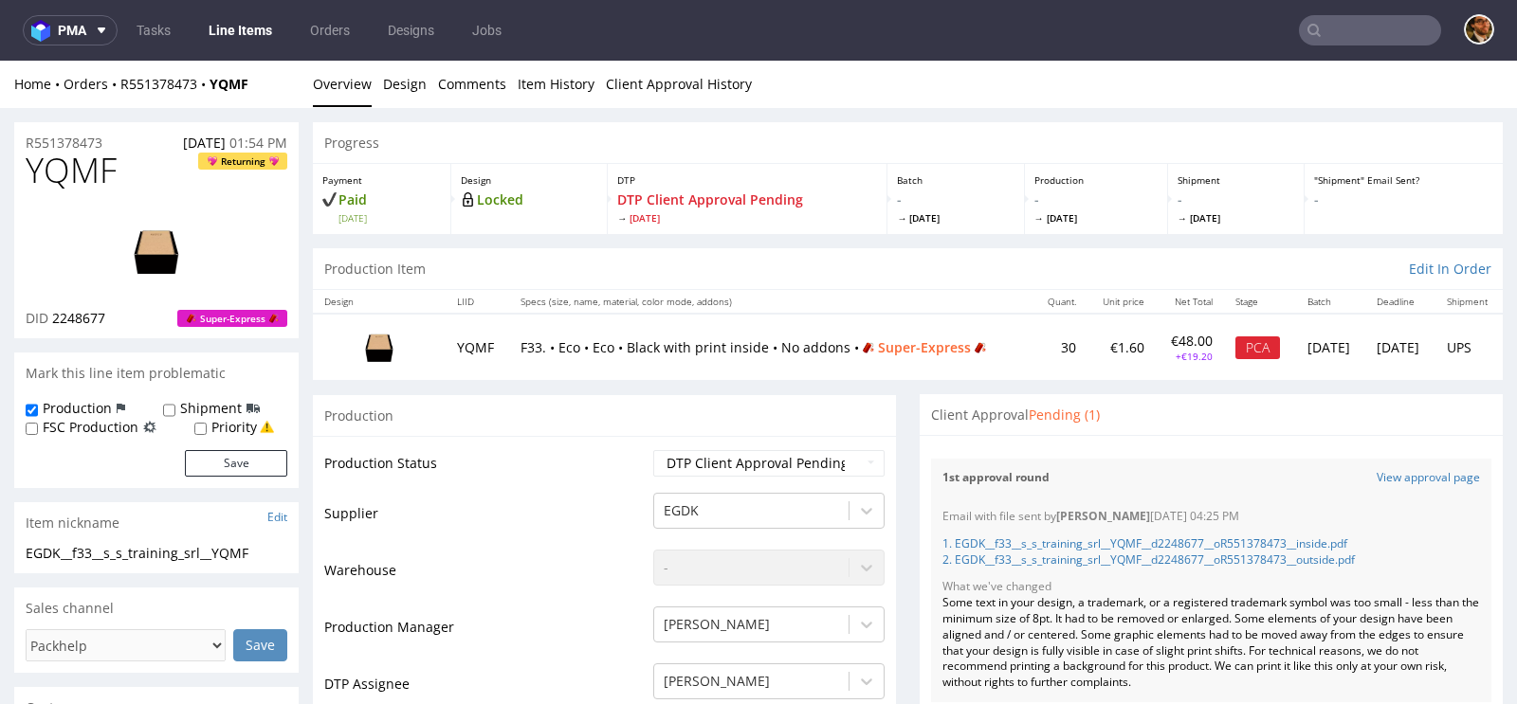
click at [1354, 15] on input "text" at bounding box center [1370, 30] width 142 height 30
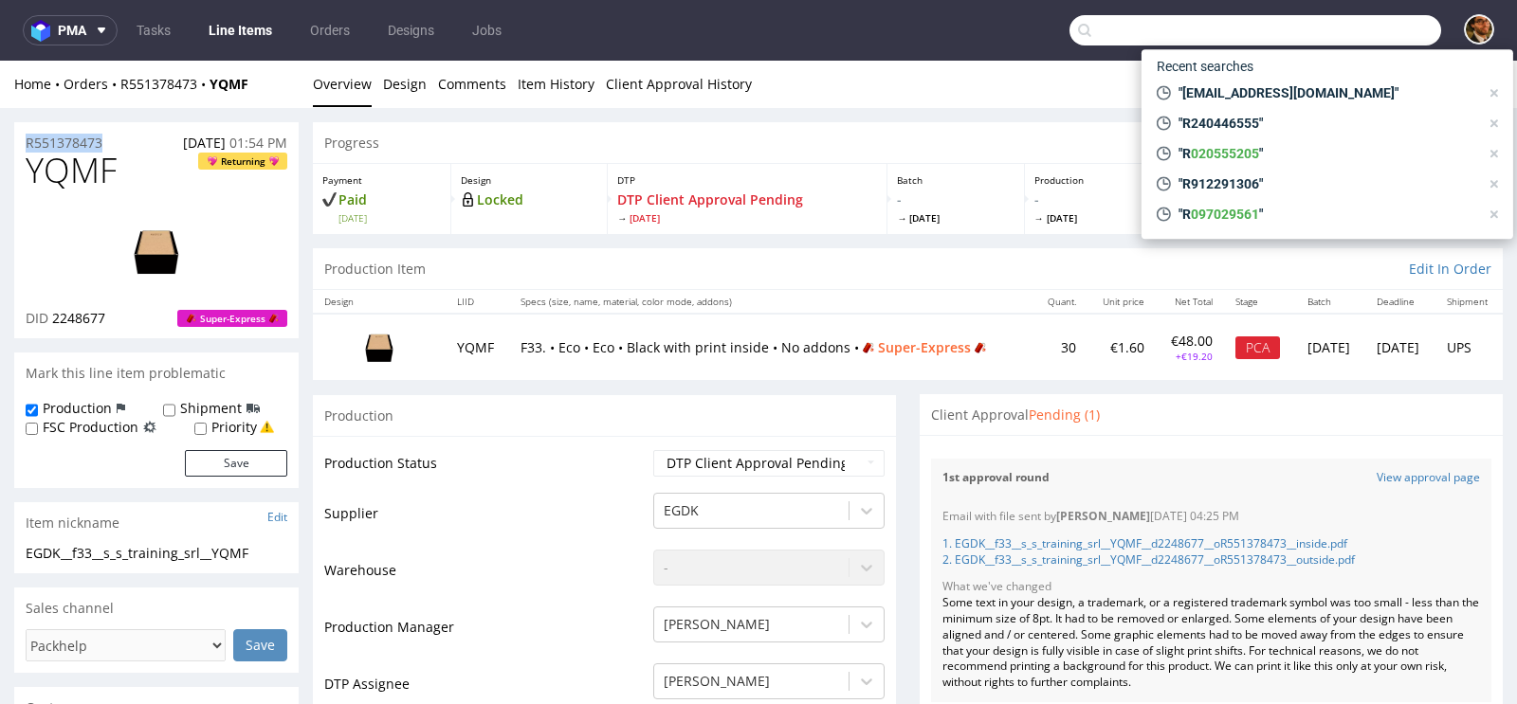
drag, startPoint x: 111, startPoint y: 139, endPoint x: 21, endPoint y: 140, distance: 90.1
click at [21, 140] on div "R551378473 01.09.2025 01:54 PM" at bounding box center [156, 137] width 284 height 30
copy p "R551378473"
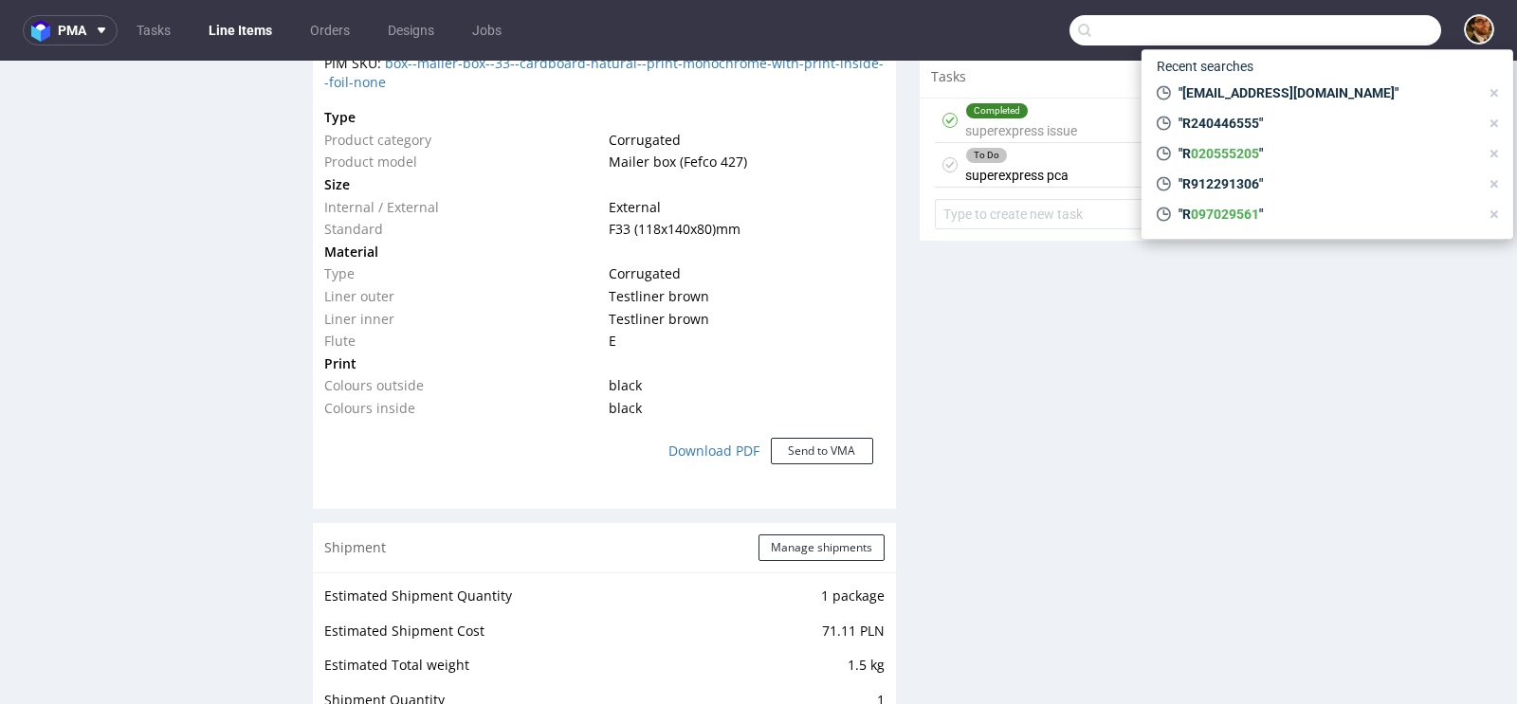
scroll to position [1214, 0]
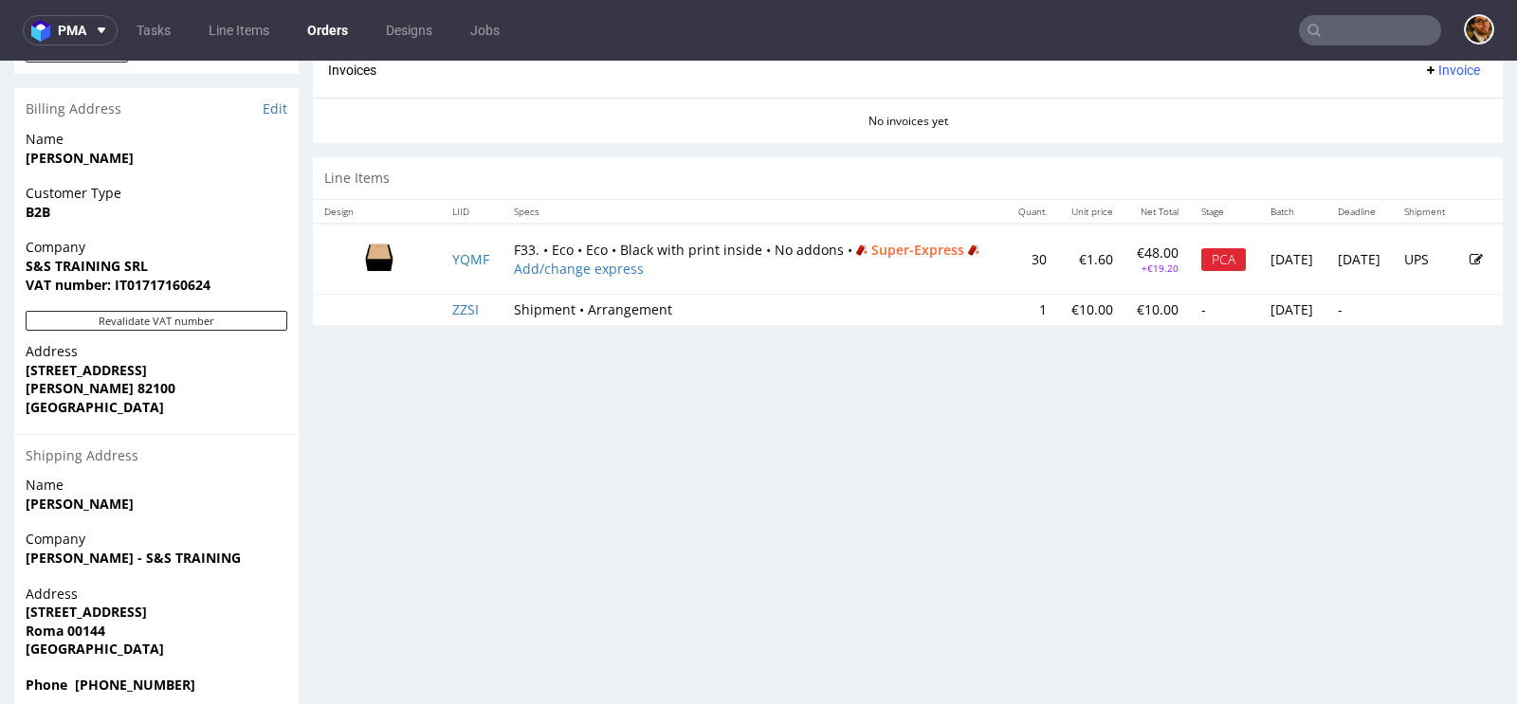
scroll to position [858, 0]
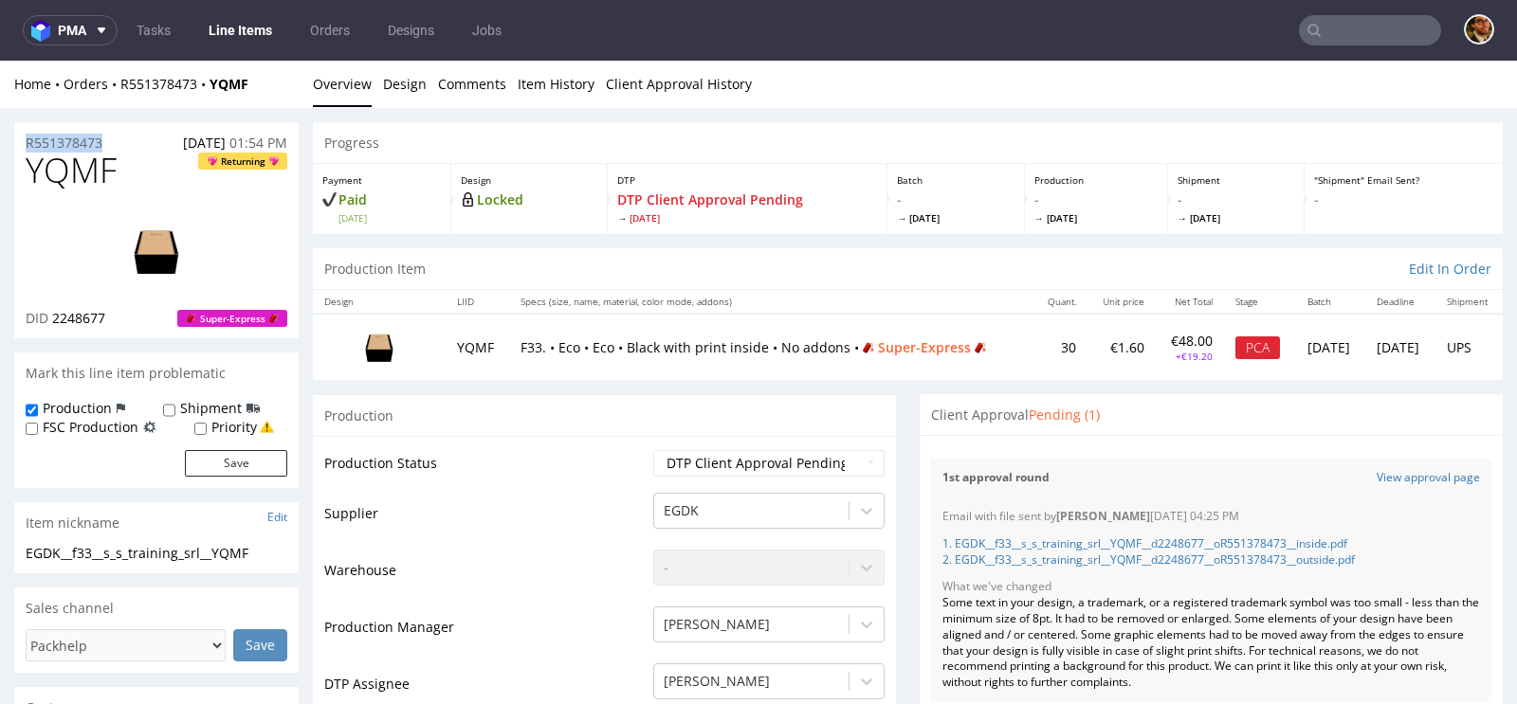
drag, startPoint x: 124, startPoint y: 144, endPoint x: 23, endPoint y: 144, distance: 101.5
click at [23, 144] on div "R551378473 01.09.2025 01:54 PM" at bounding box center [156, 137] width 284 height 30
copy p "R551378473"
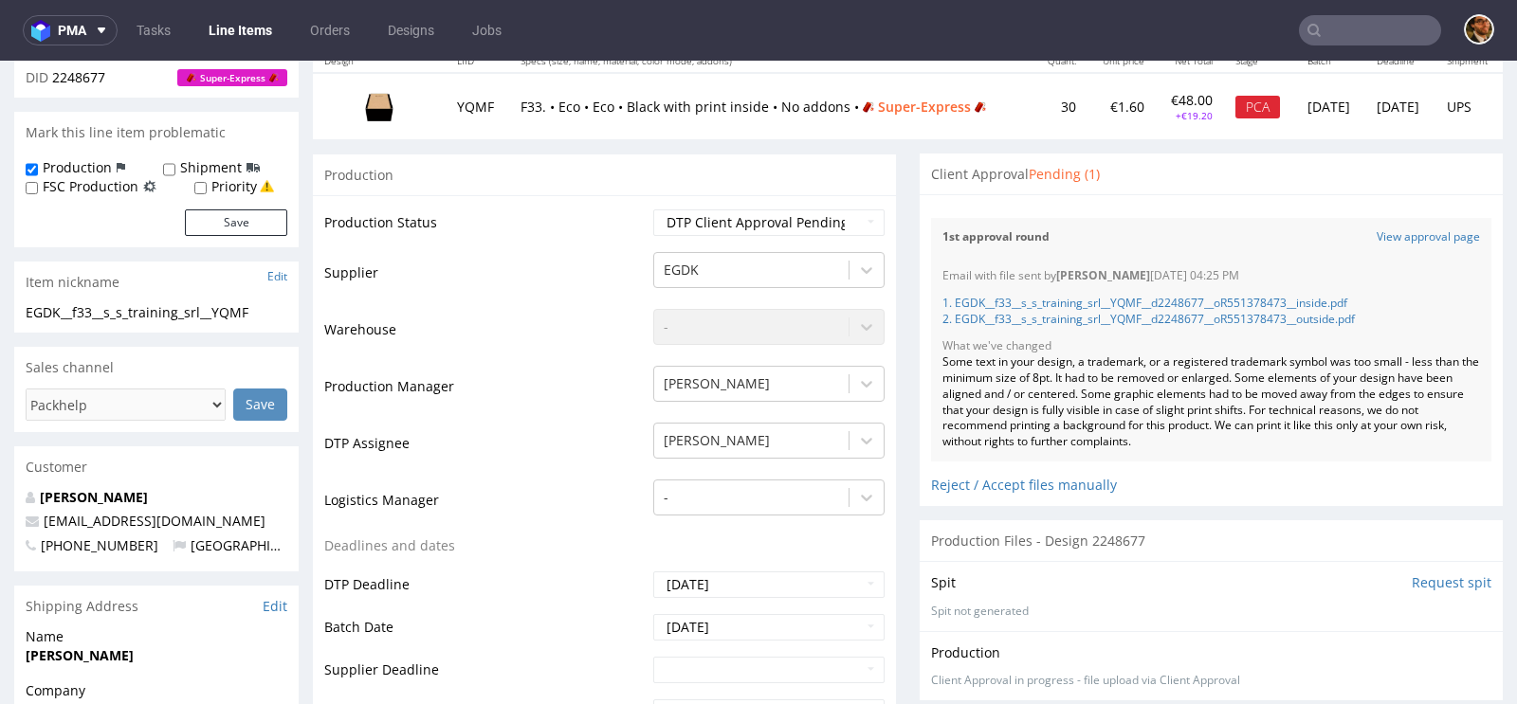
scroll to position [243, 0]
click at [1020, 485] on div "Reject / Accept files manually" at bounding box center [1211, 476] width 560 height 33
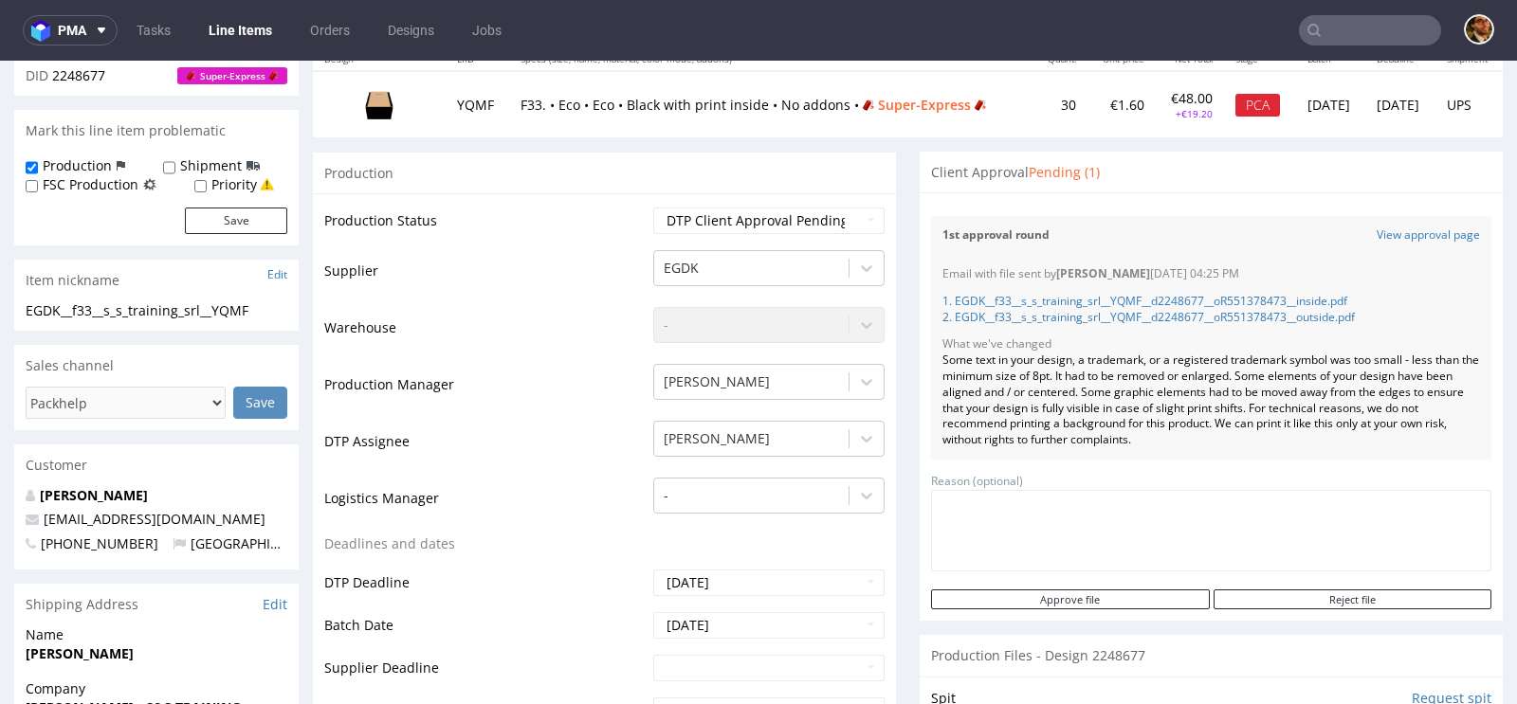
click at [1286, 374] on div "Some text in your design, a trademark, or a registered trademark symbol was too…" at bounding box center [1211, 401] width 538 height 96
click at [1412, 236] on link "View approval page" at bounding box center [1428, 236] width 103 height 16
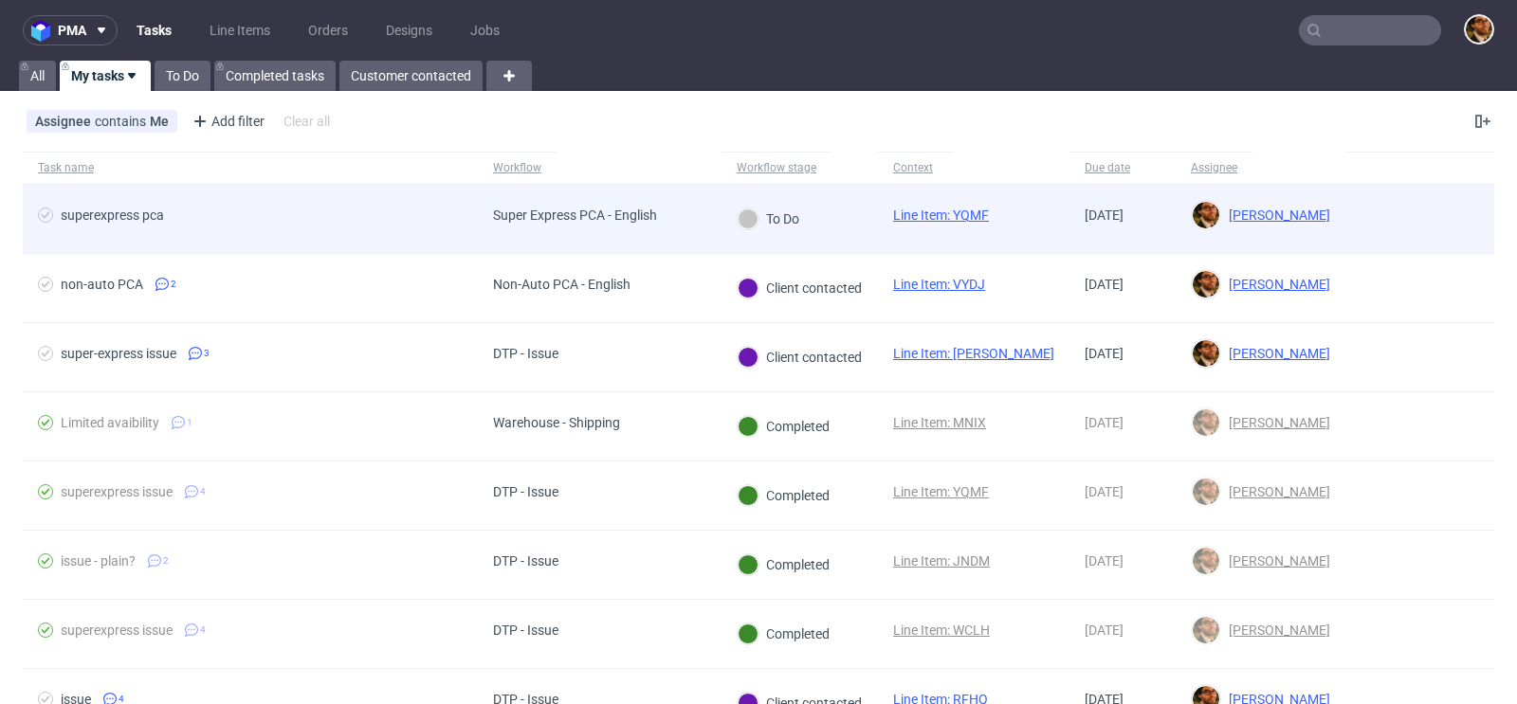
click at [1384, 218] on div at bounding box center [1419, 219] width 149 height 68
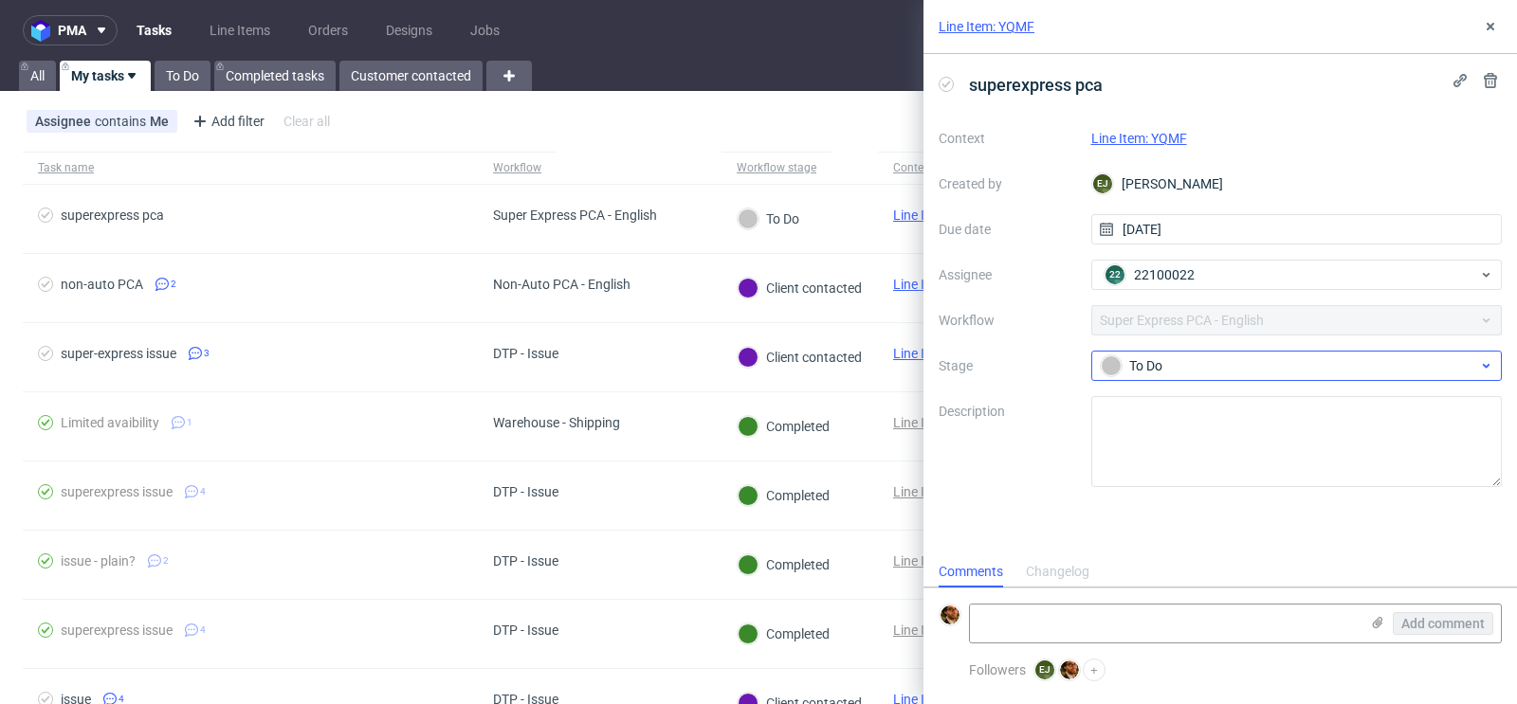
scroll to position [15, 0]
click at [1355, 376] on div "To Do" at bounding box center [1297, 366] width 412 height 30
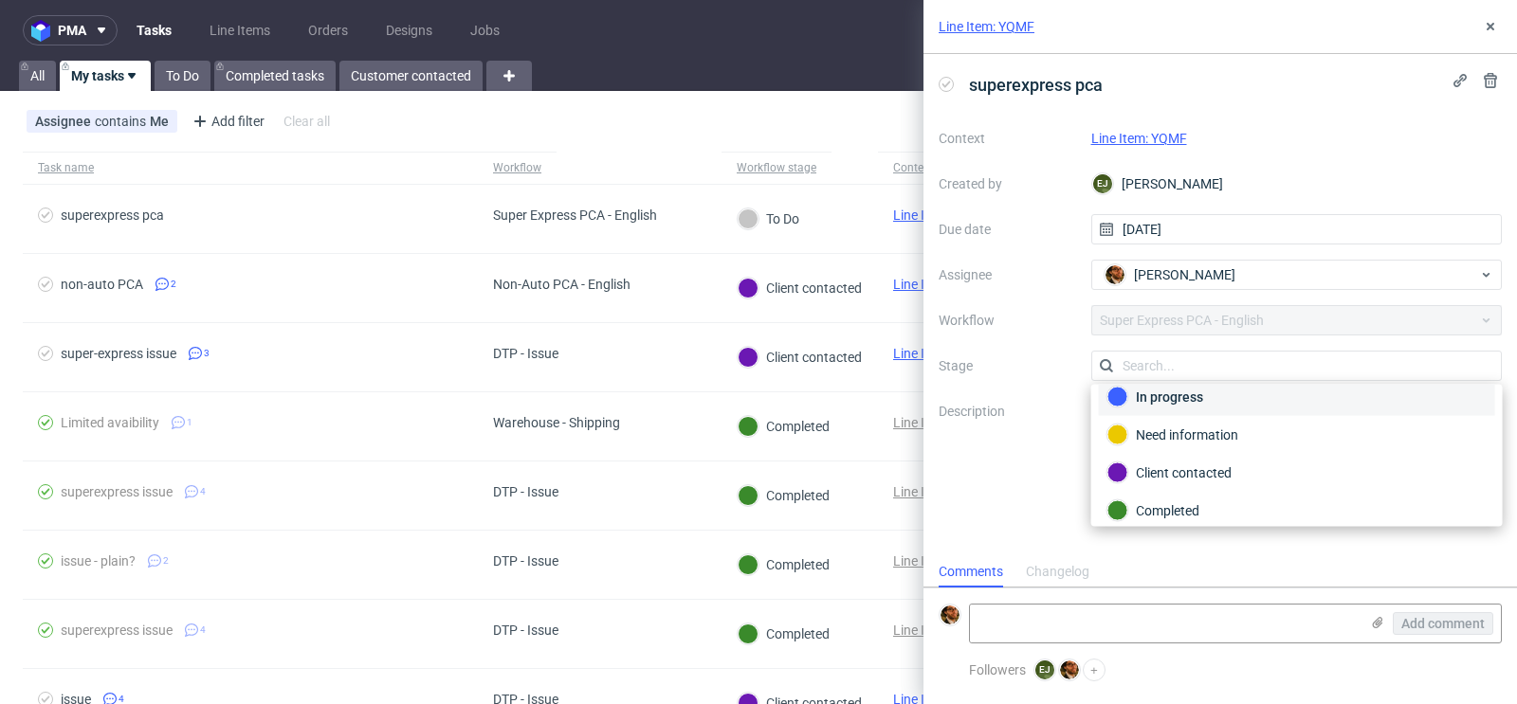
scroll to position [59, 0]
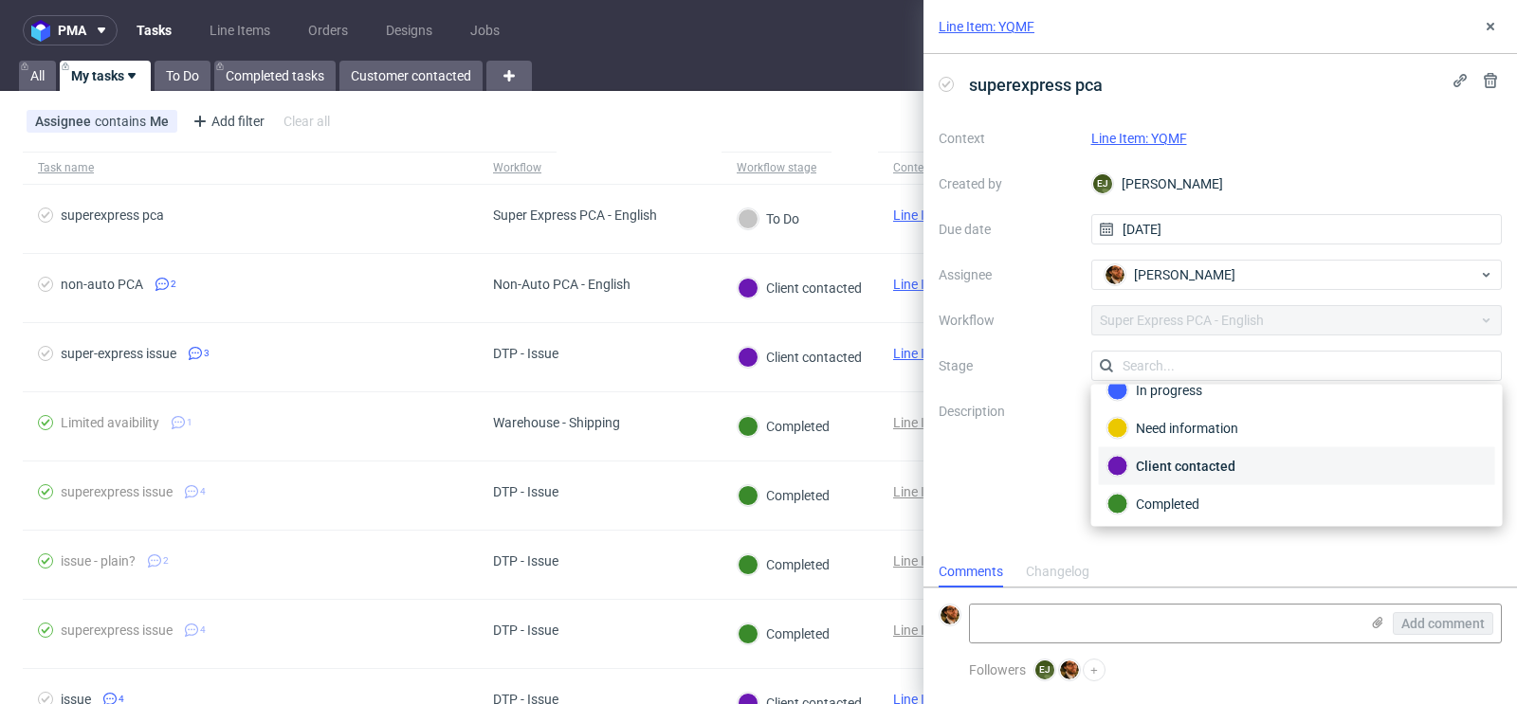
click at [1259, 468] on div "Client contacted" at bounding box center [1296, 466] width 379 height 21
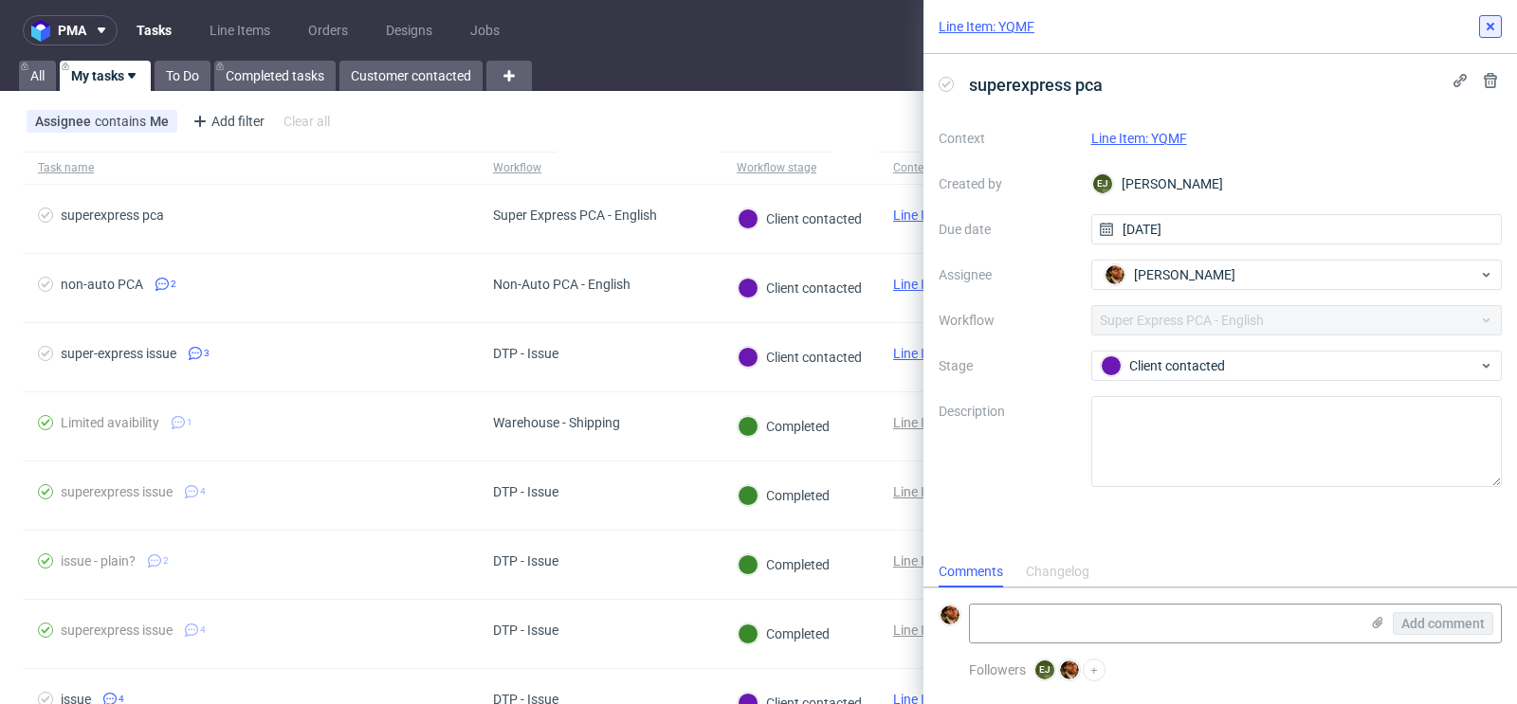
click at [1496, 31] on icon at bounding box center [1490, 26] width 15 height 15
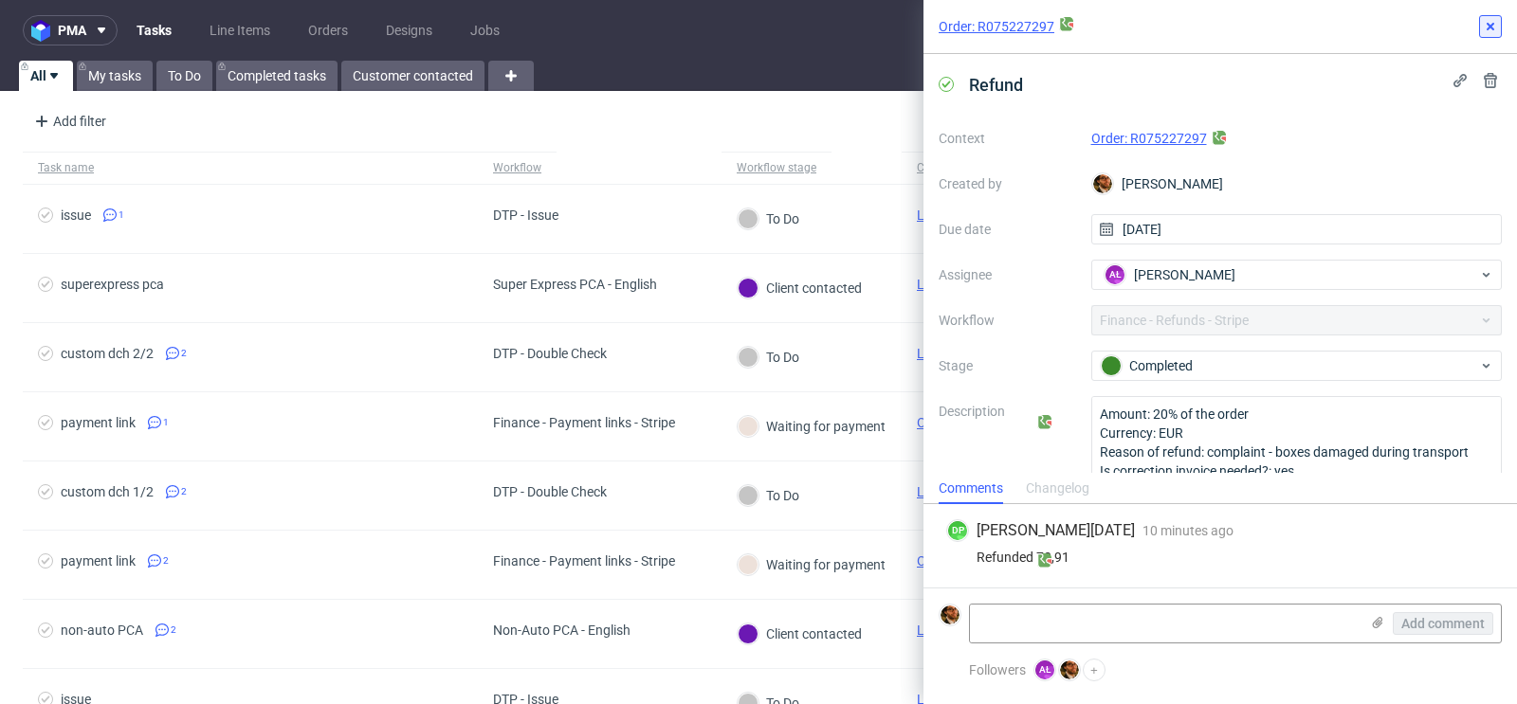
click at [1489, 33] on icon at bounding box center [1490, 26] width 15 height 15
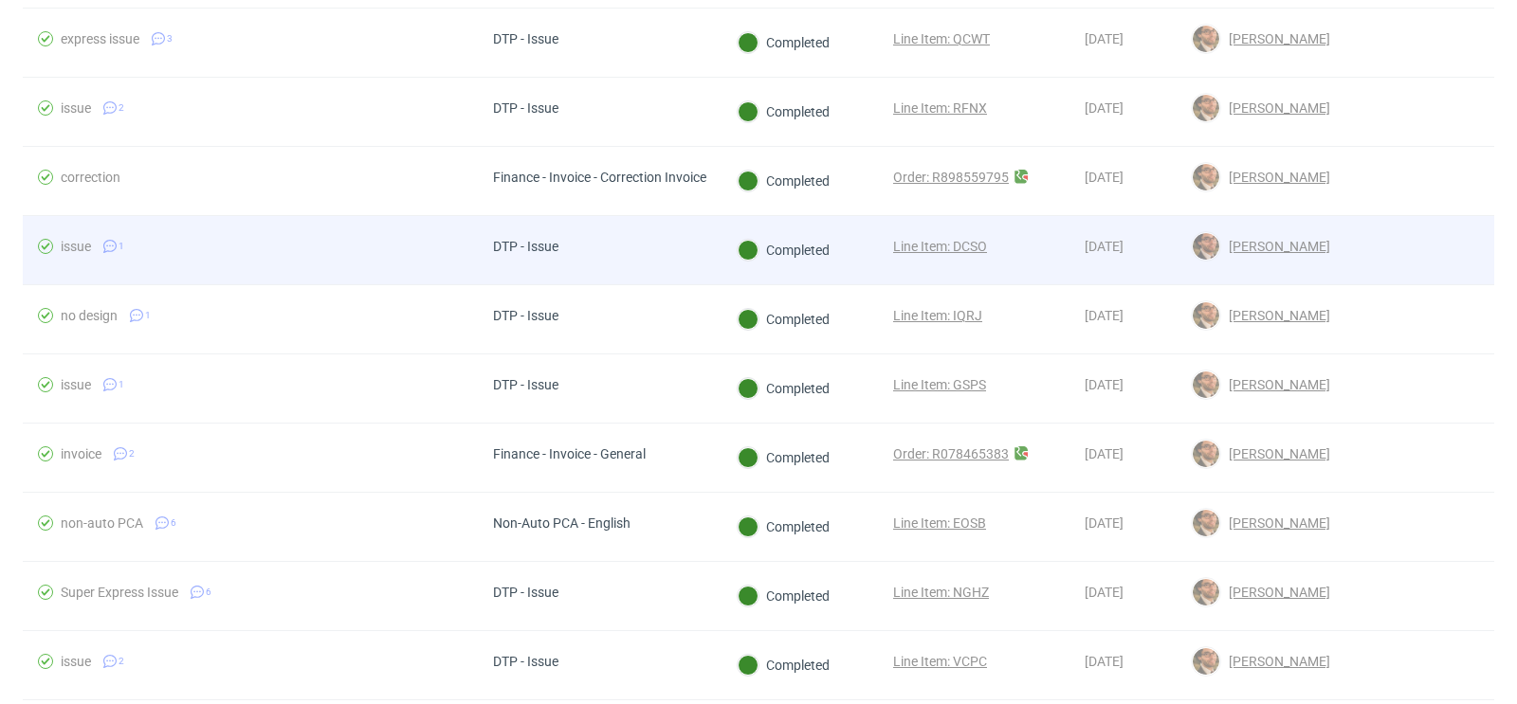
scroll to position [557, 0]
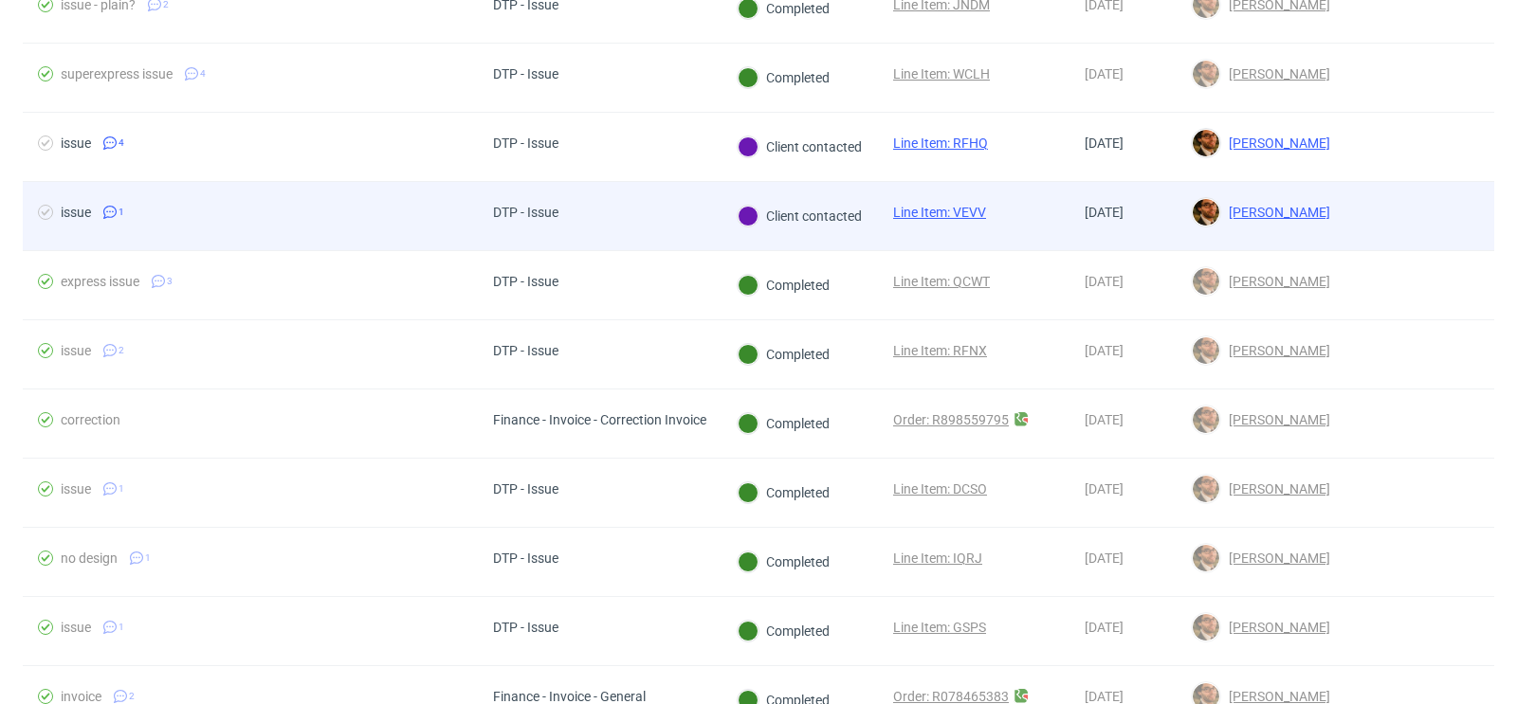
click at [1377, 224] on div at bounding box center [1419, 216] width 149 height 68
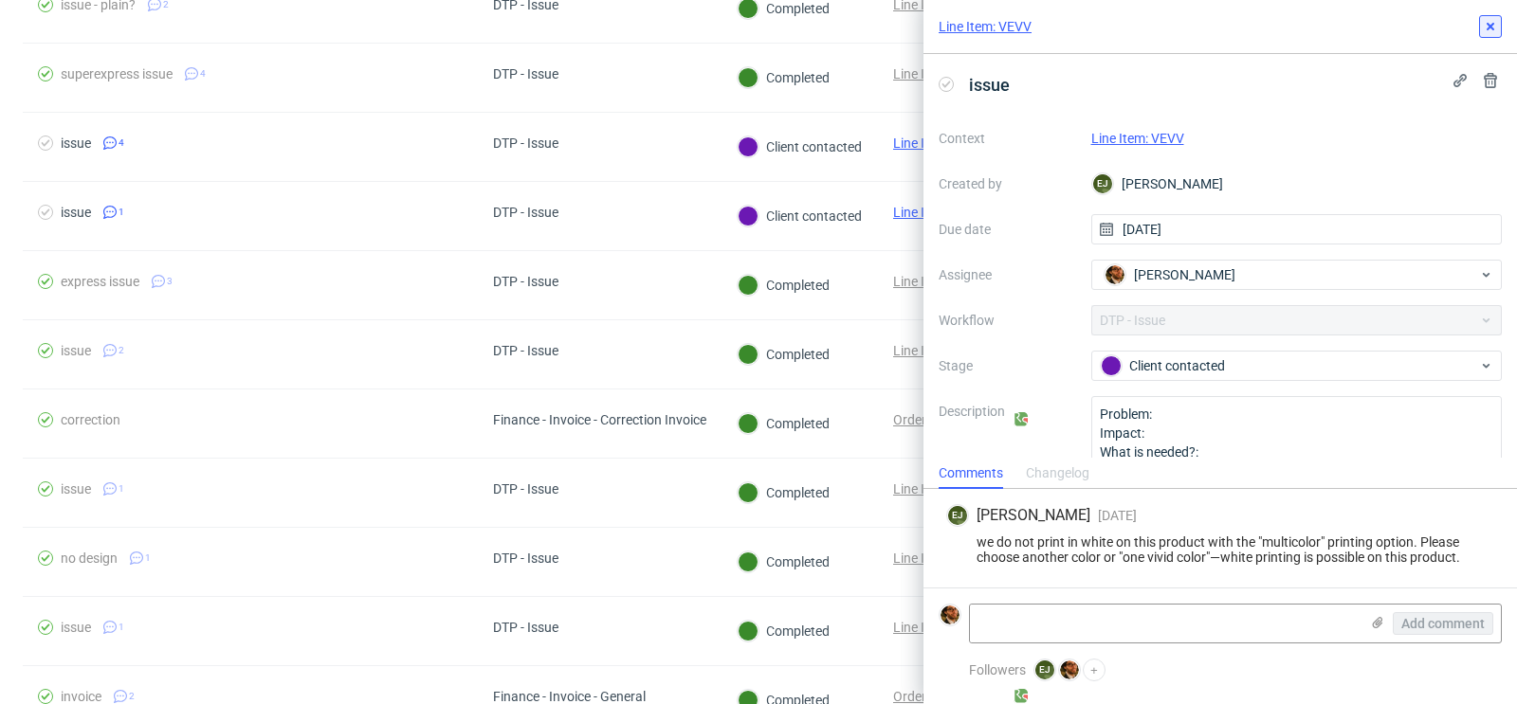
click at [1488, 32] on icon at bounding box center [1490, 26] width 15 height 15
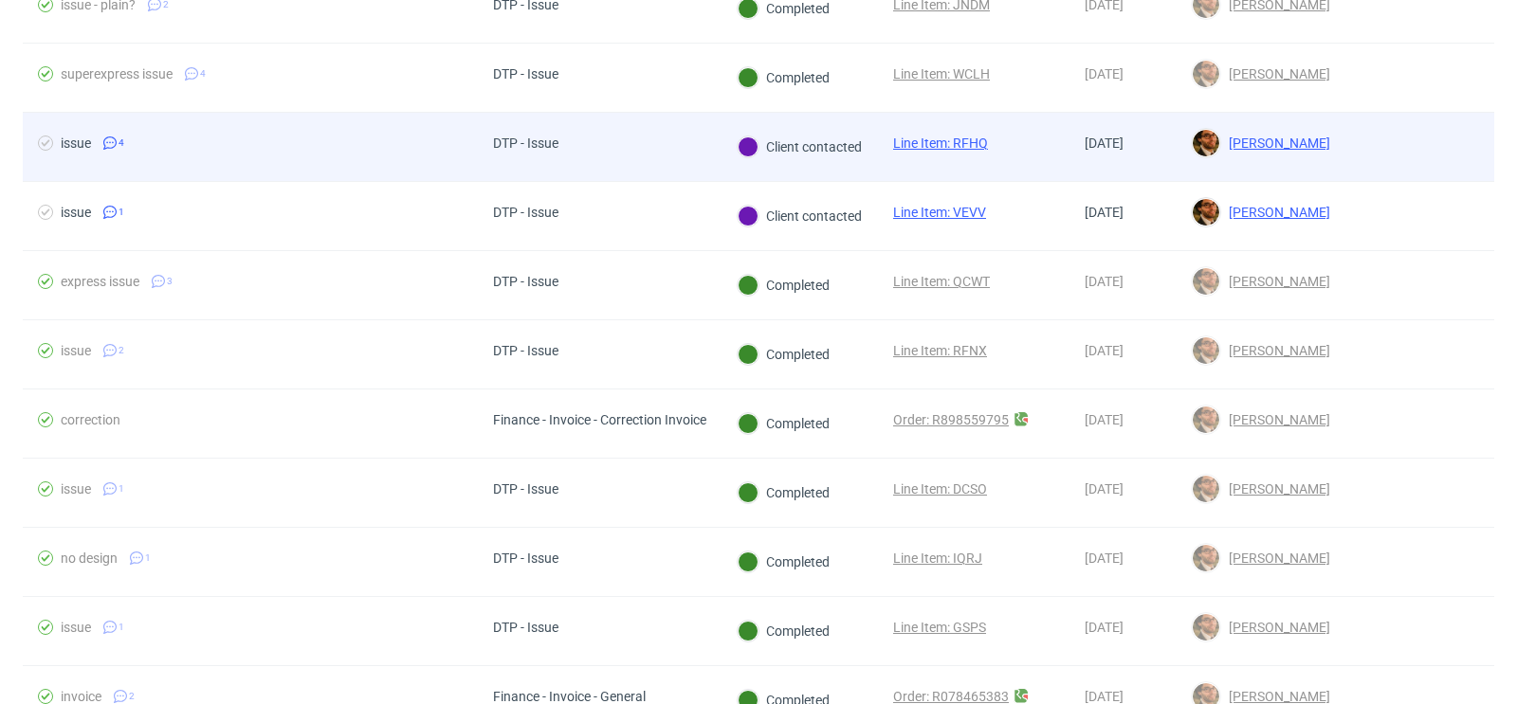
click at [1414, 137] on div at bounding box center [1419, 147] width 149 height 68
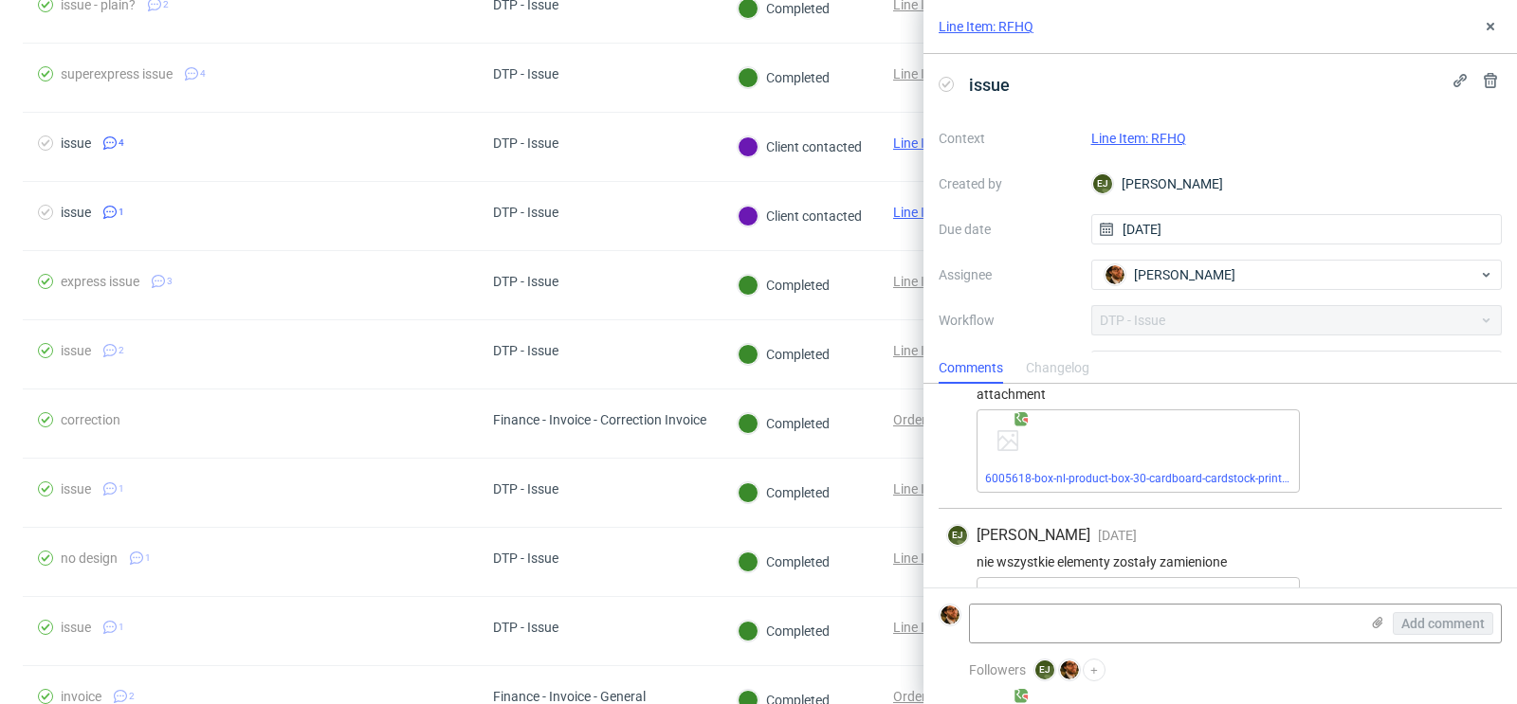
scroll to position [463, 0]
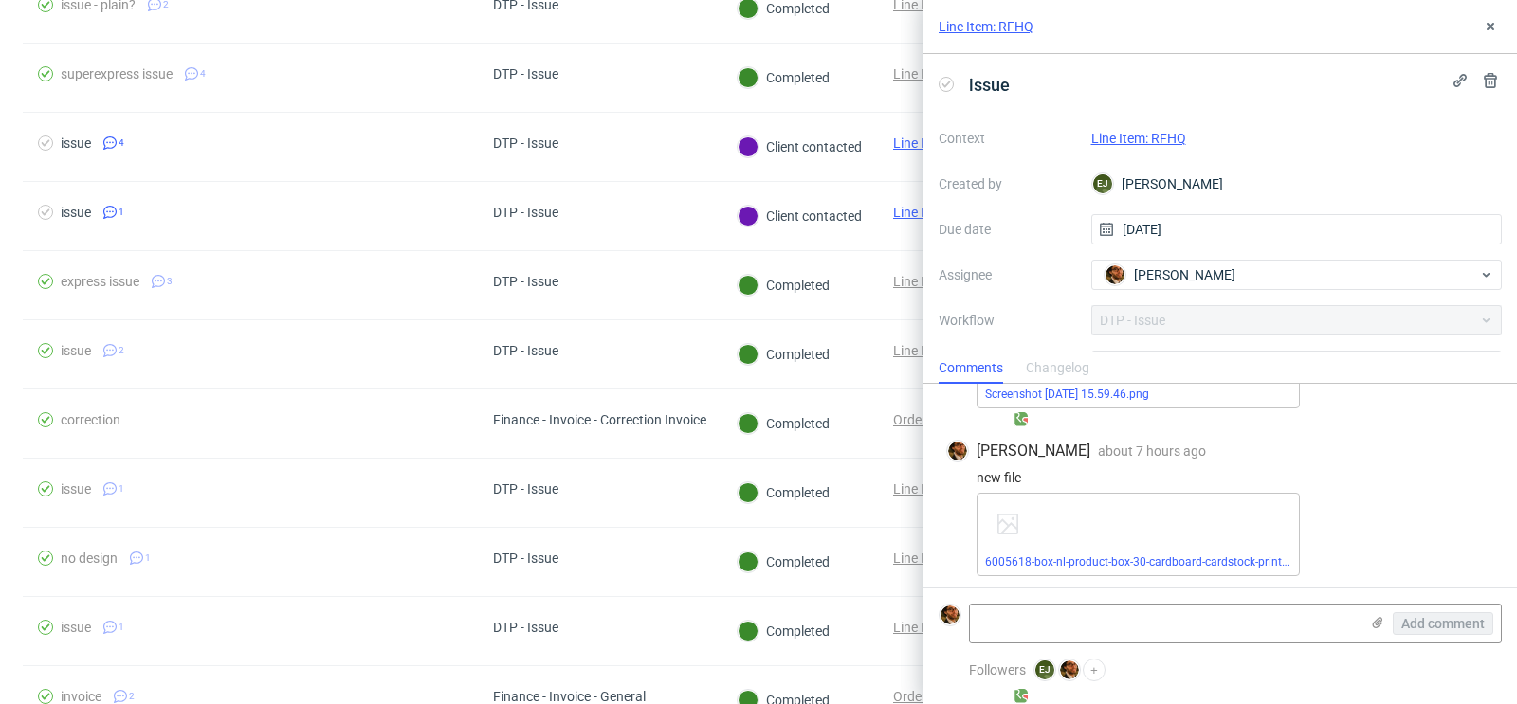
click at [1148, 134] on link "Line Item: RFHQ" at bounding box center [1138, 138] width 95 height 15
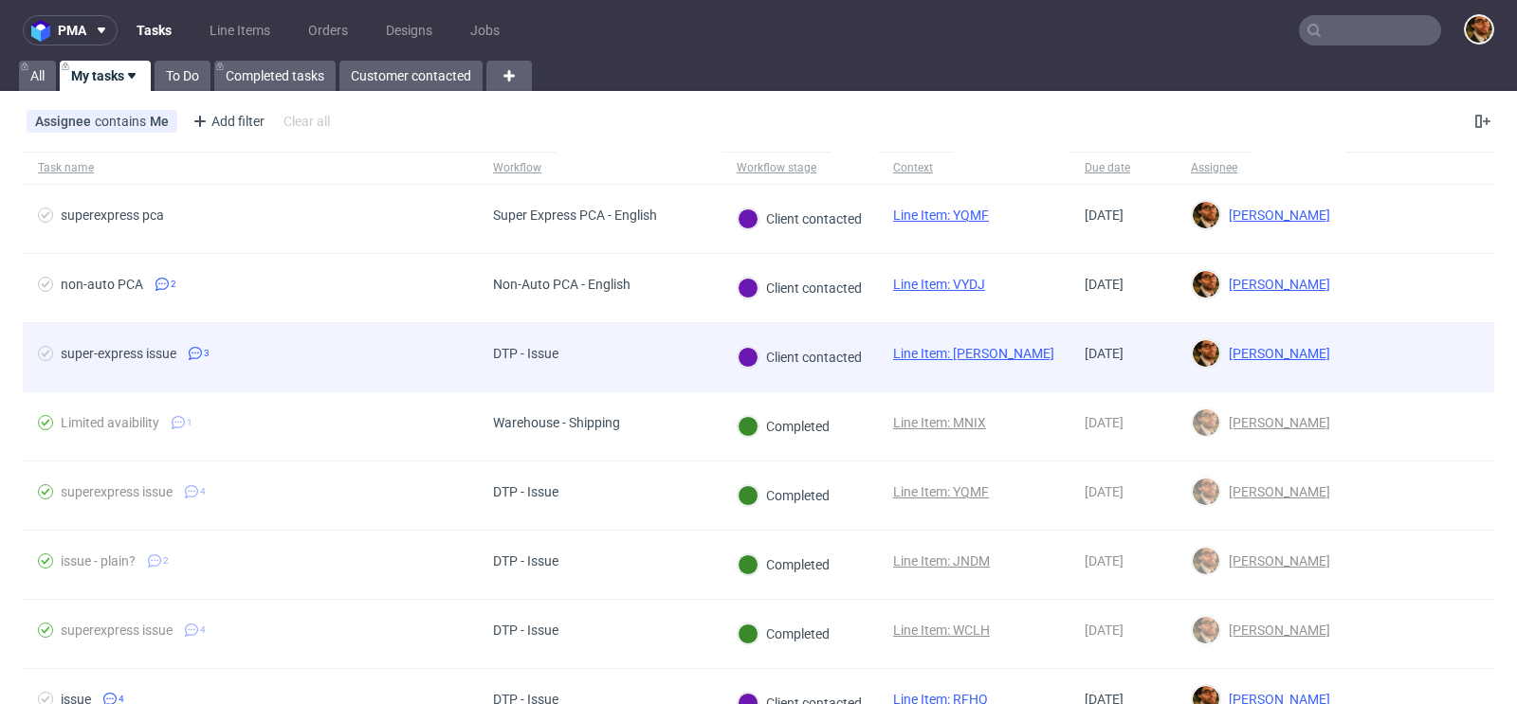
click at [1375, 365] on div at bounding box center [1419, 357] width 149 height 68
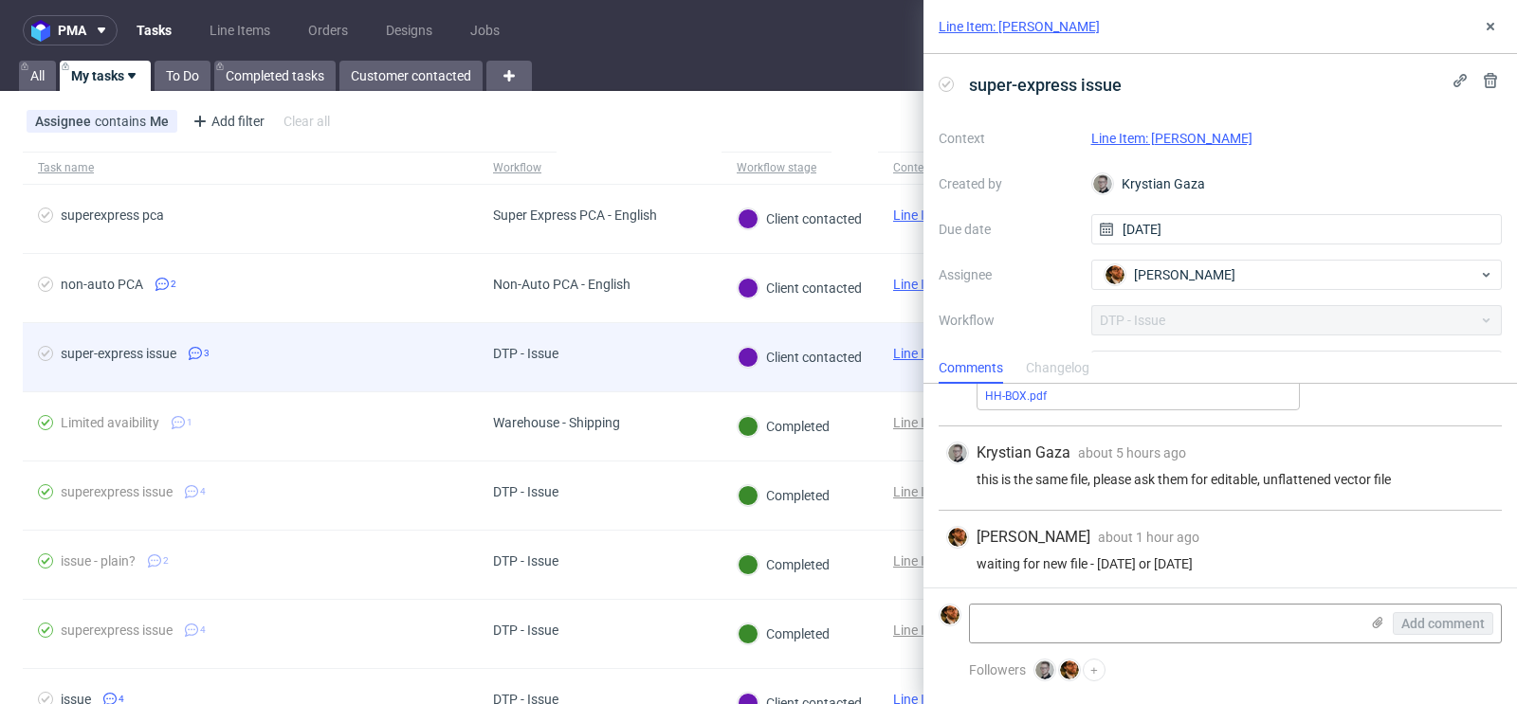
scroll to position [128, 0]
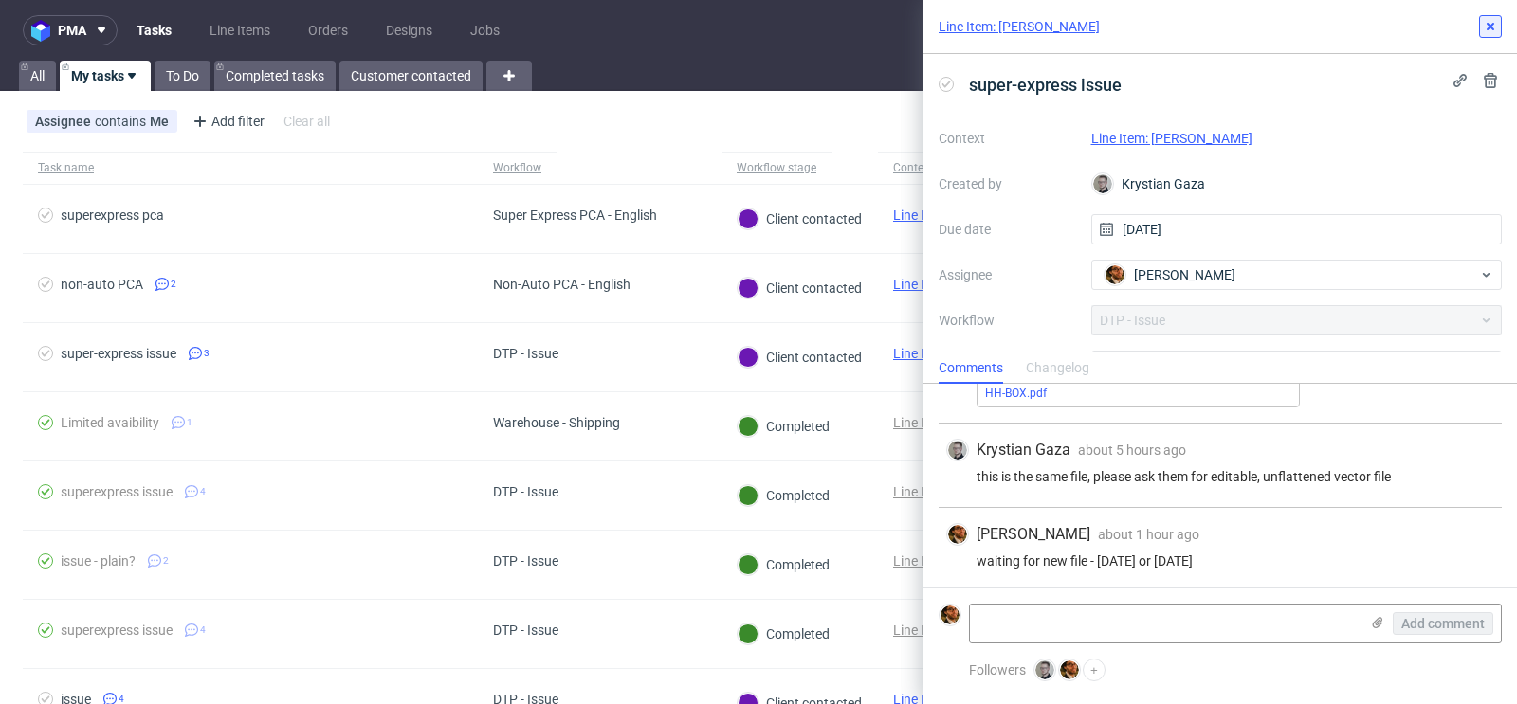
click at [1484, 32] on icon at bounding box center [1490, 26] width 15 height 15
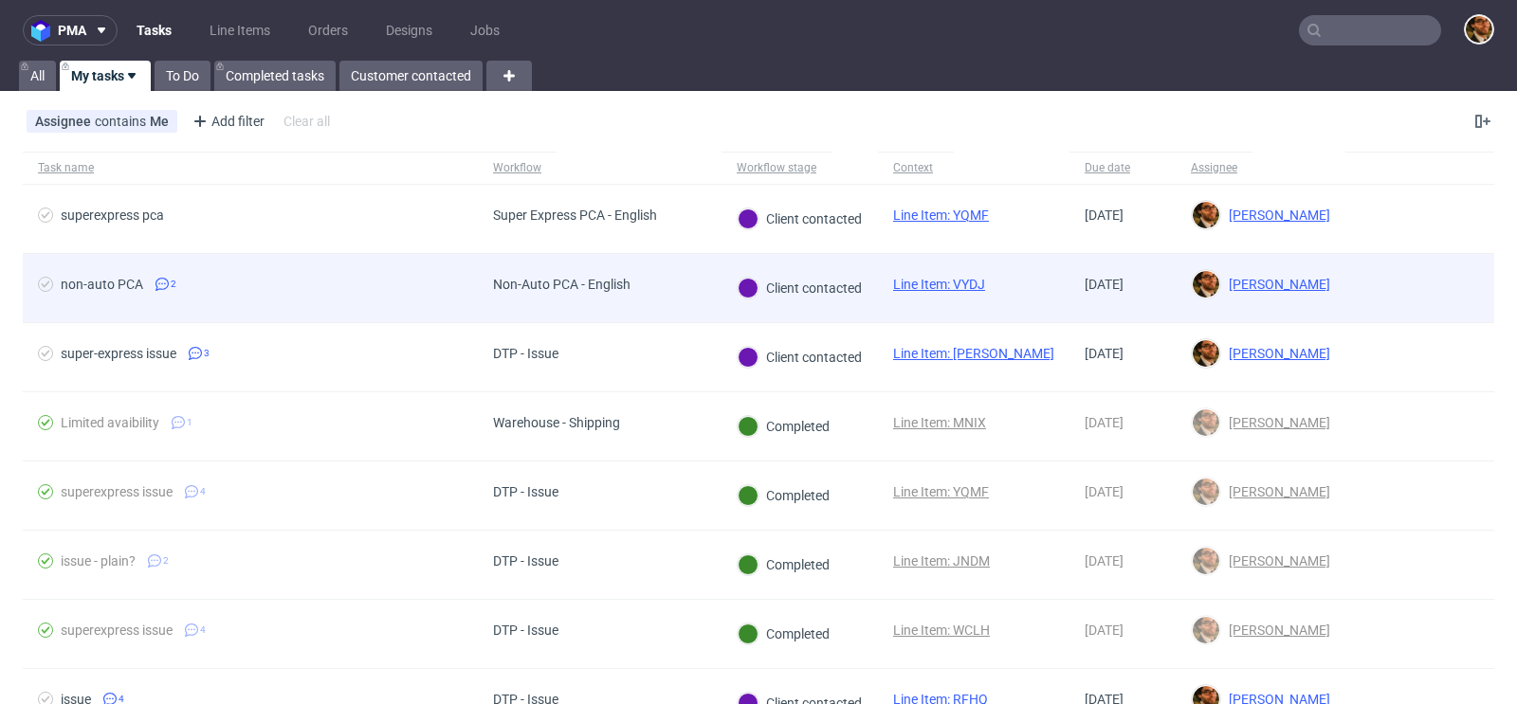
click at [1386, 285] on div at bounding box center [1419, 288] width 149 height 68
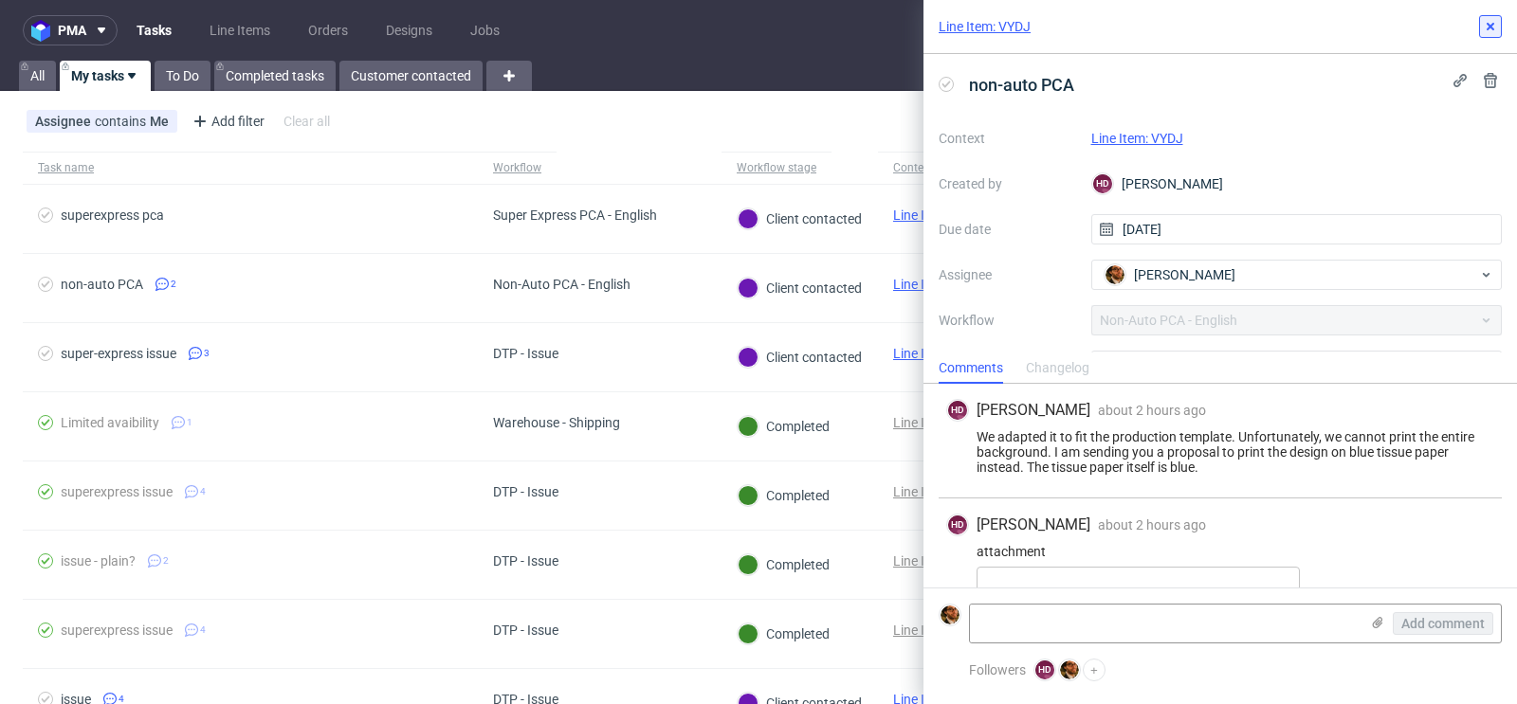
click at [1491, 24] on use at bounding box center [1491, 27] width 8 height 8
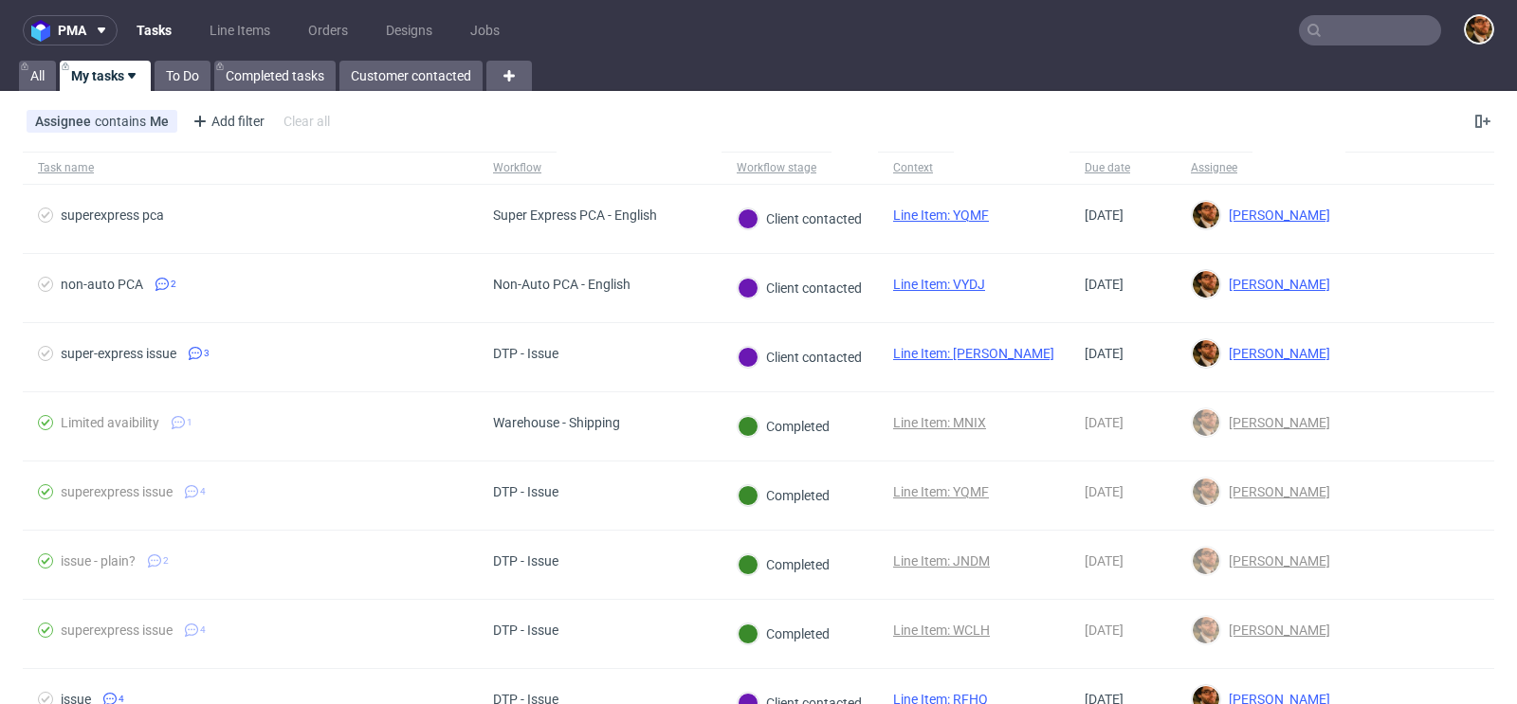
click at [1331, 22] on input "text" at bounding box center [1370, 30] width 142 height 30
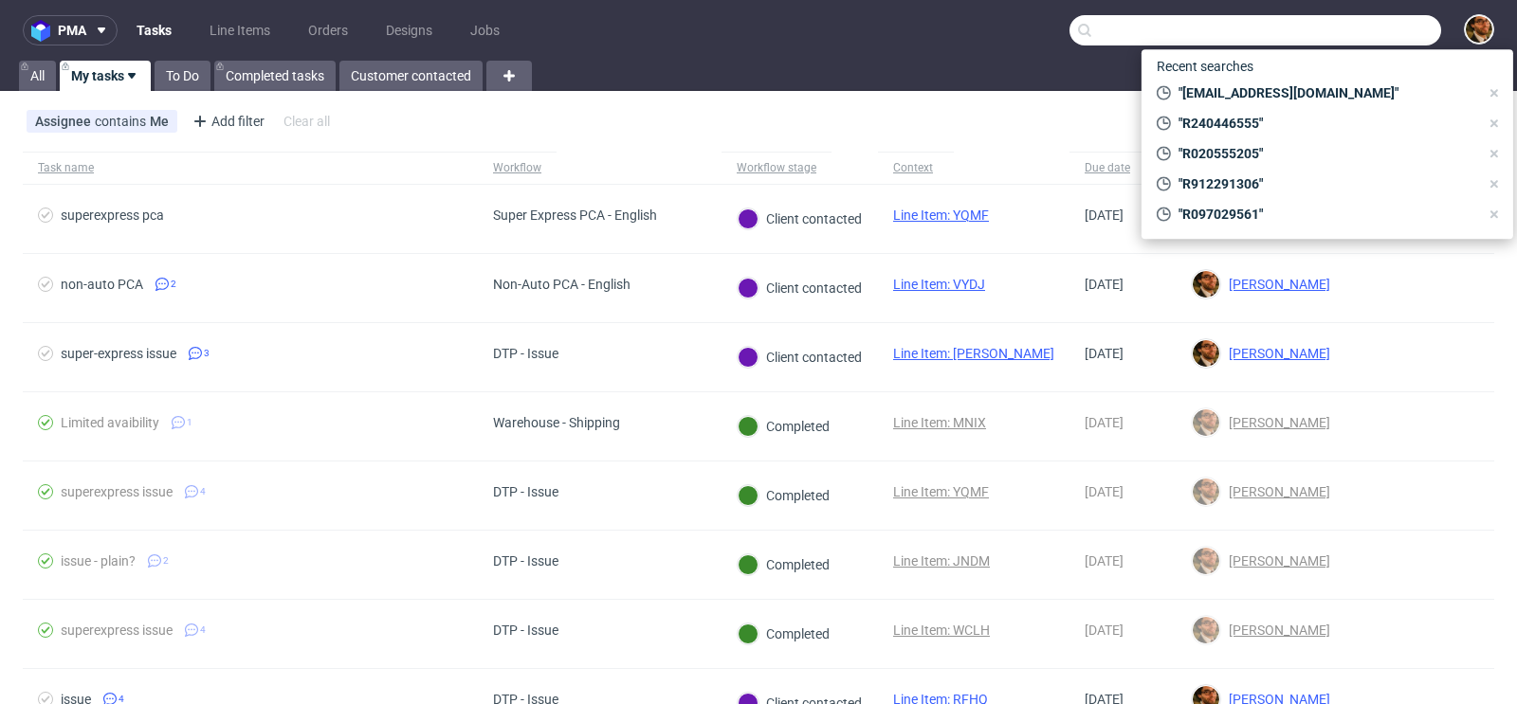
paste input "R935980439"
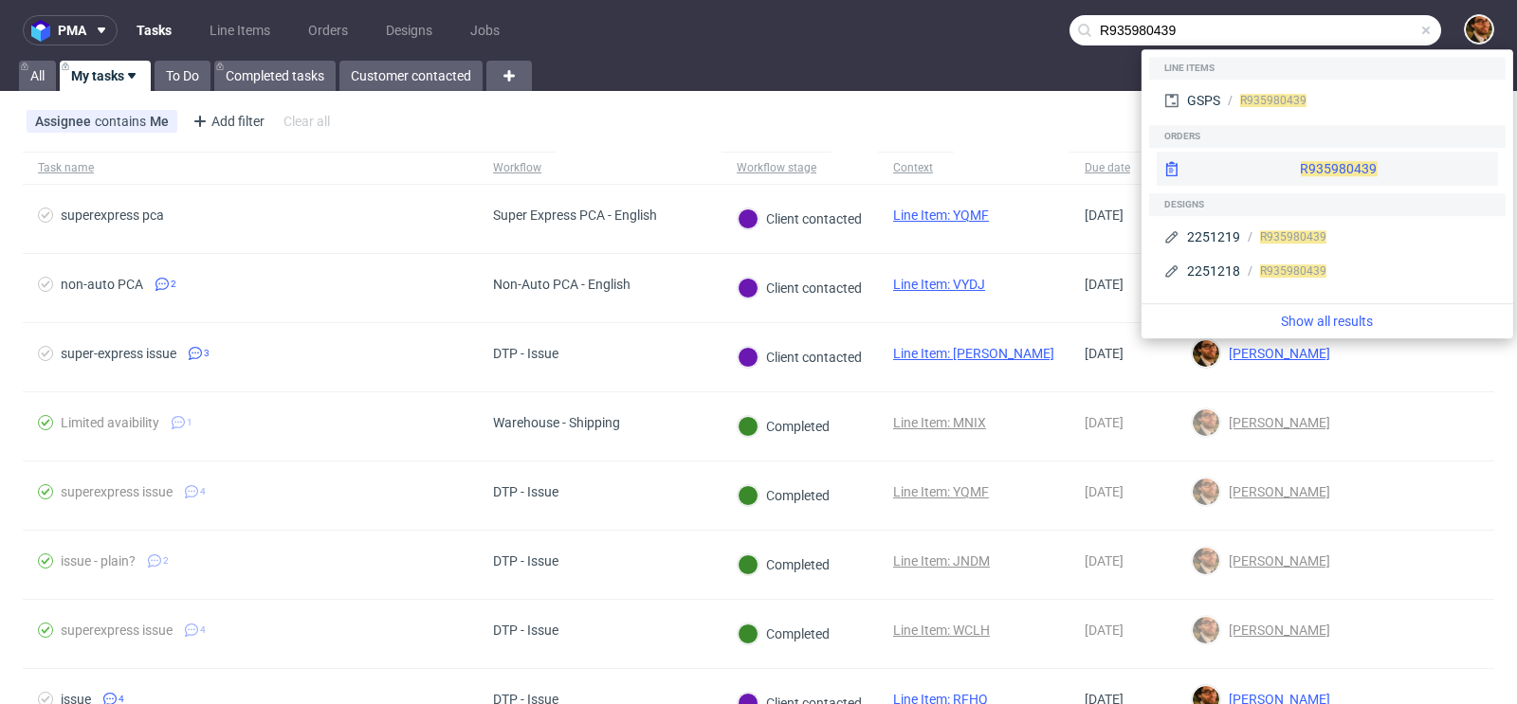
type input "R935980439"
click at [1290, 153] on div "R935980439" at bounding box center [1327, 169] width 341 height 34
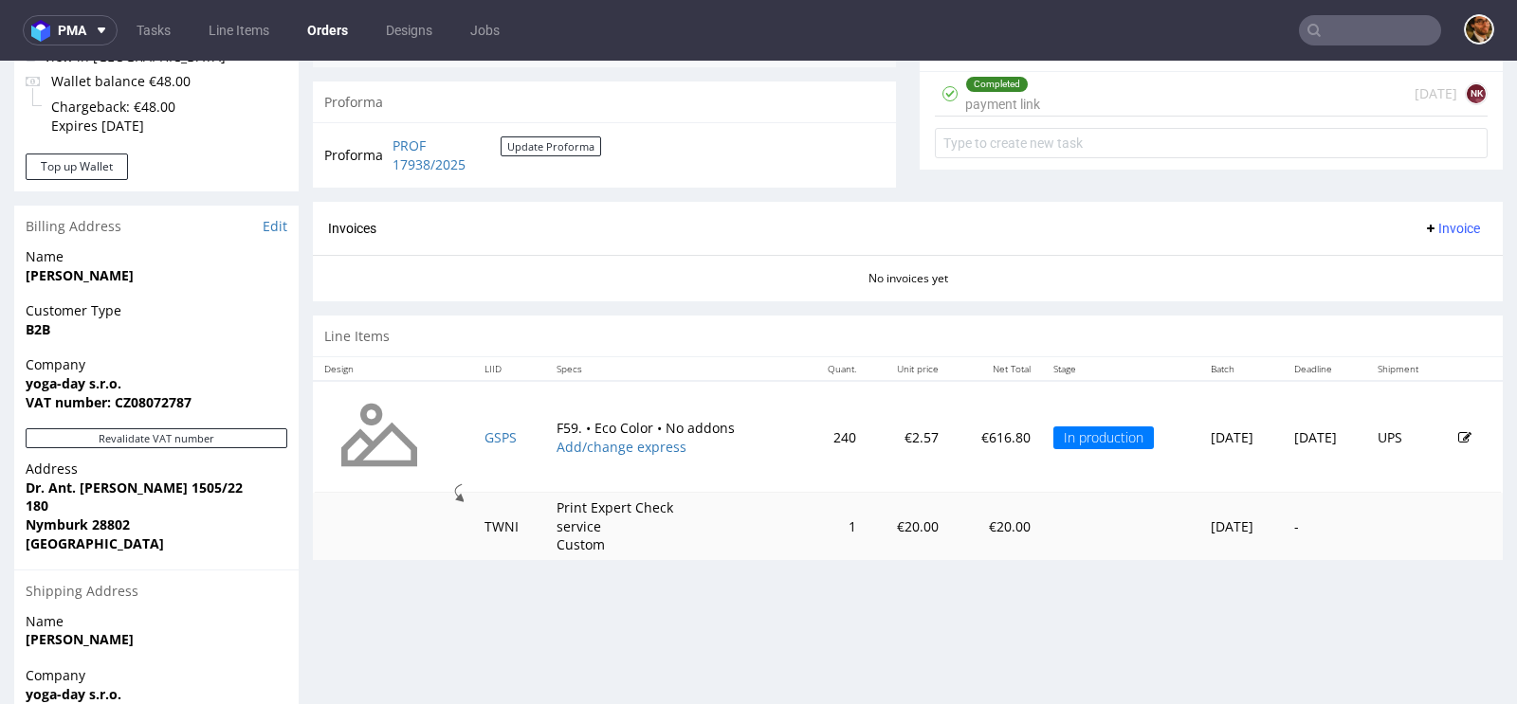
scroll to position [894, 0]
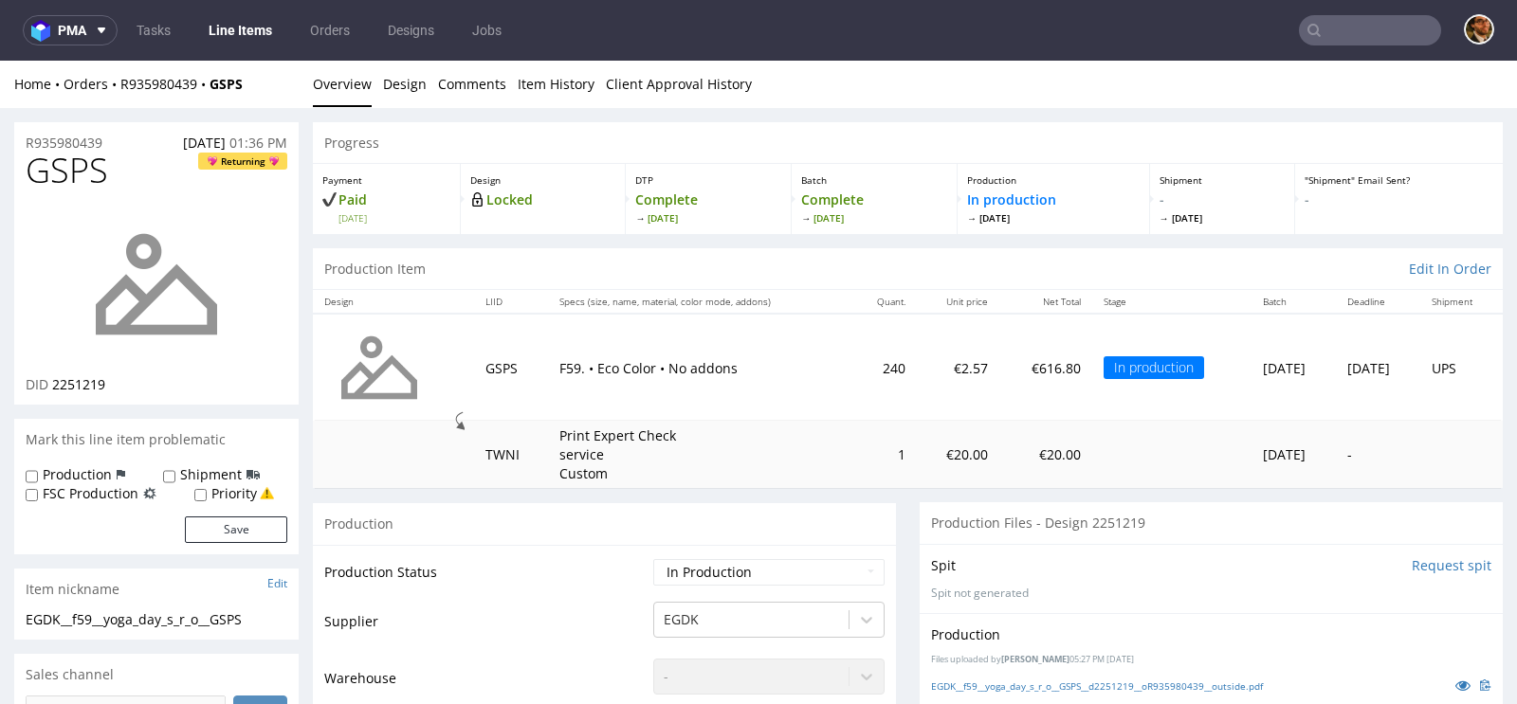
drag, startPoint x: 980, startPoint y: 218, endPoint x: 1026, endPoint y: 228, distance: 46.5
click at [1026, 228] on div "Production In production [DATE]" at bounding box center [1054, 199] width 192 height 70
click at [1041, 222] on span "[DATE]" at bounding box center [1053, 217] width 173 height 13
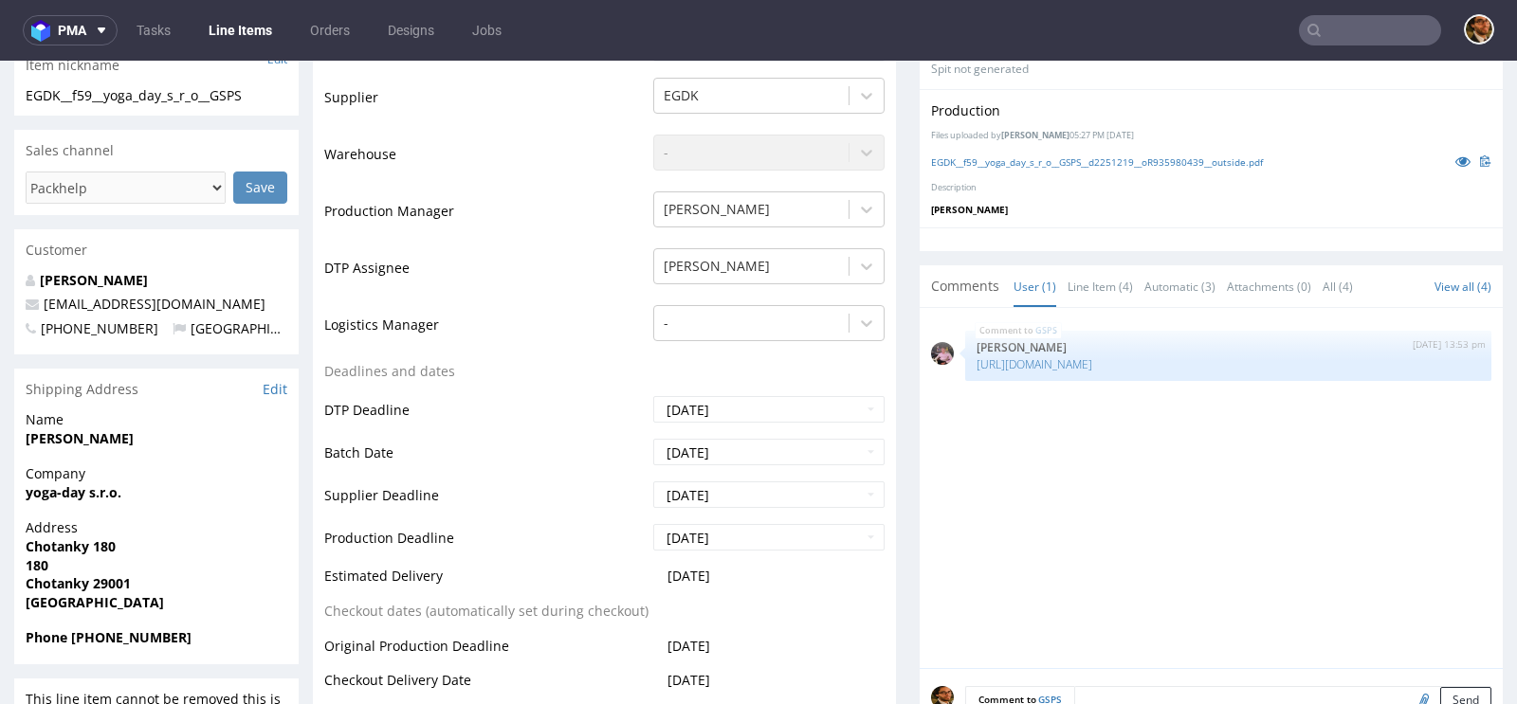
scroll to position [865, 0]
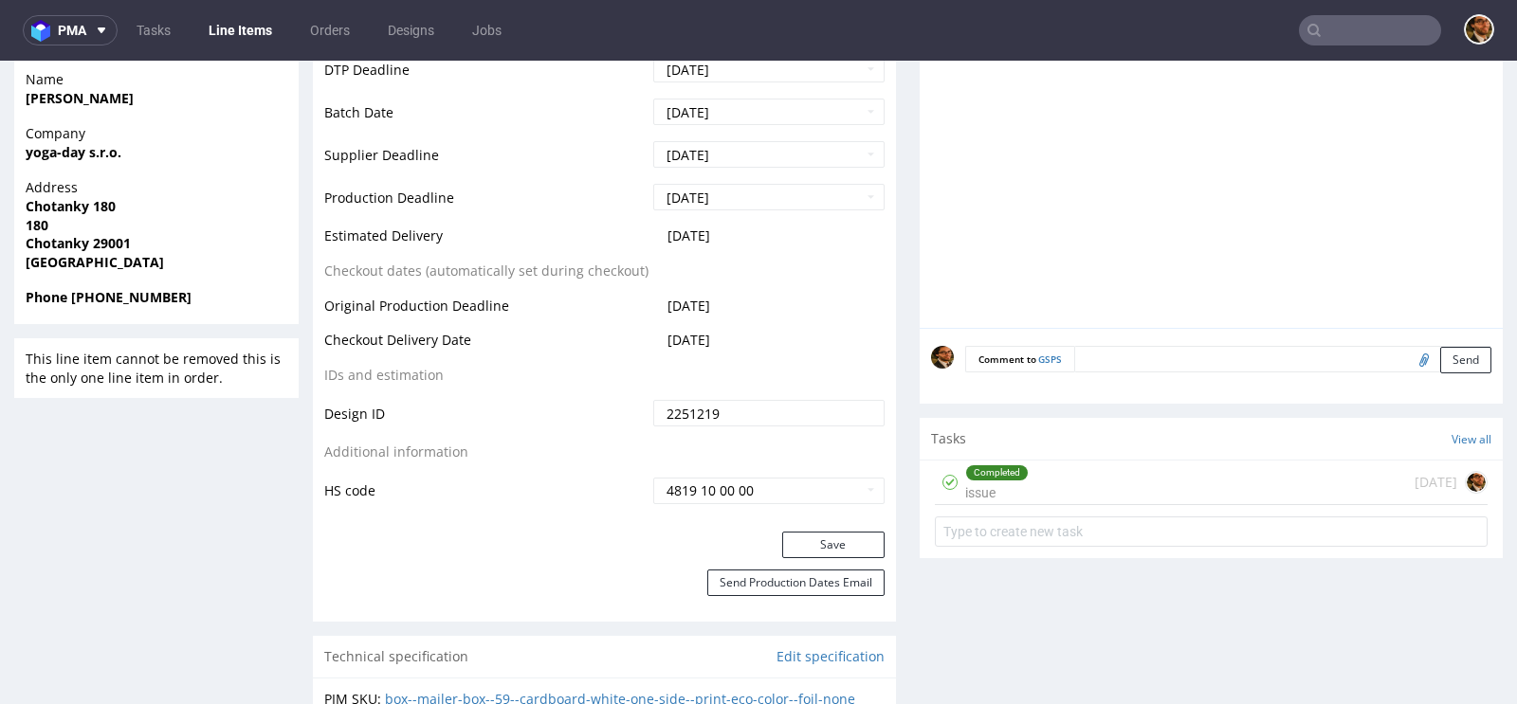
drag, startPoint x: 734, startPoint y: 233, endPoint x: 662, endPoint y: 231, distance: 72.1
click at [668, 231] on span "[DATE]" at bounding box center [689, 236] width 43 height 18
drag, startPoint x: 662, startPoint y: 231, endPoint x: 737, endPoint y: 237, distance: 75.1
click at [737, 237] on td "[DATE]" at bounding box center [767, 242] width 236 height 35
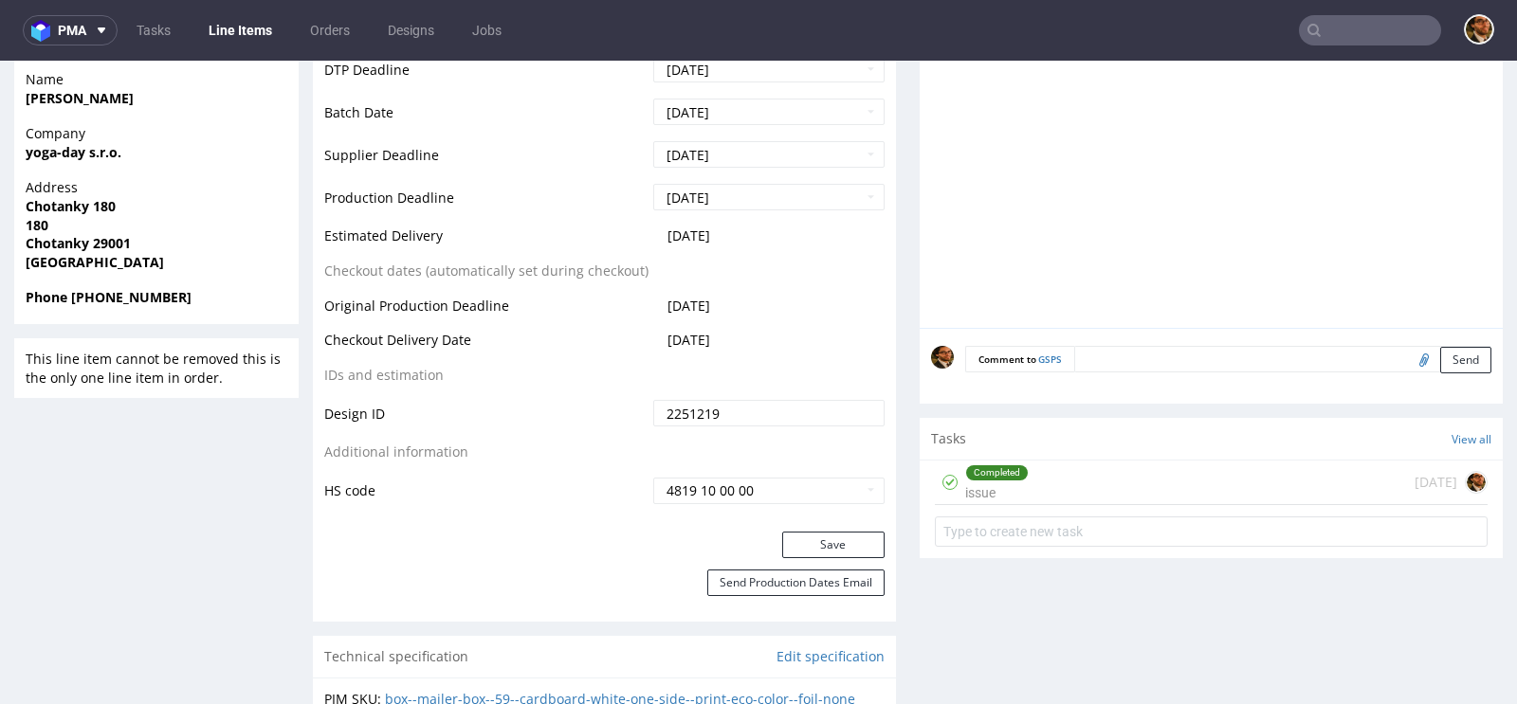
click at [737, 237] on td "[DATE]" at bounding box center [767, 242] width 236 height 35
drag, startPoint x: 736, startPoint y: 233, endPoint x: 663, endPoint y: 235, distance: 73.0
click at [663, 235] on td "[DATE]" at bounding box center [767, 242] width 236 height 35
click at [748, 241] on td "[DATE]" at bounding box center [767, 242] width 236 height 35
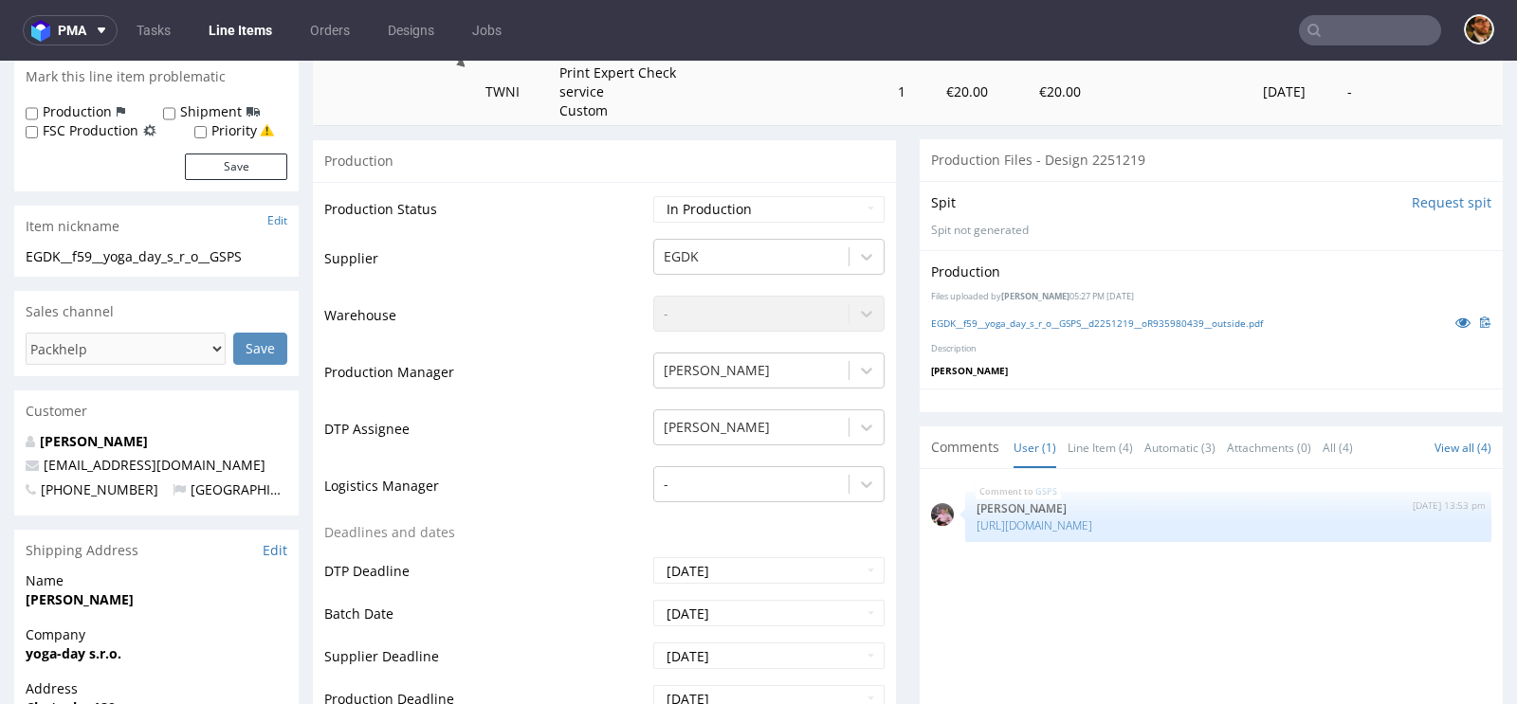
scroll to position [0, 0]
